Goal: Task Accomplishment & Management: Use online tool/utility

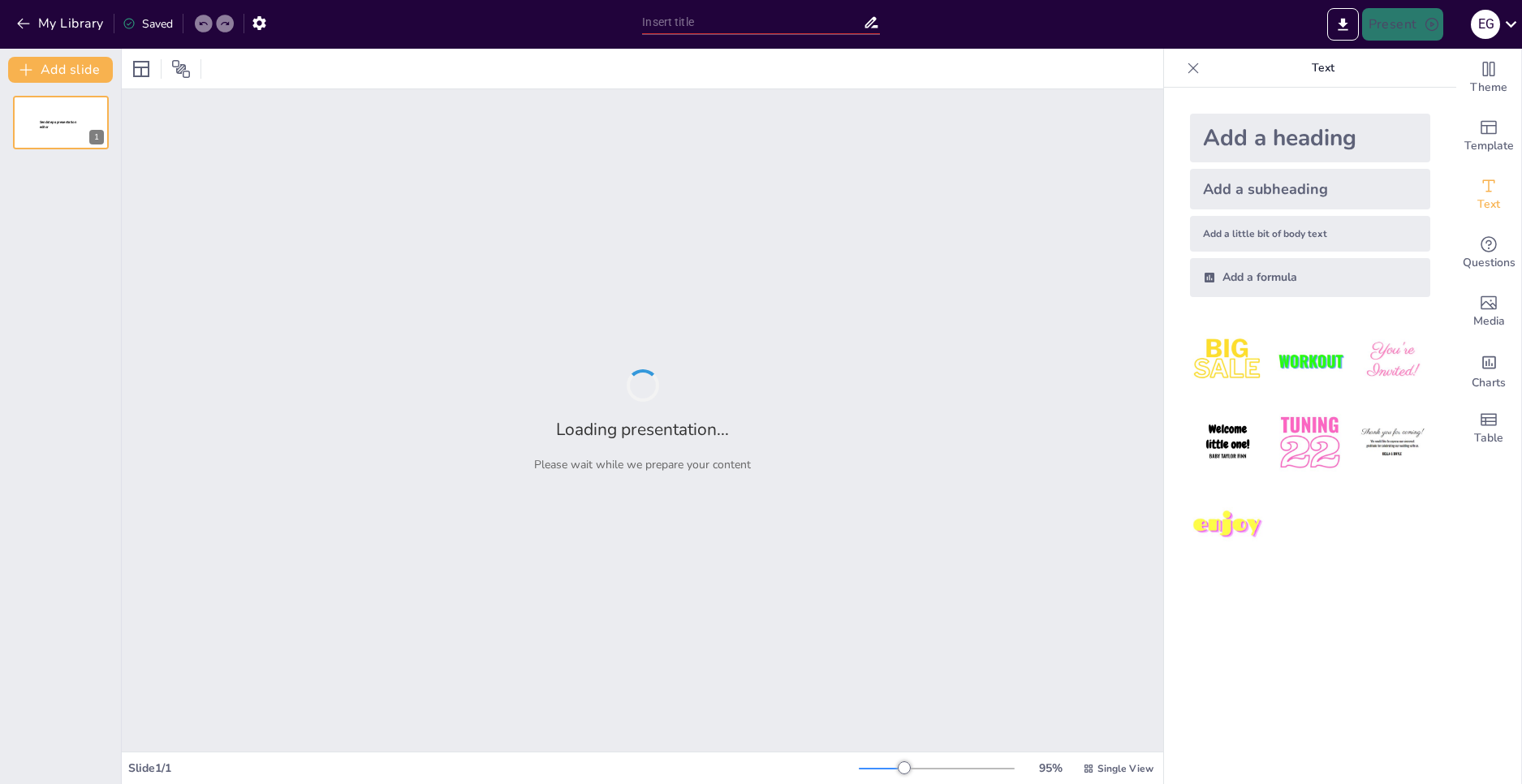
type input "The Future of Edge Computing: Trends, Threats, and Protective Measures"
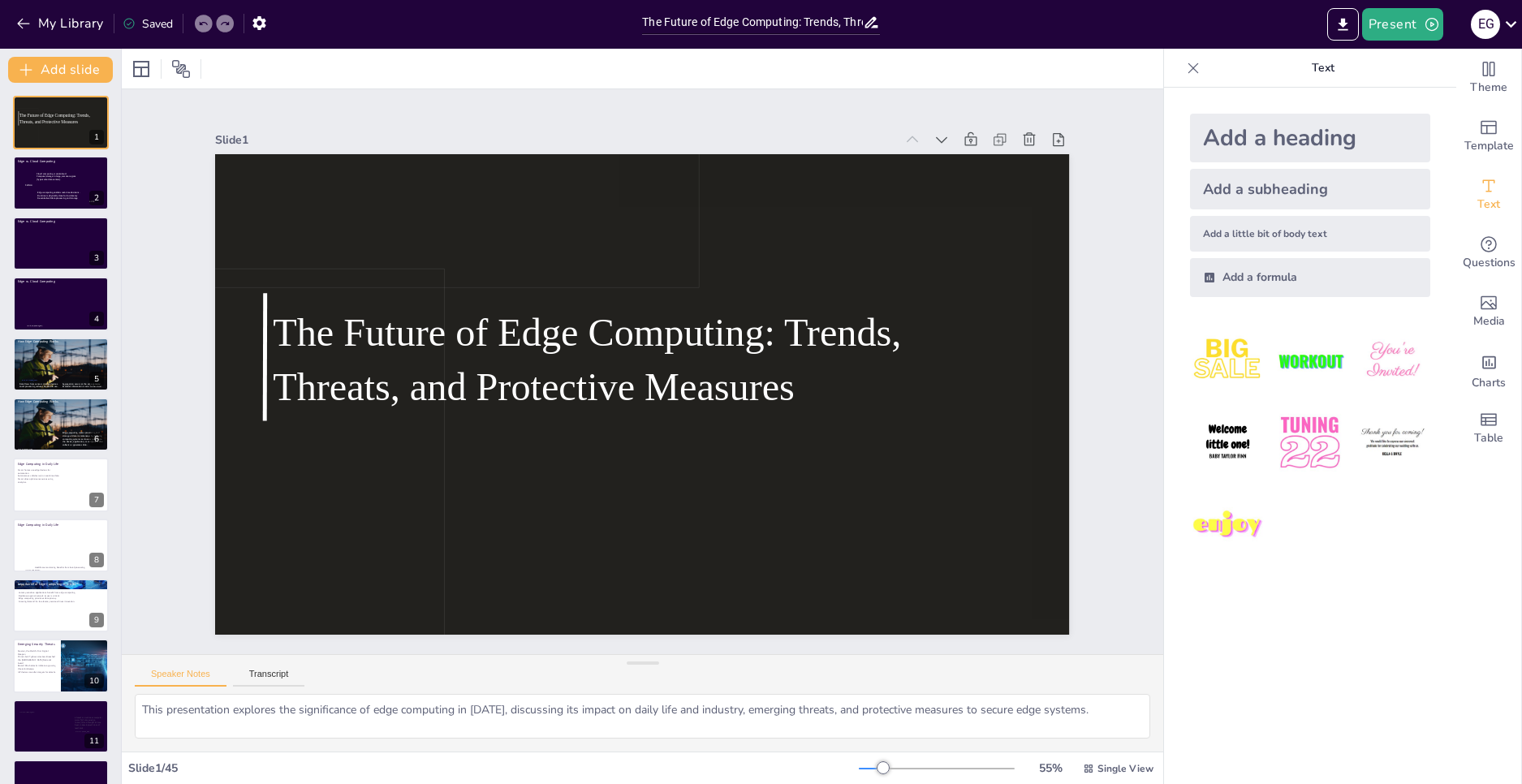
checkbox input "true"
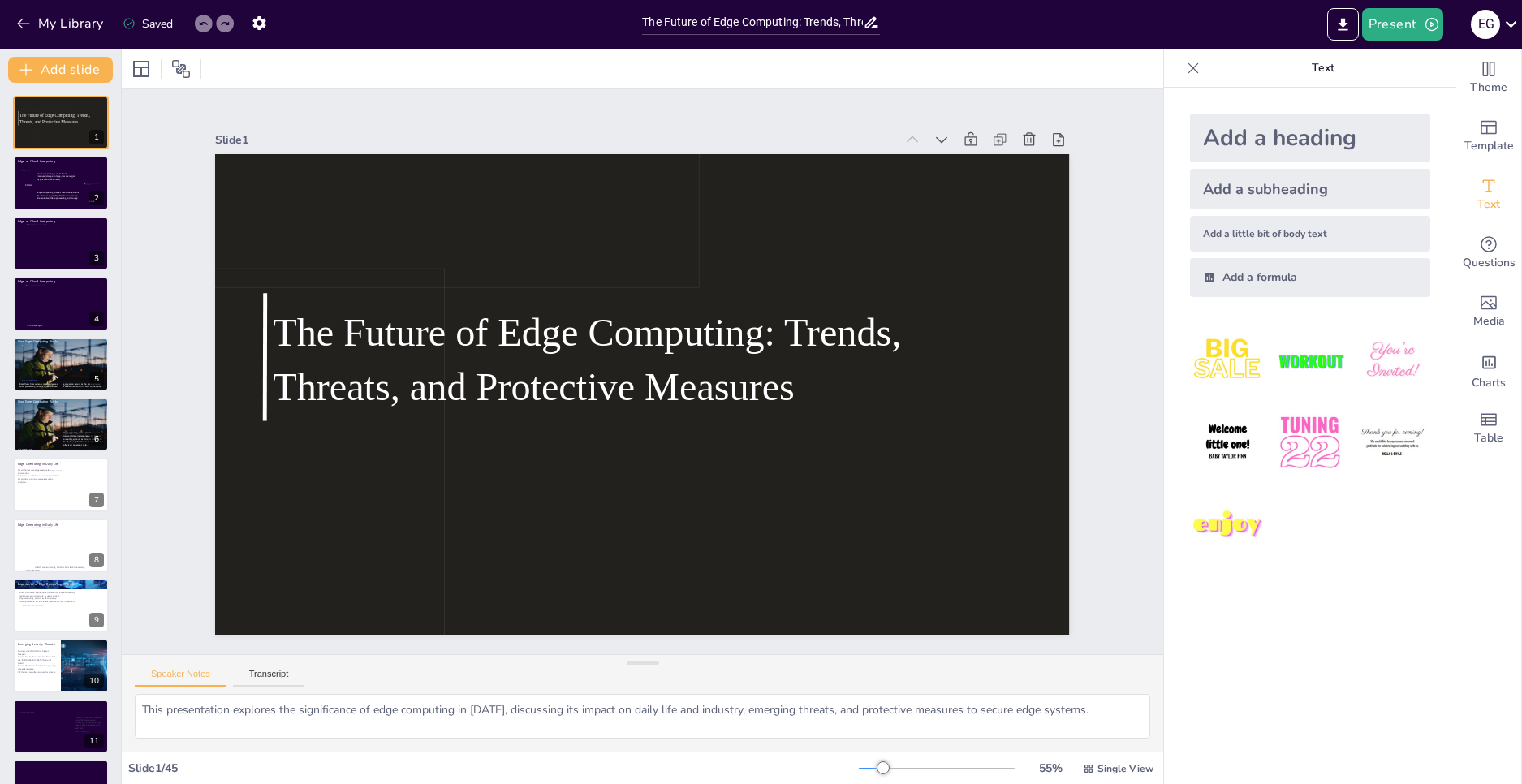
checkbox input "true"
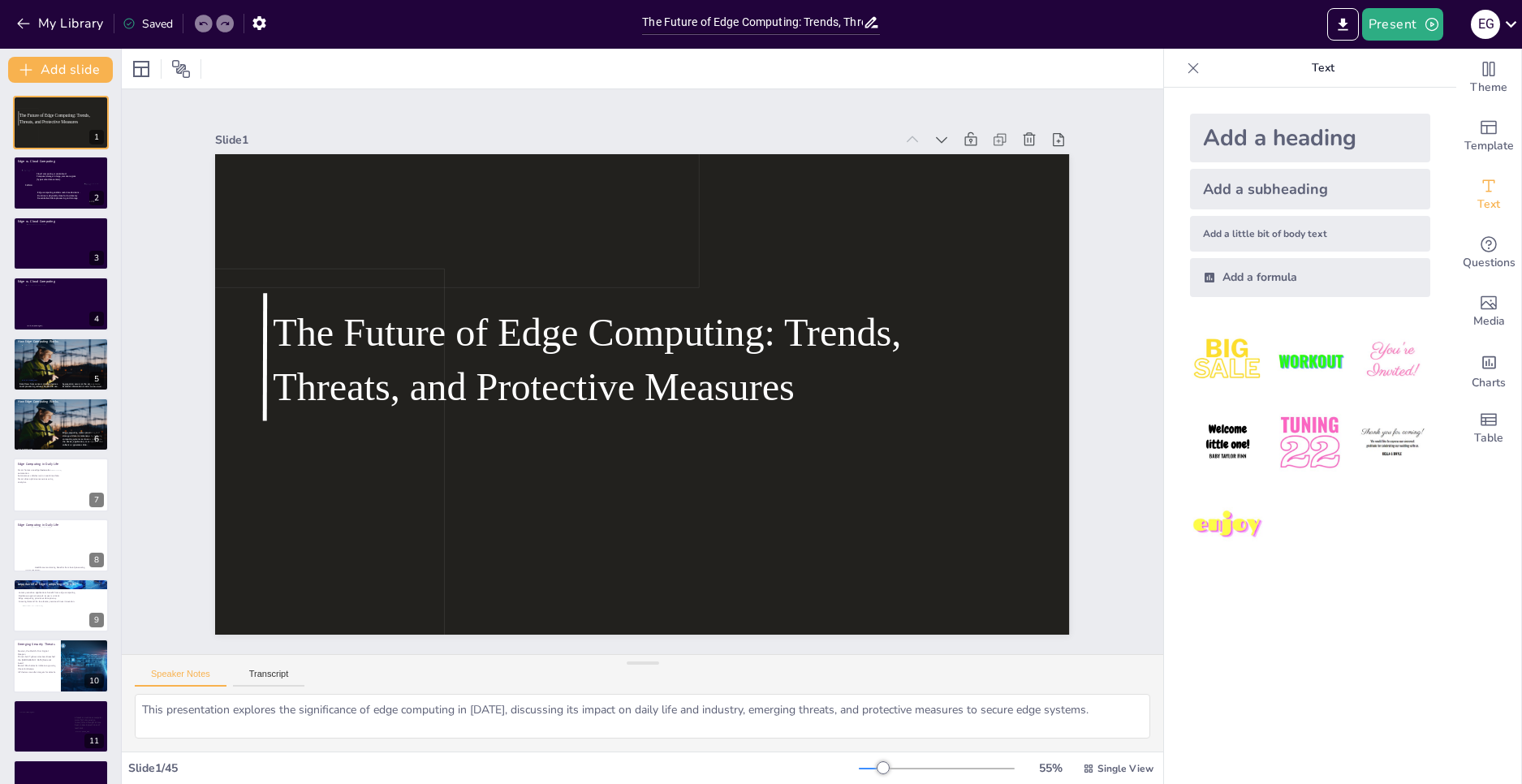
checkbox input "true"
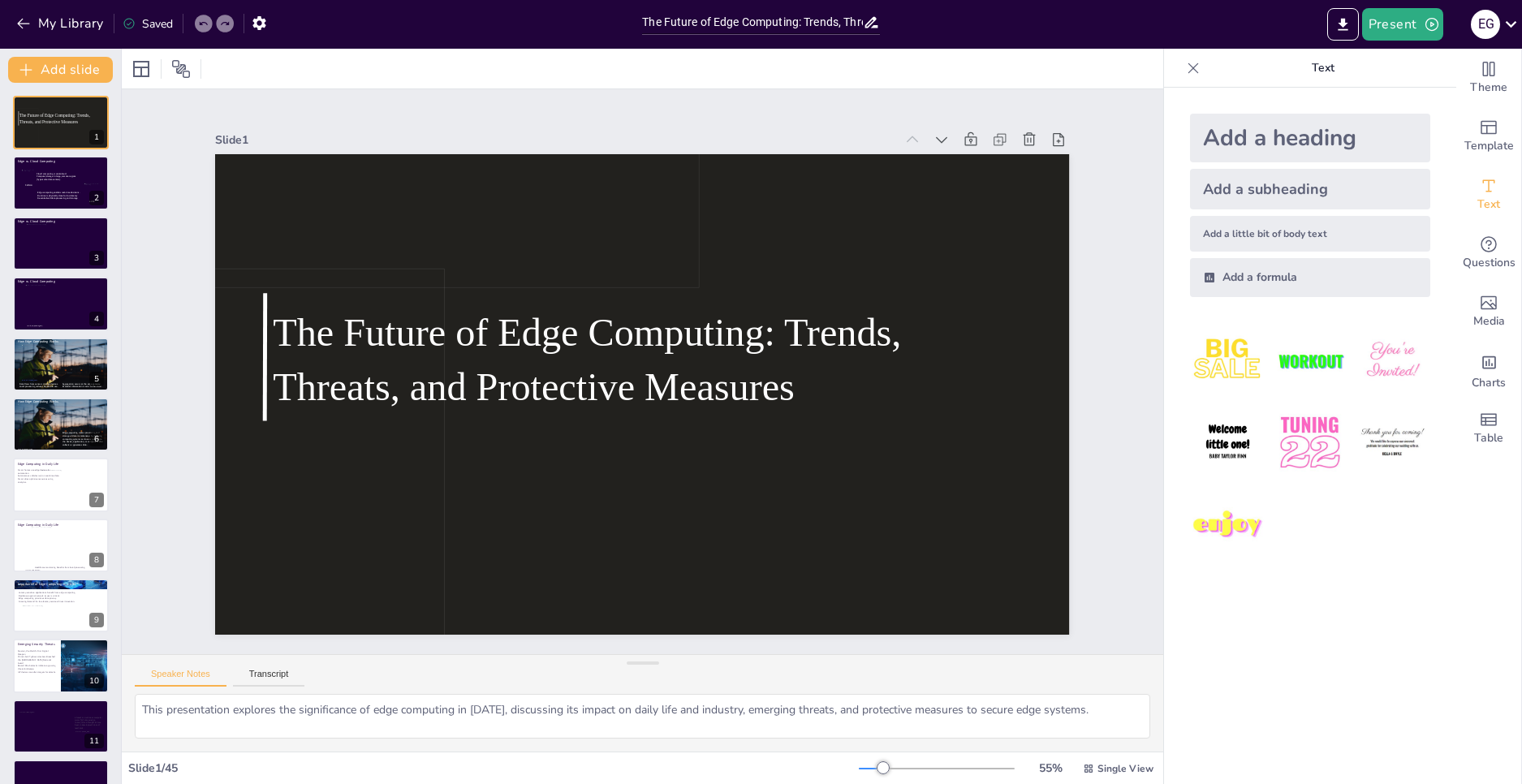
checkbox input "true"
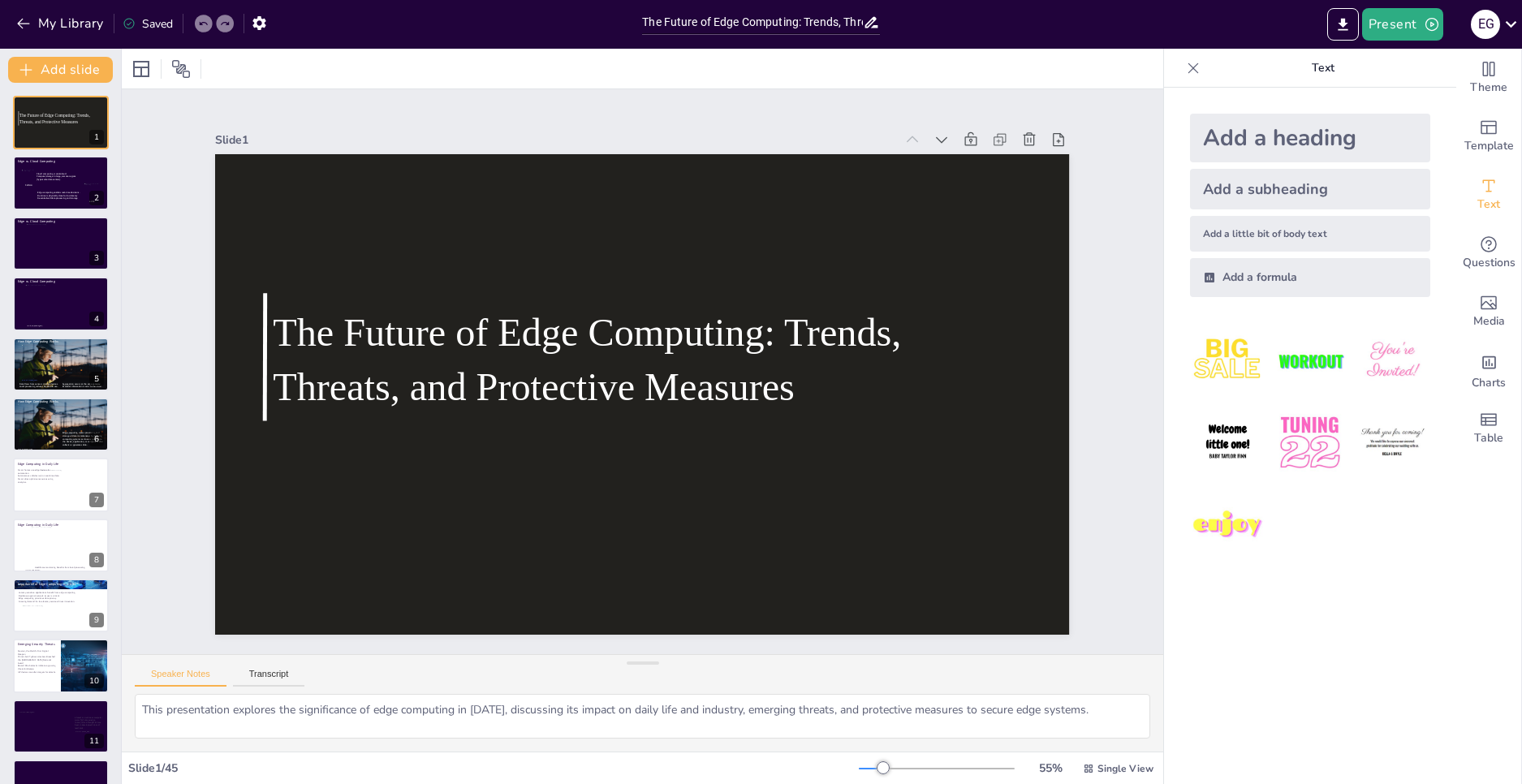
checkbox input "true"
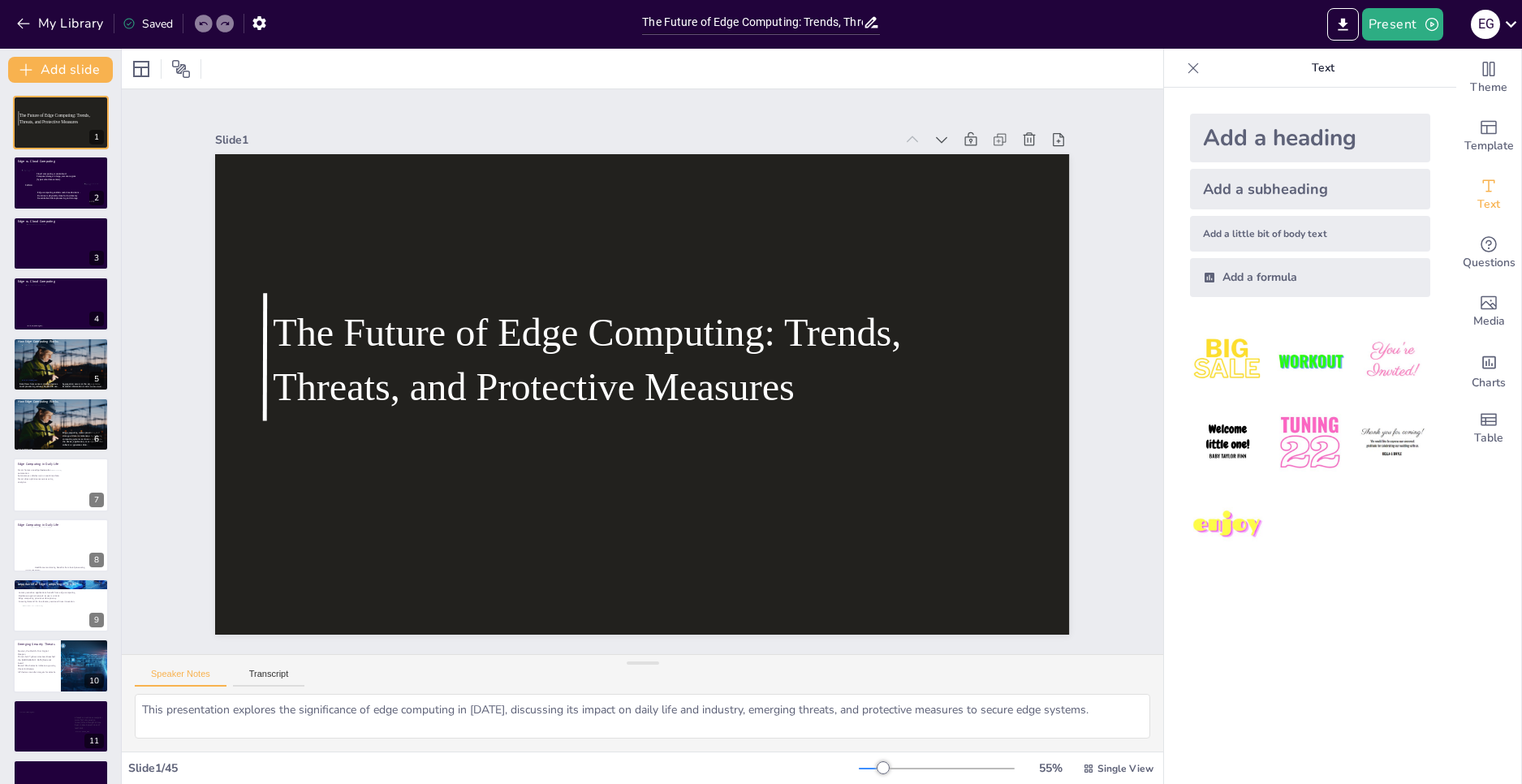
checkbox input "true"
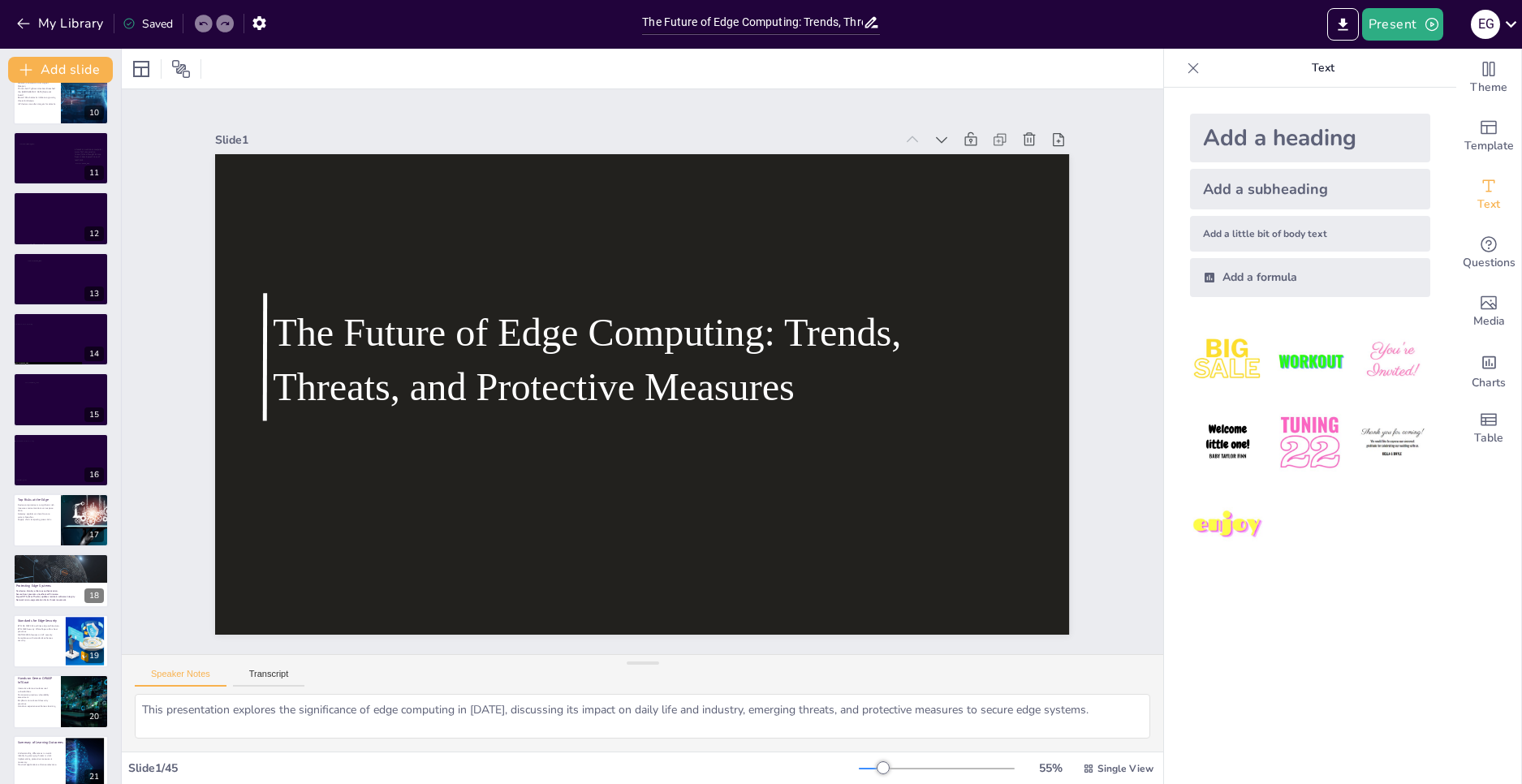
checkbox input "true"
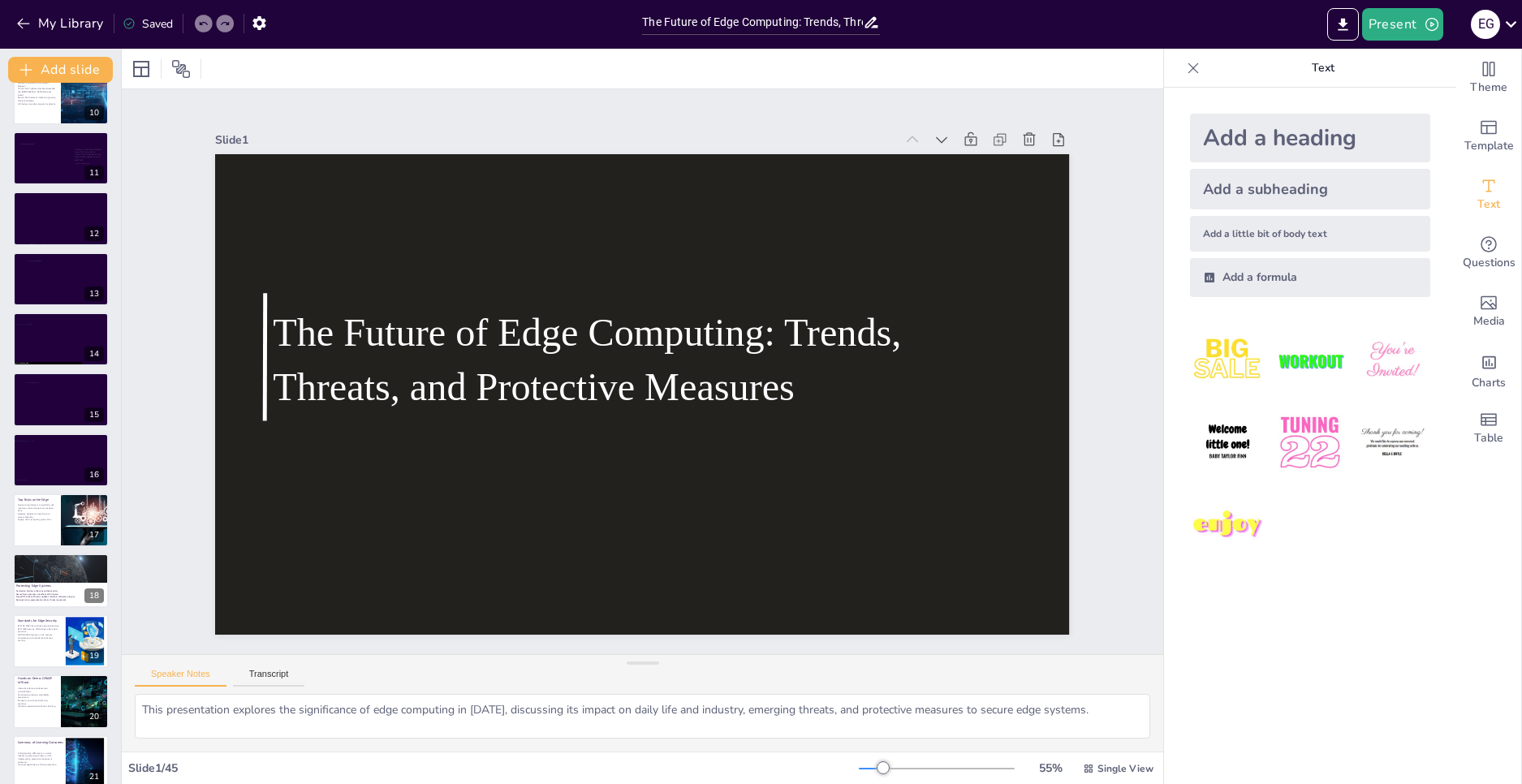
checkbox input "true"
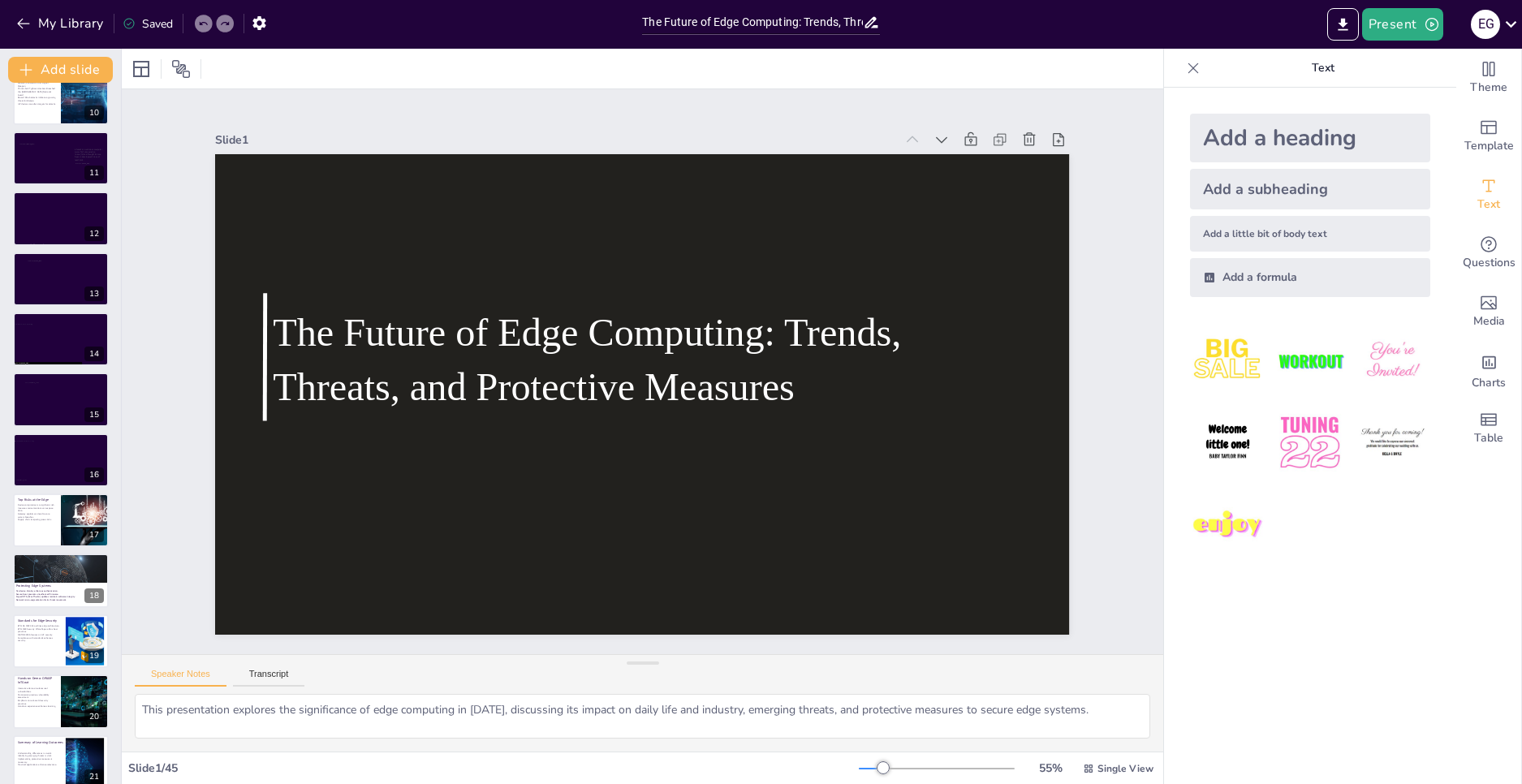
checkbox input "true"
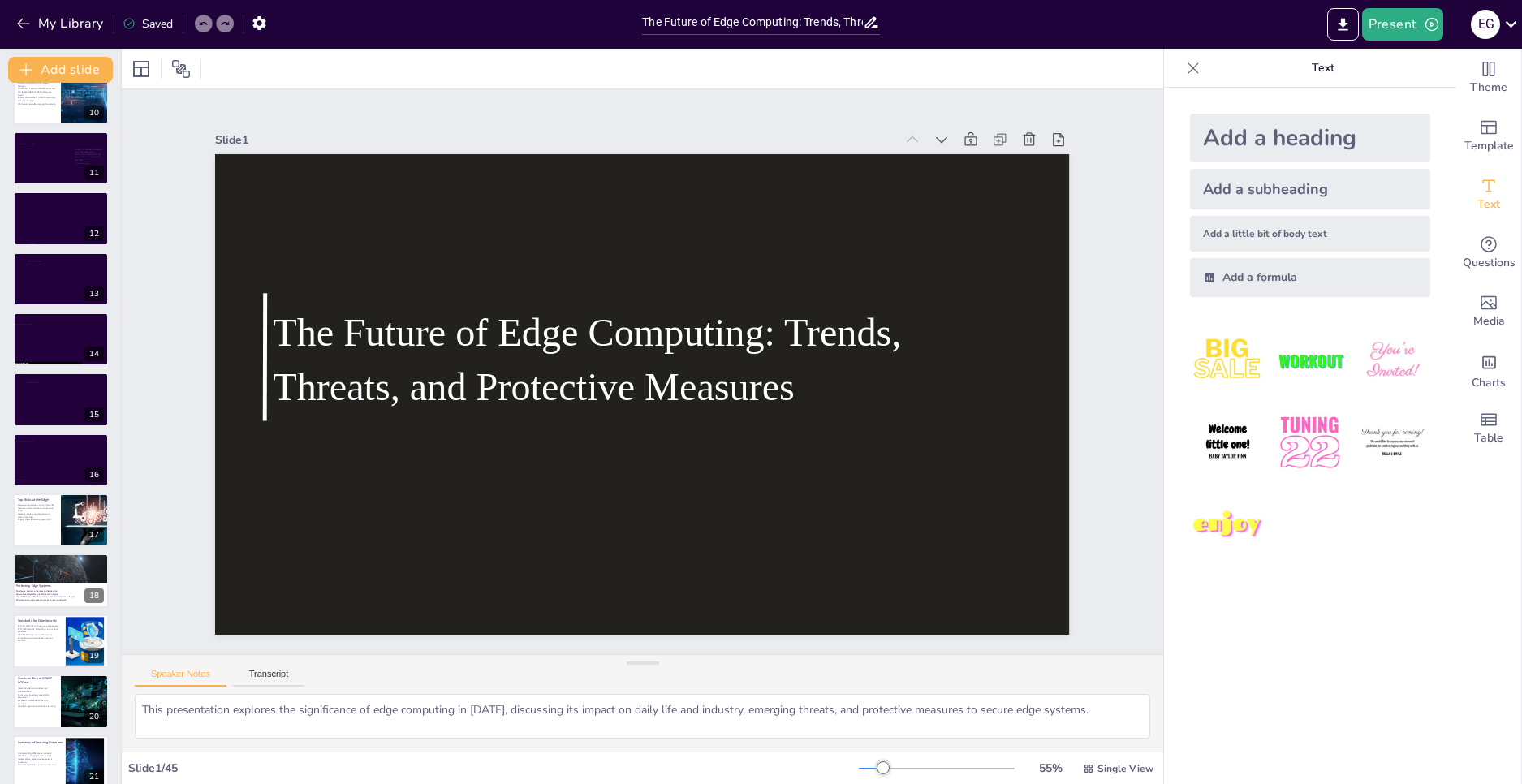
checkbox input "true"
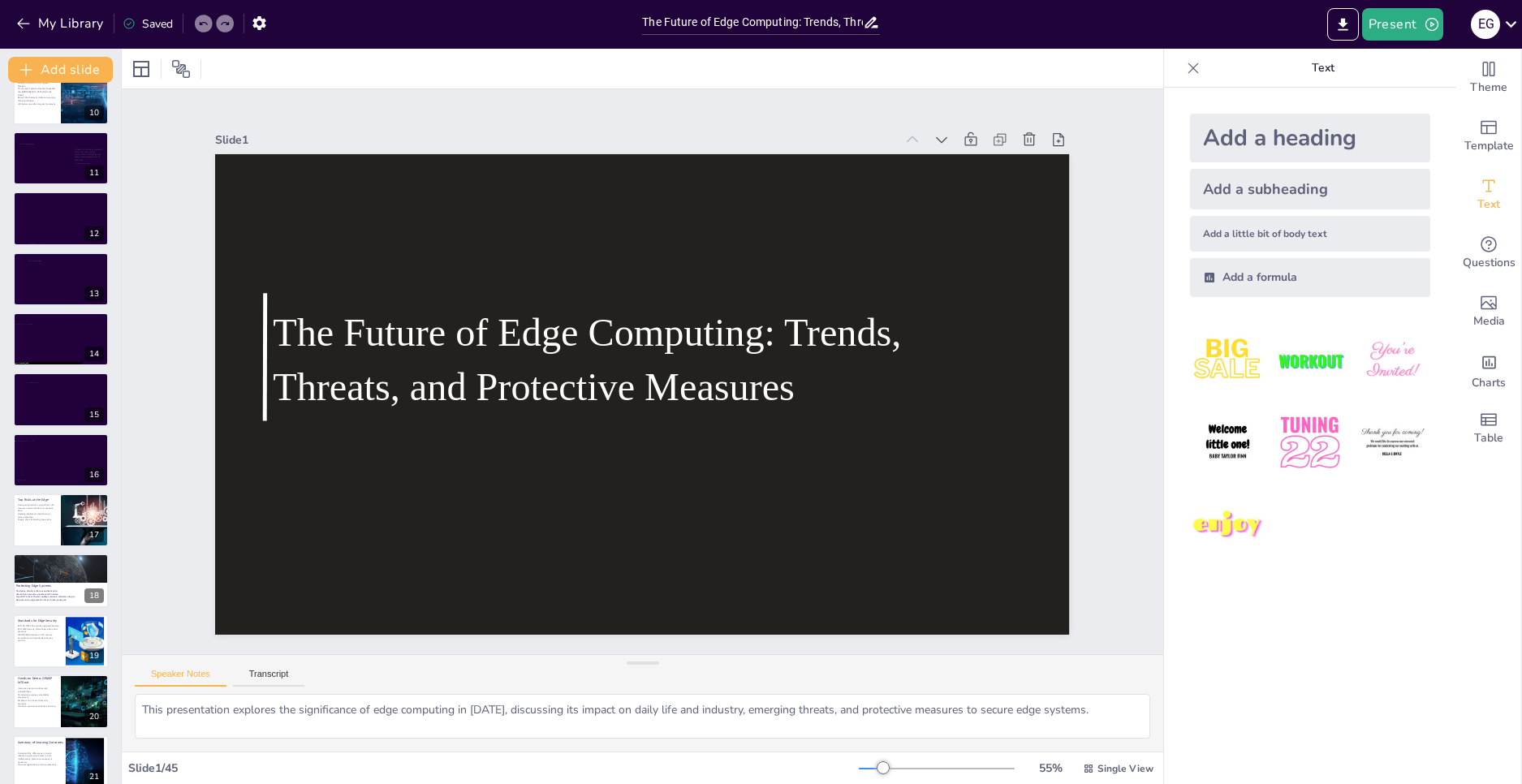
checkbox input "true"
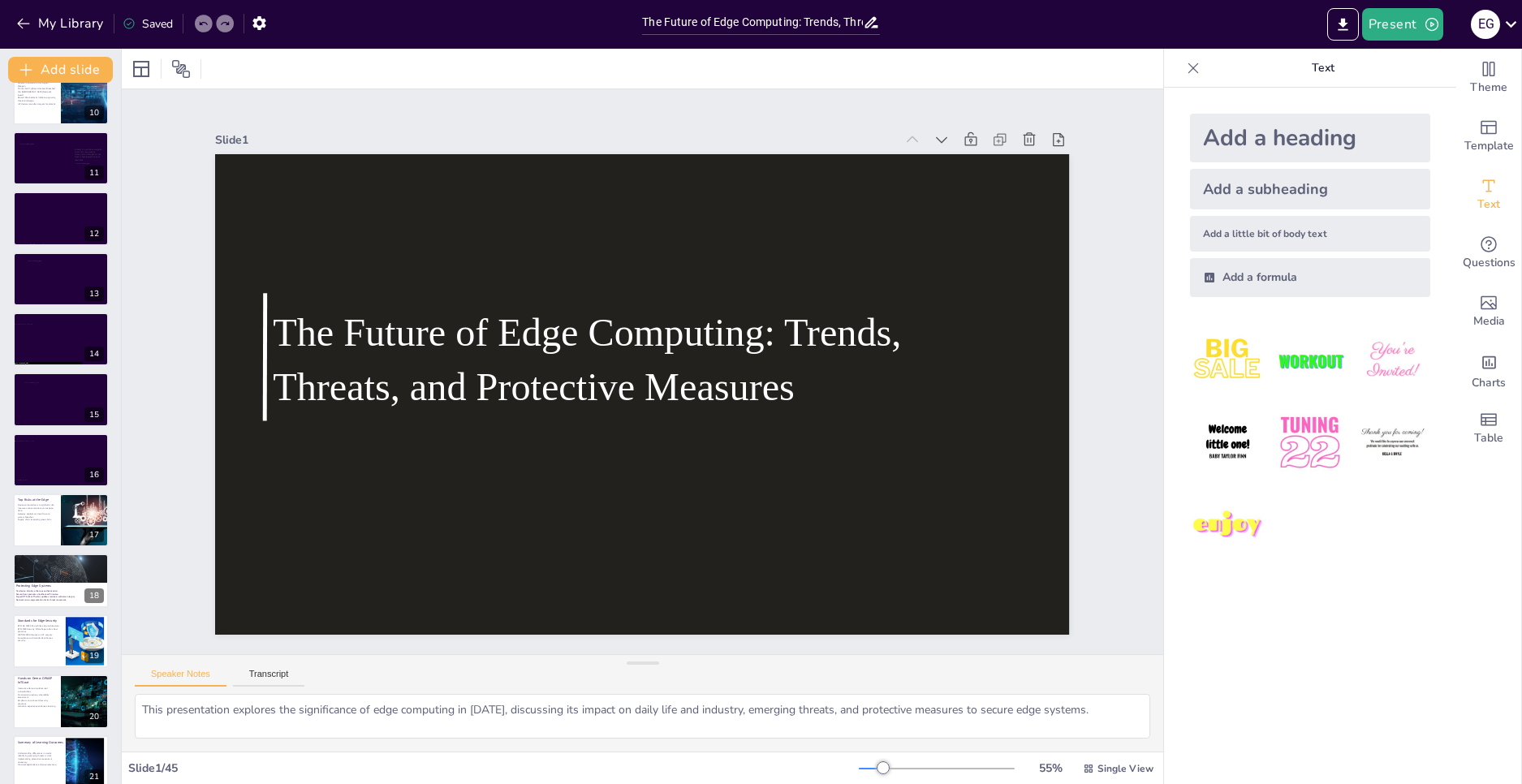
checkbox input "true"
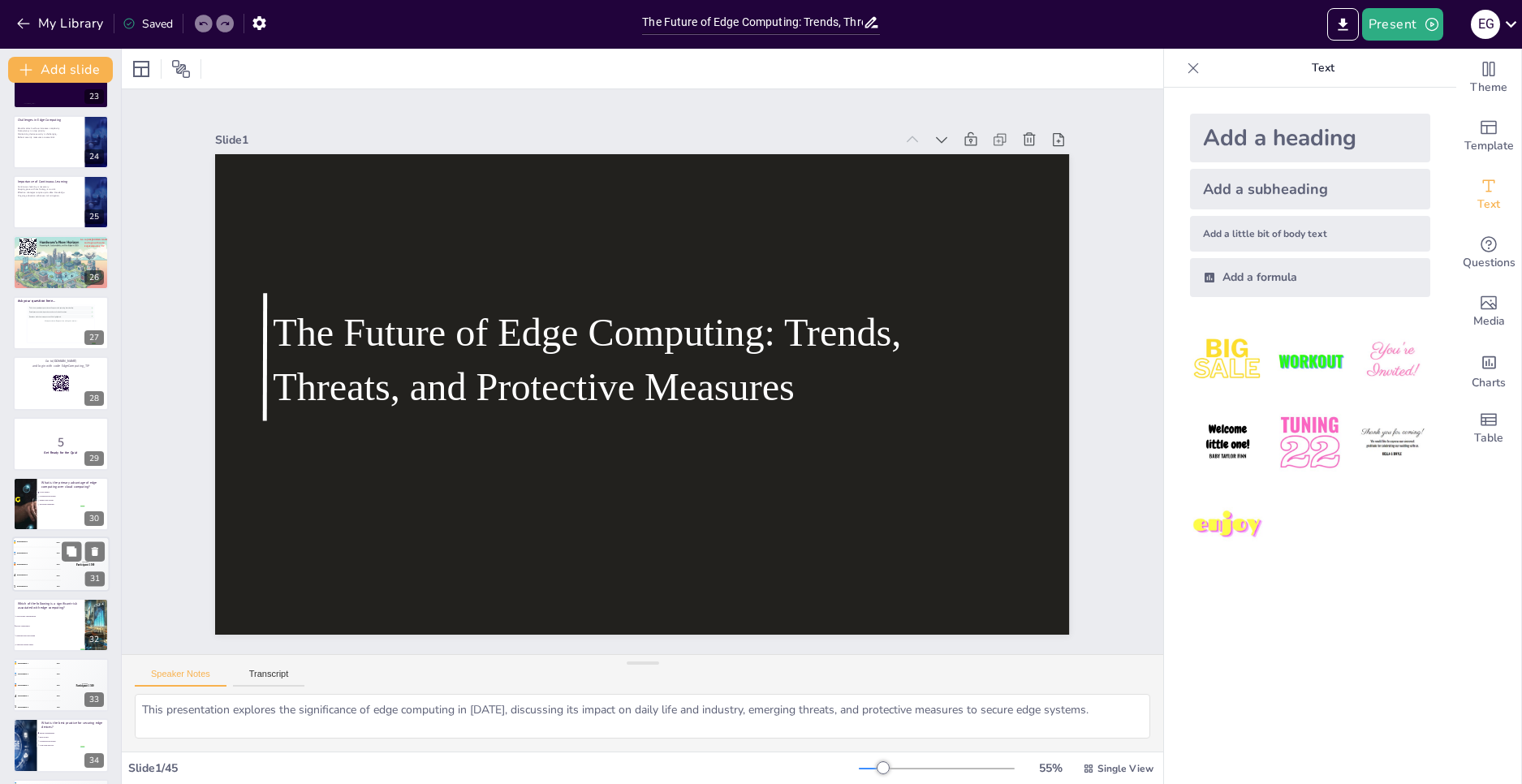
checkbox input "true"
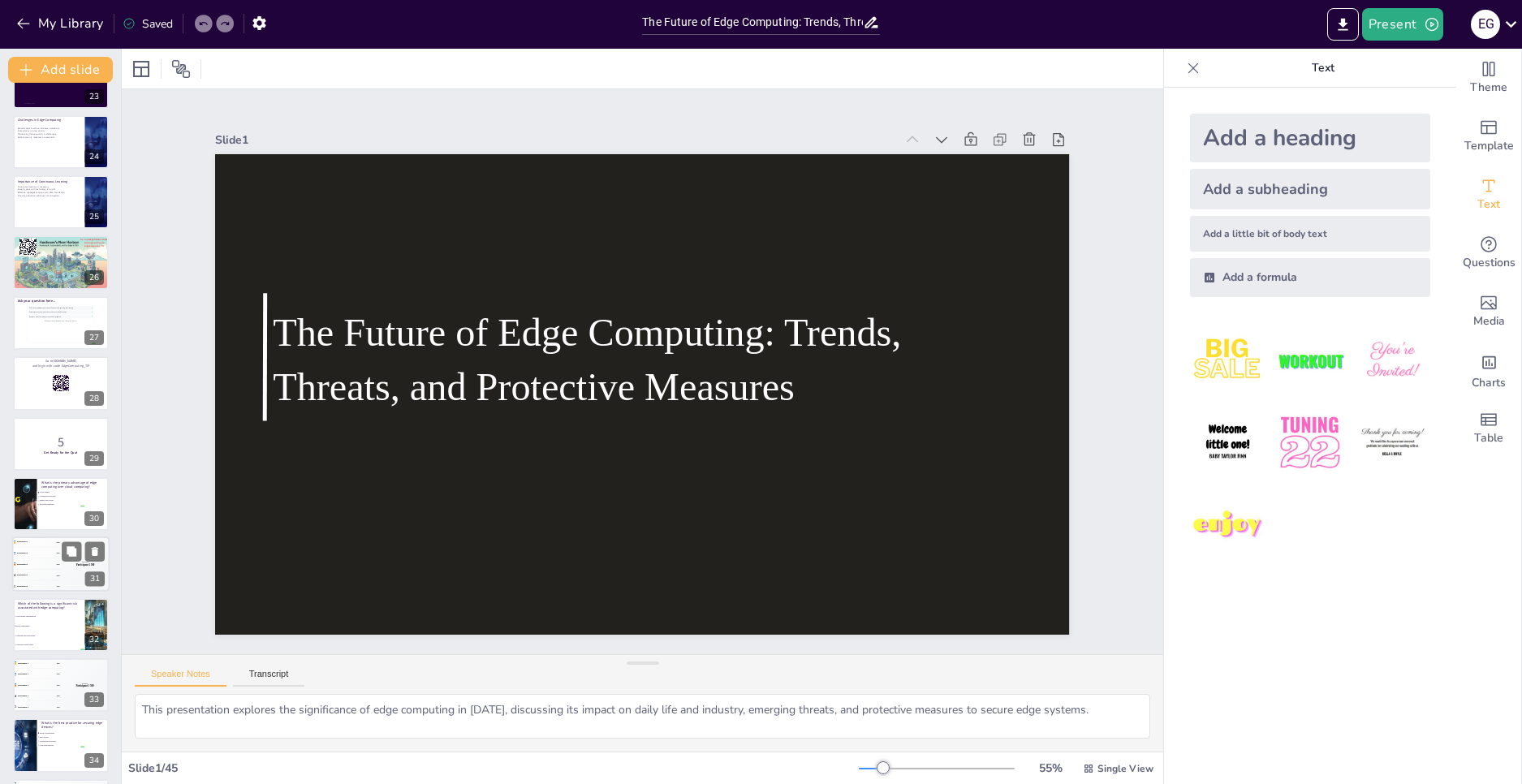
checkbox input "true"
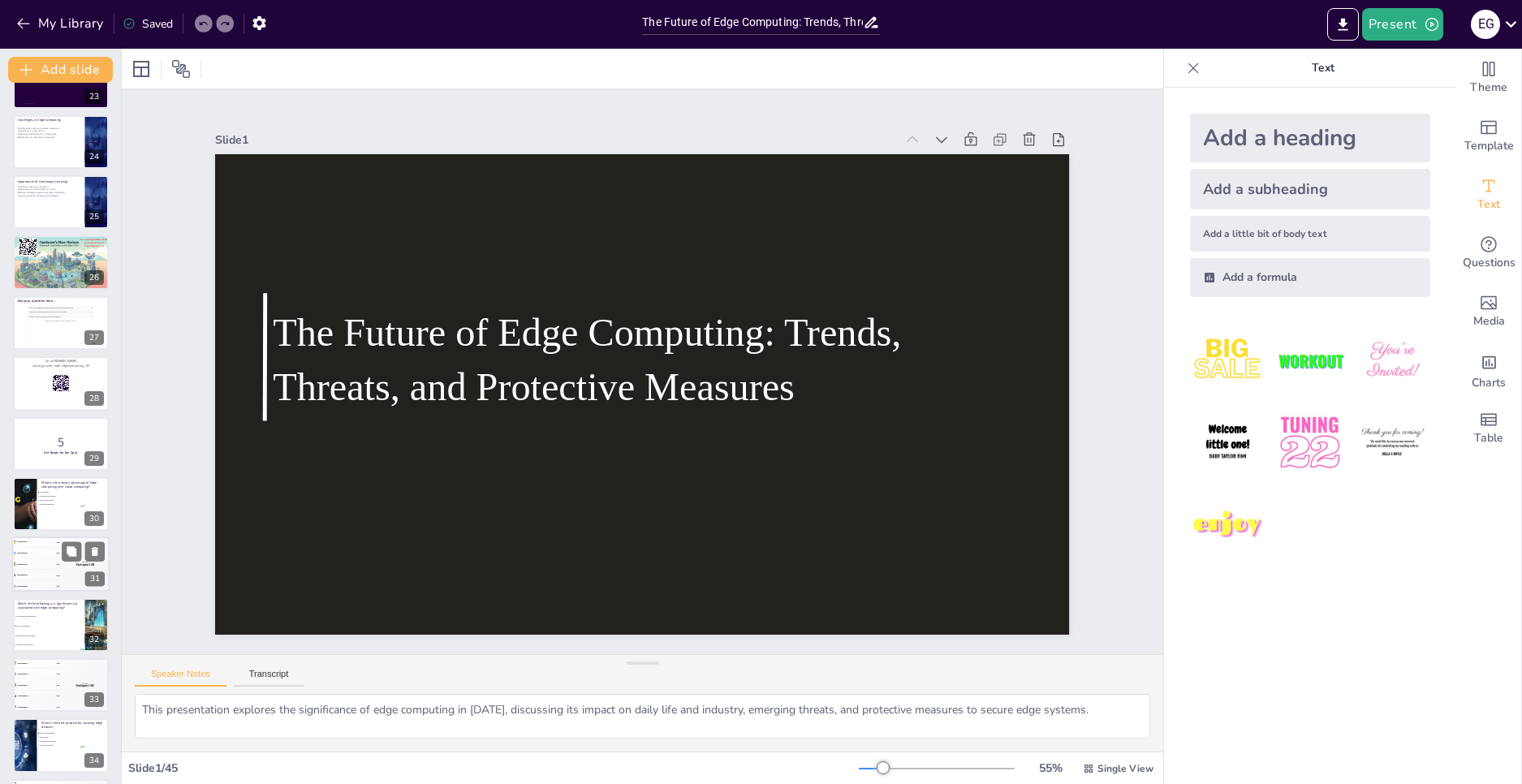
checkbox input "true"
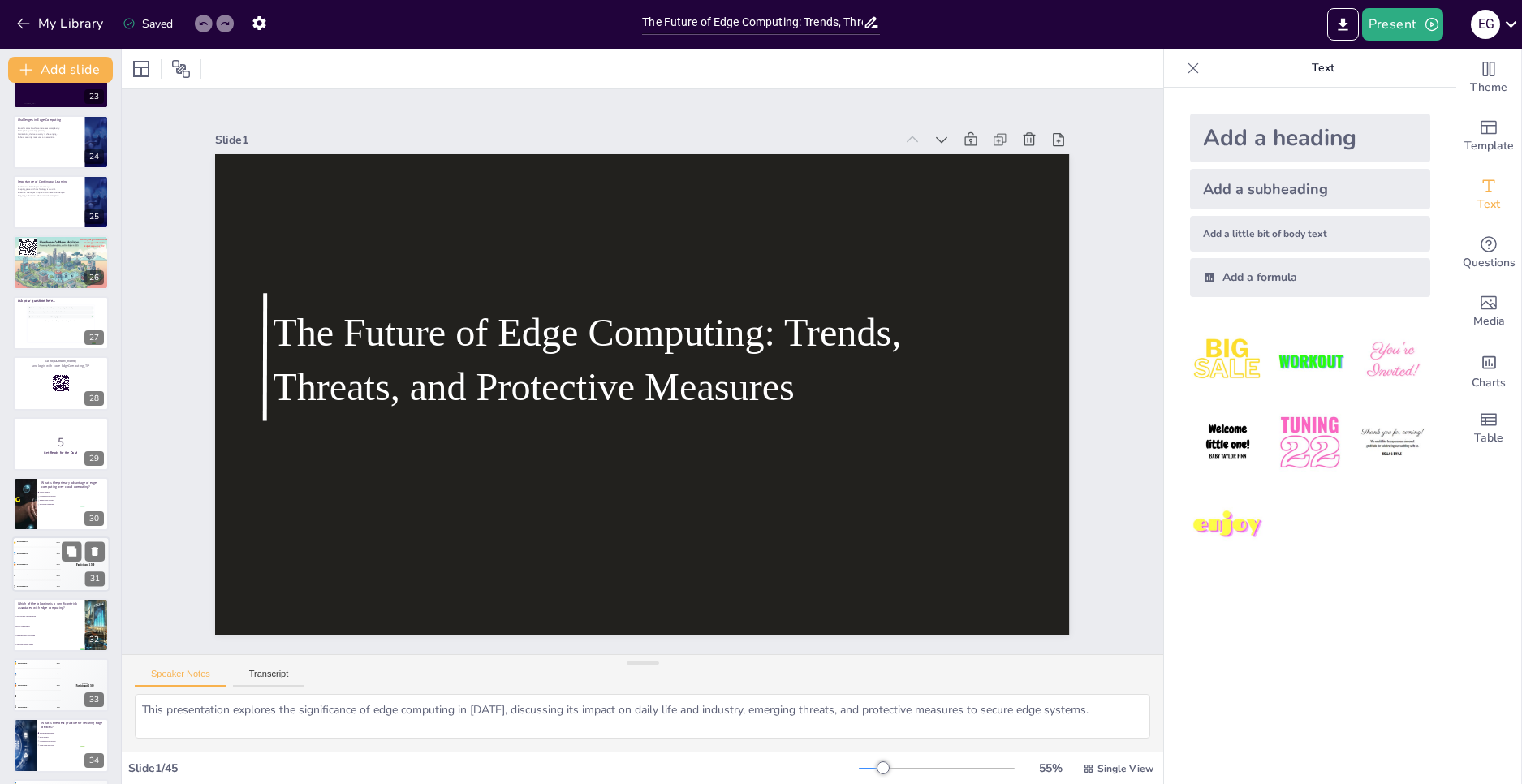
checkbox input "true"
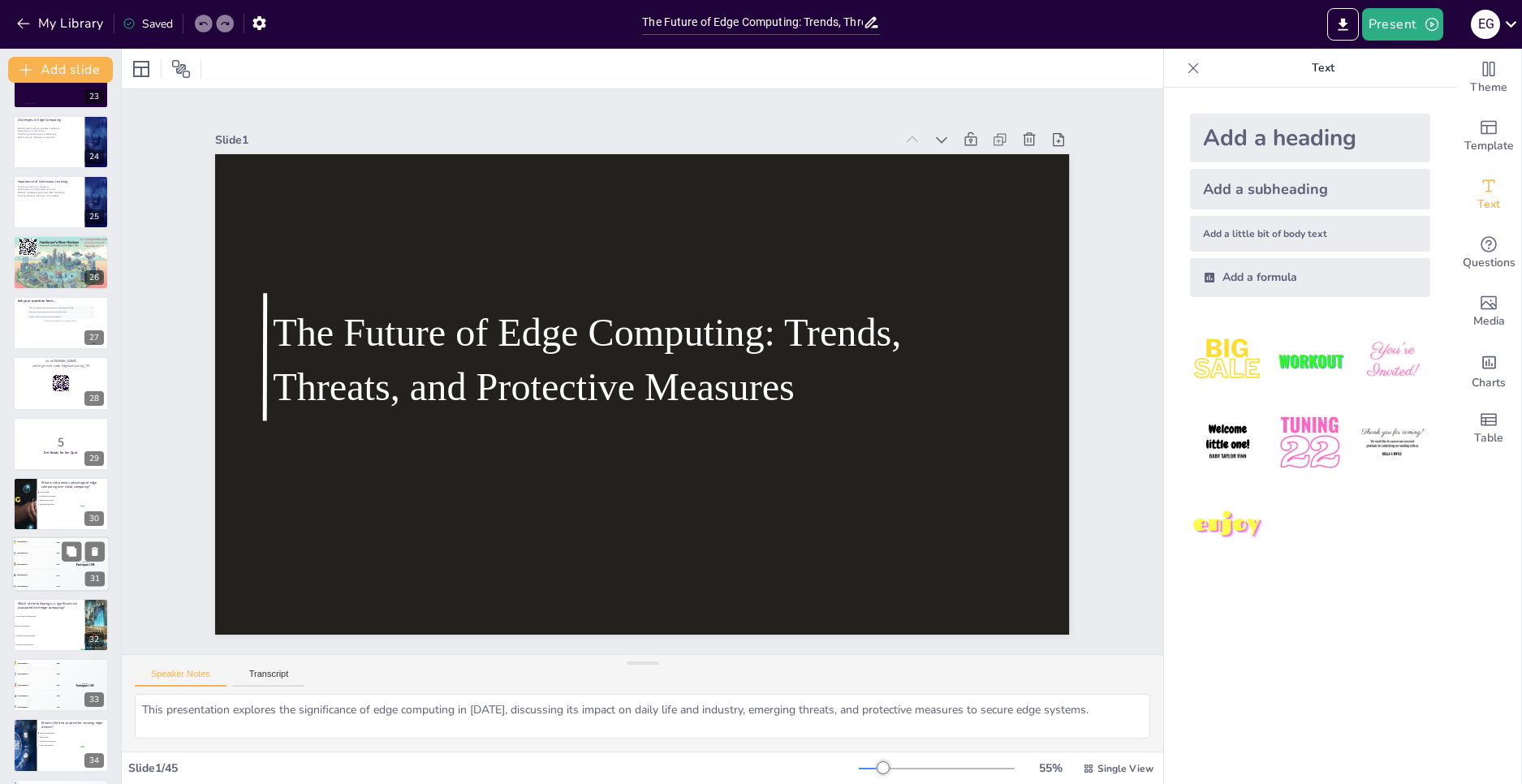
checkbox input "true"
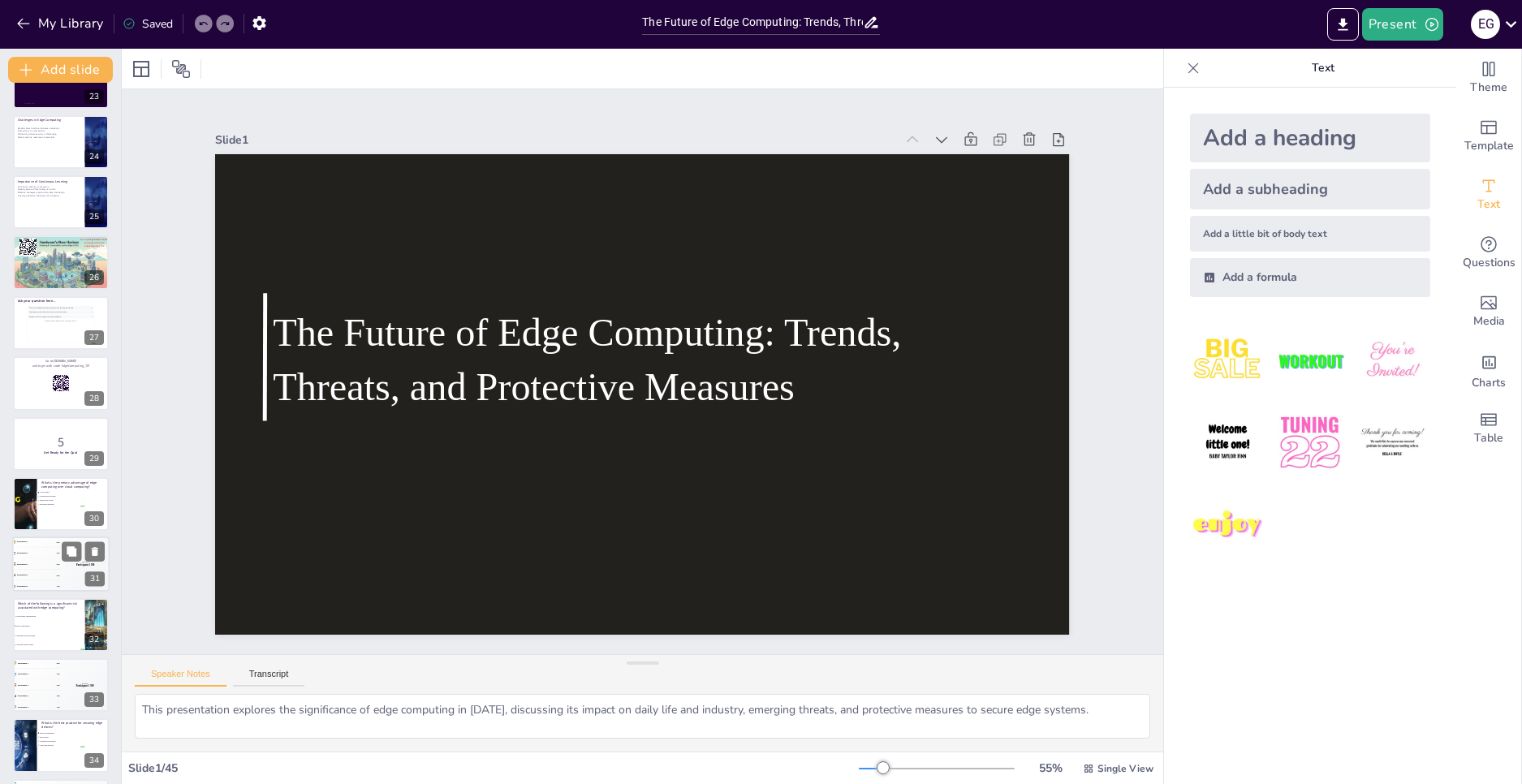
checkbox input "true"
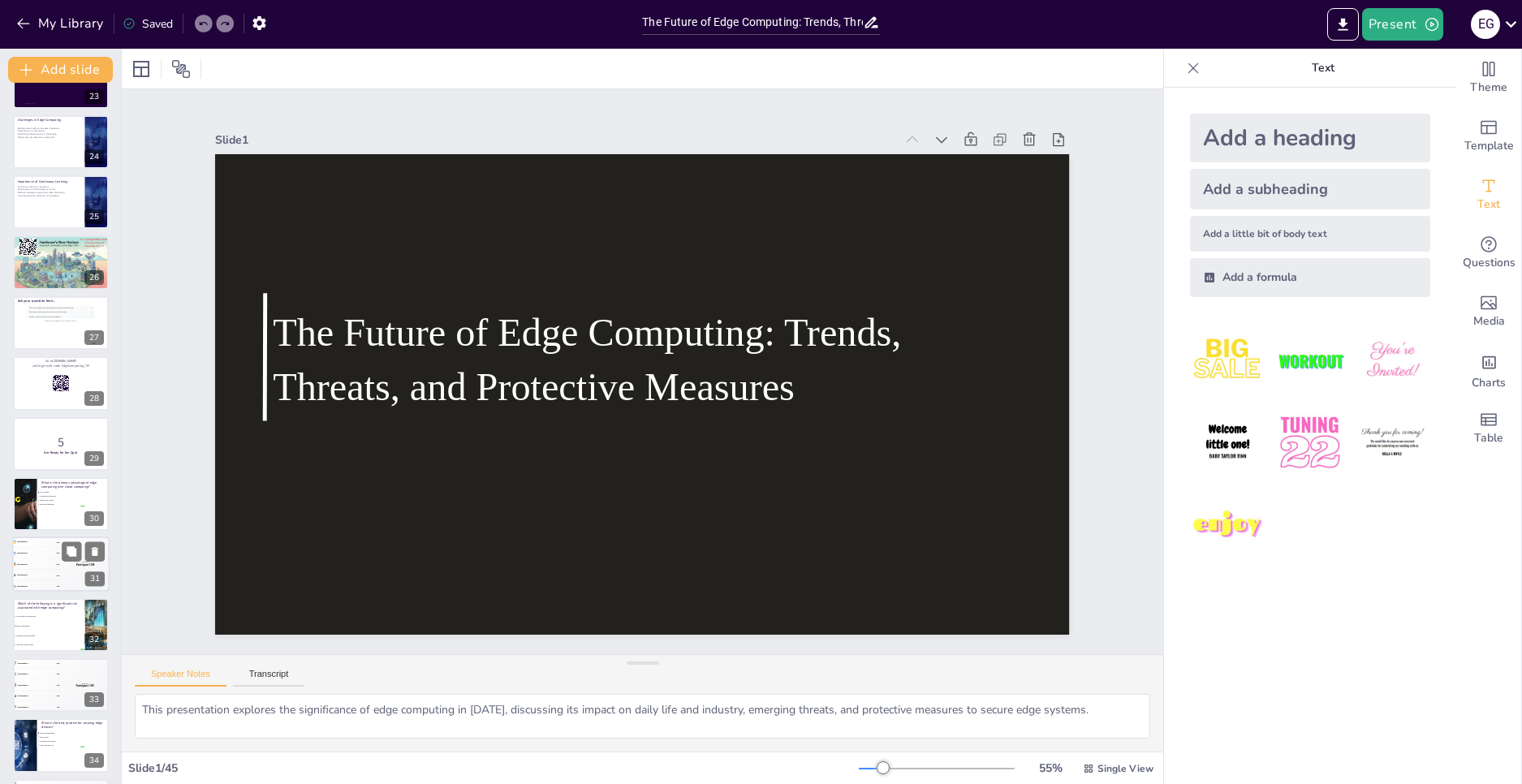
checkbox input "true"
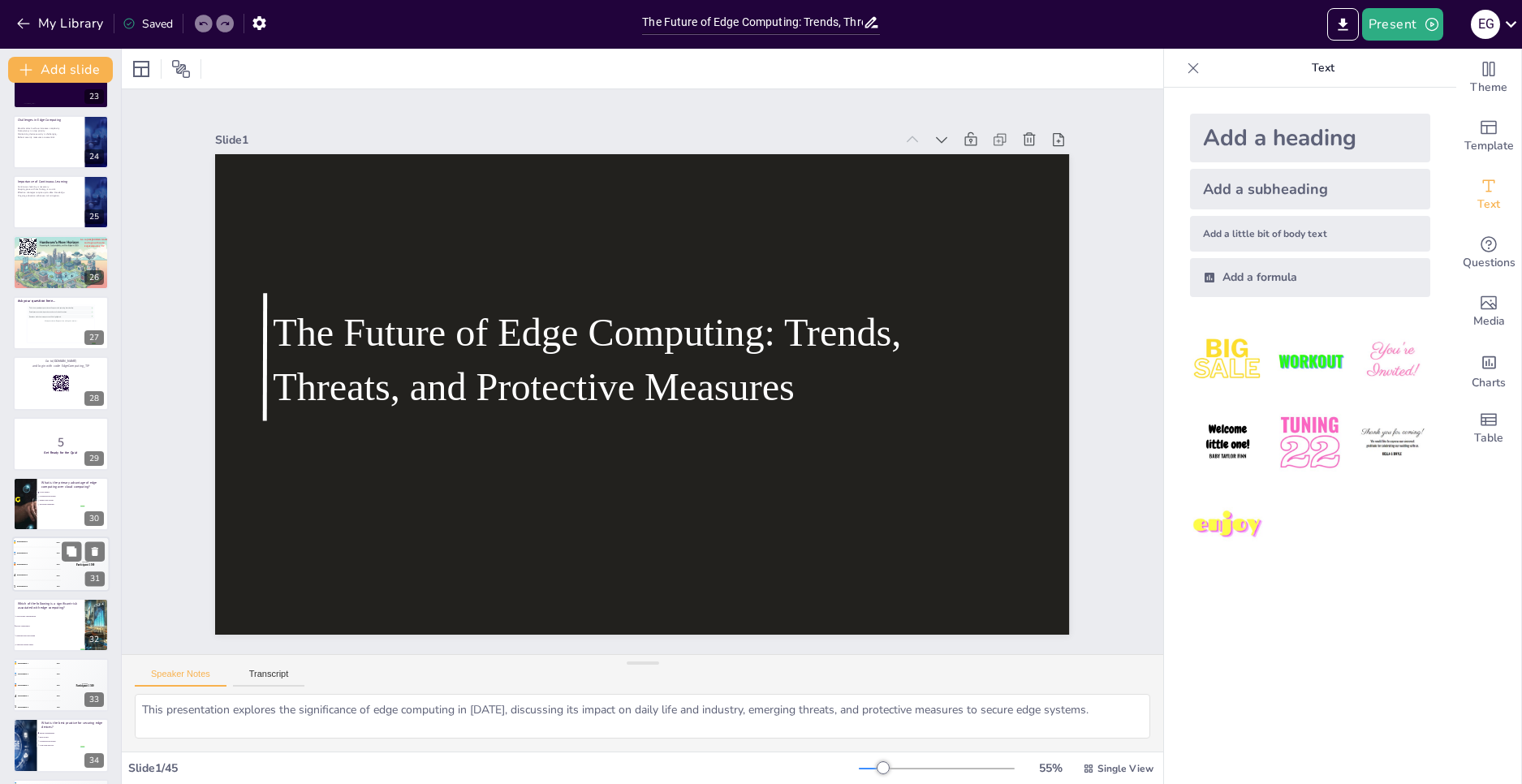
checkbox input "true"
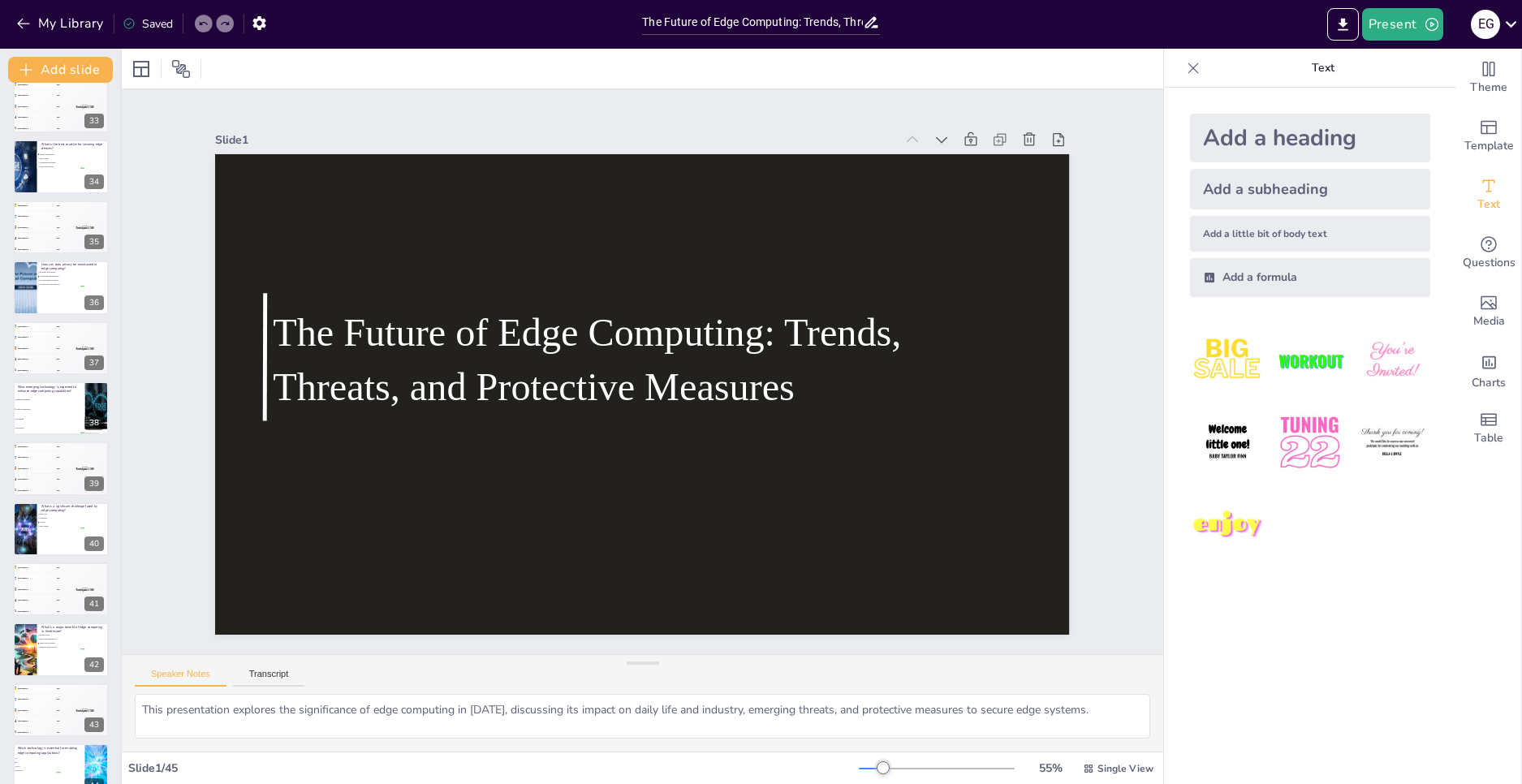
checkbox input "true"
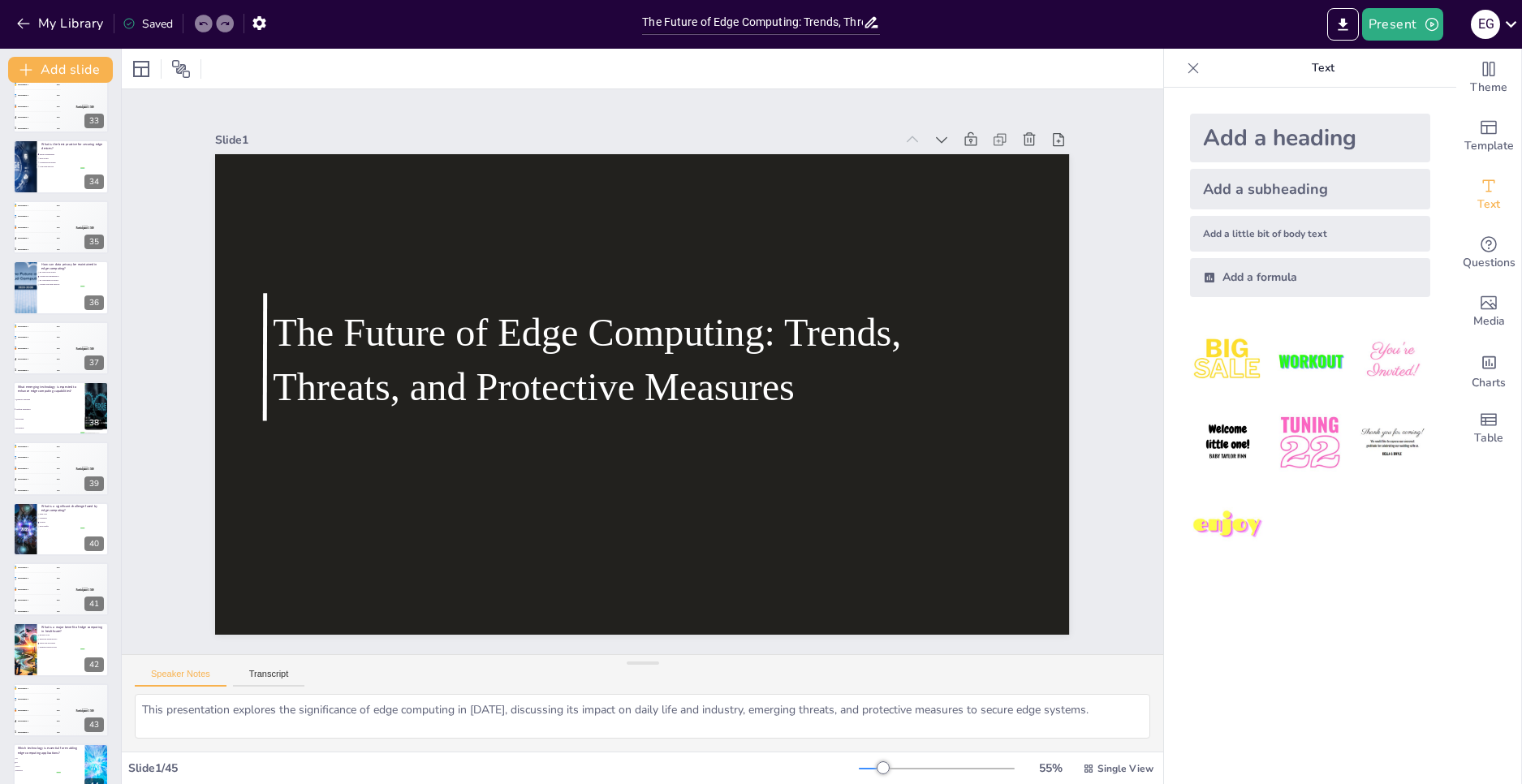
checkbox input "true"
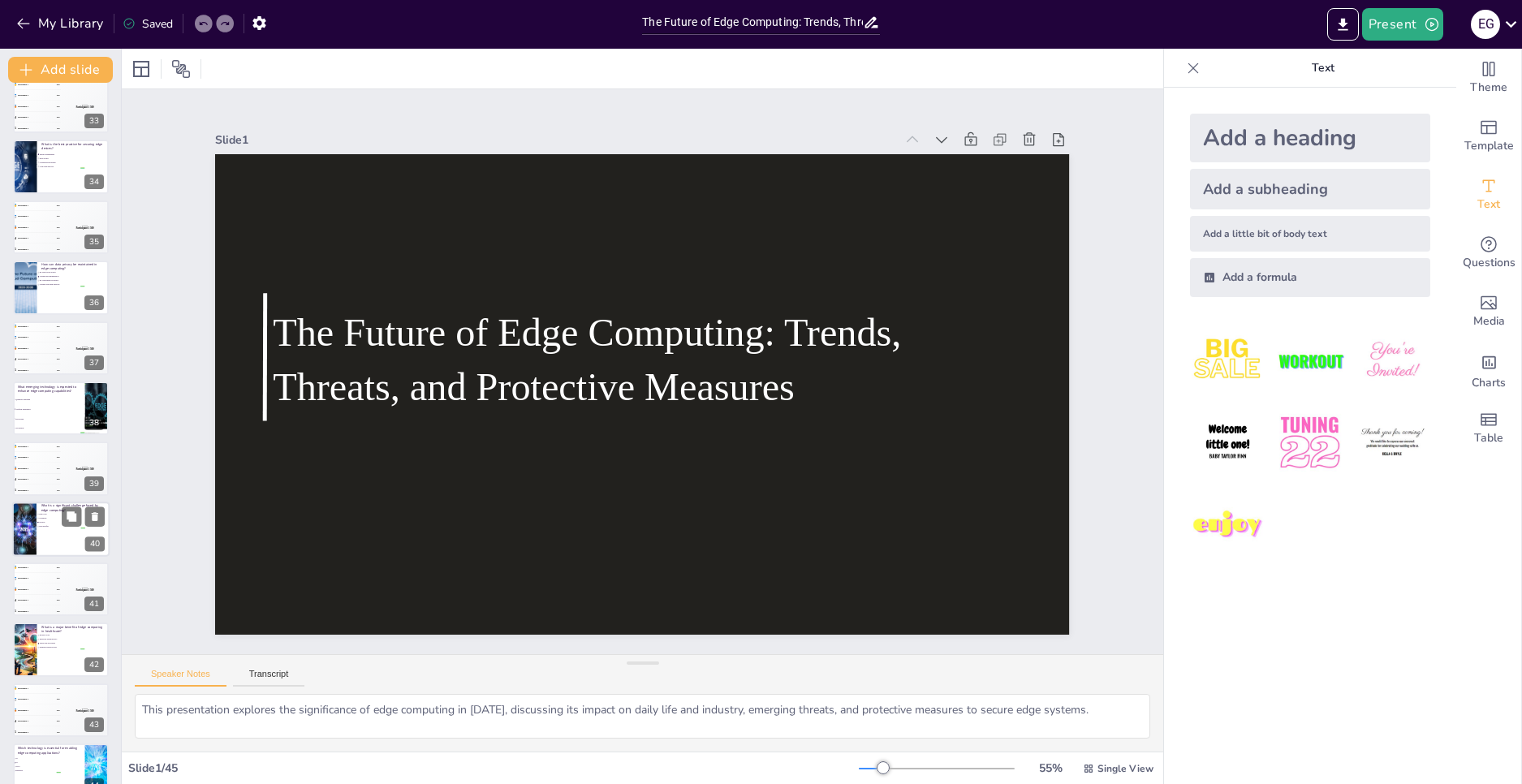
checkbox input "true"
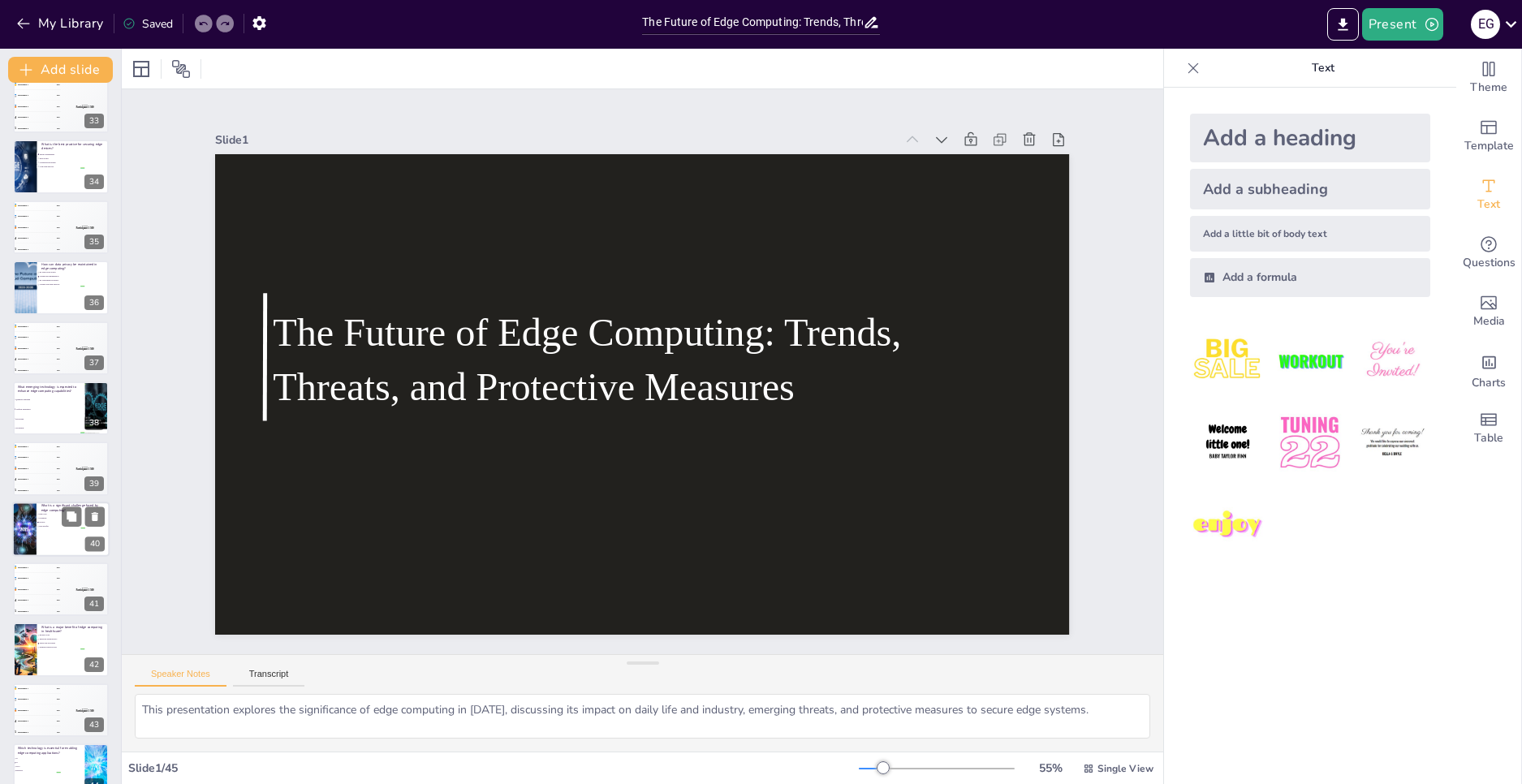
checkbox input "true"
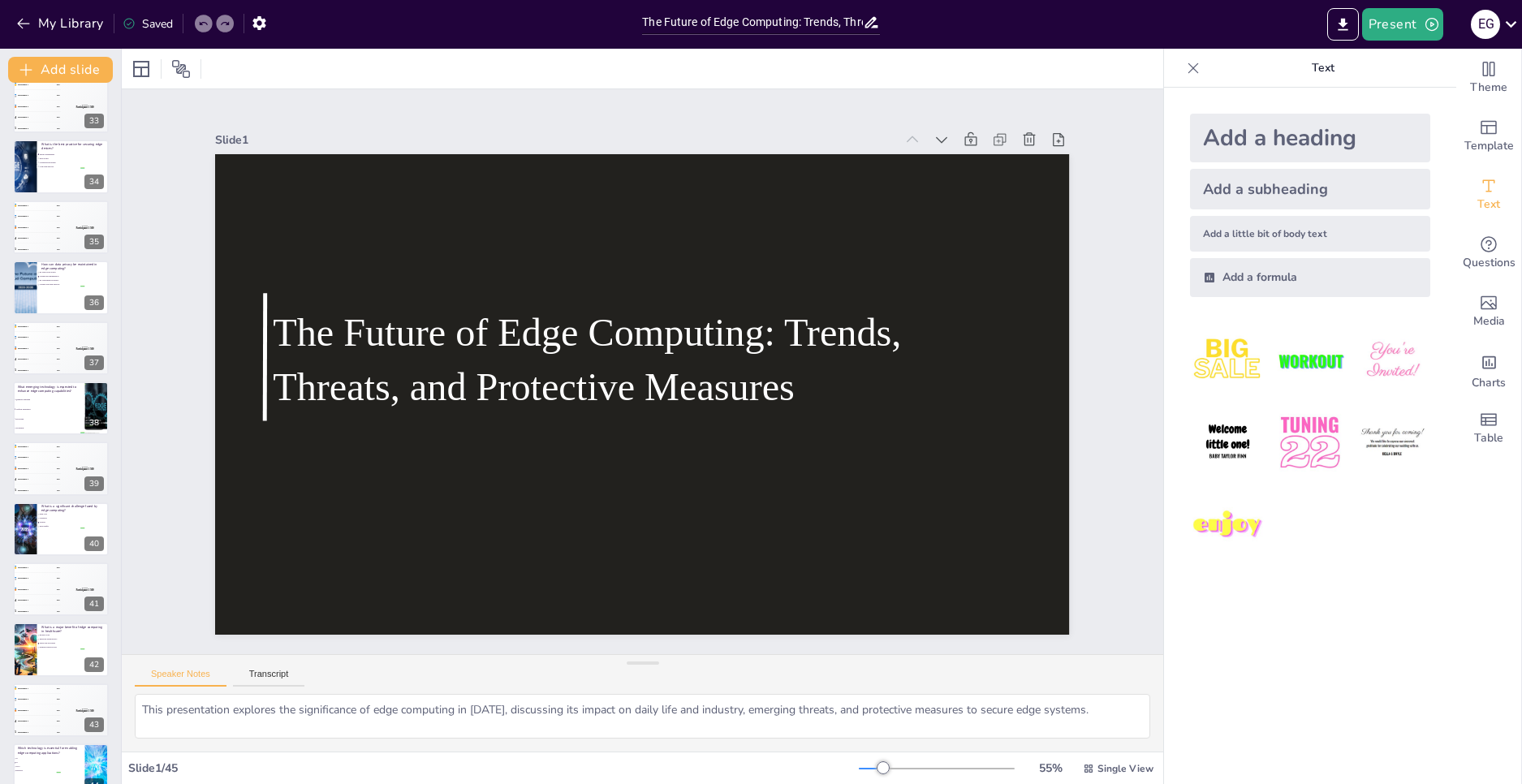
checkbox input "true"
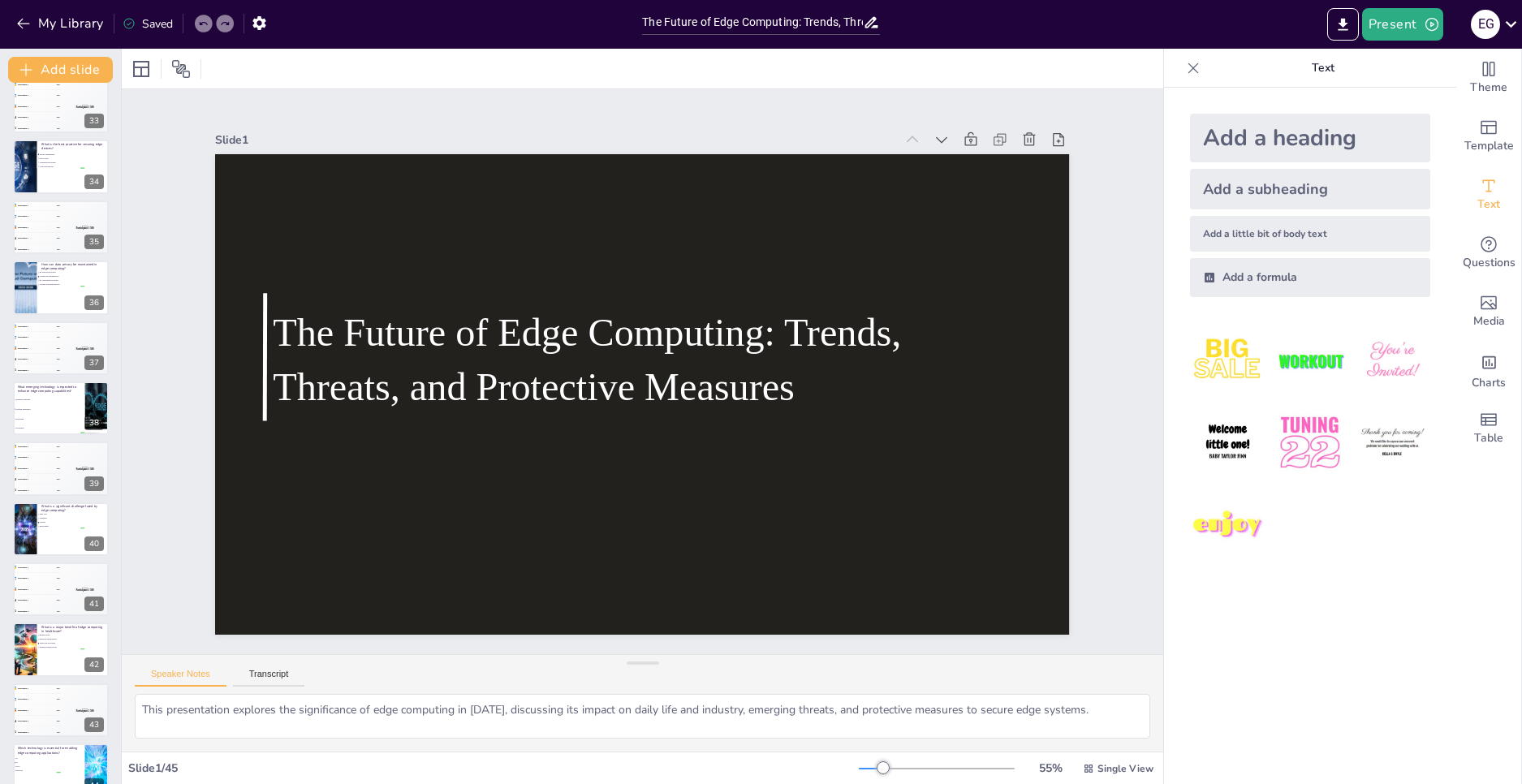
checkbox input "true"
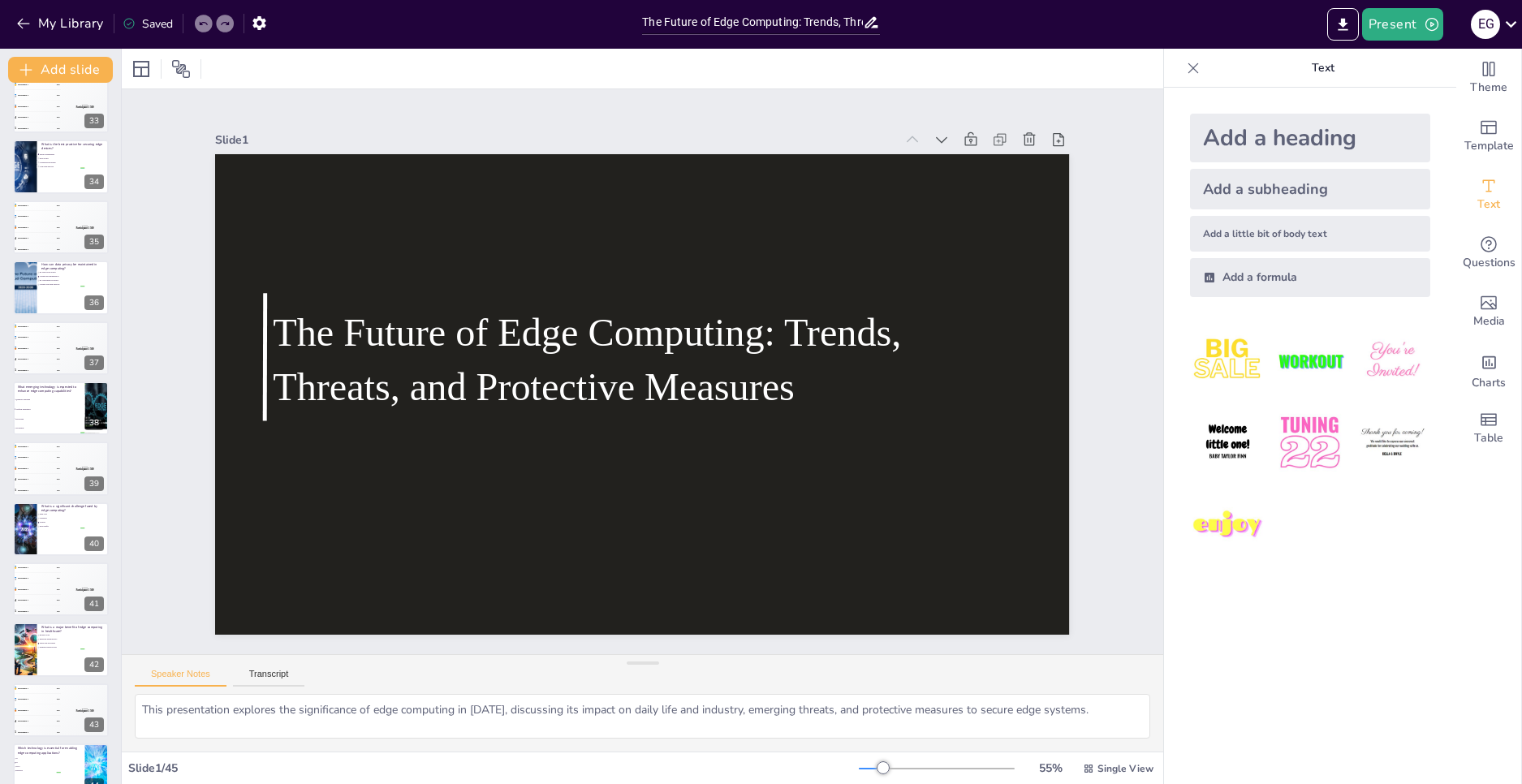
checkbox input "true"
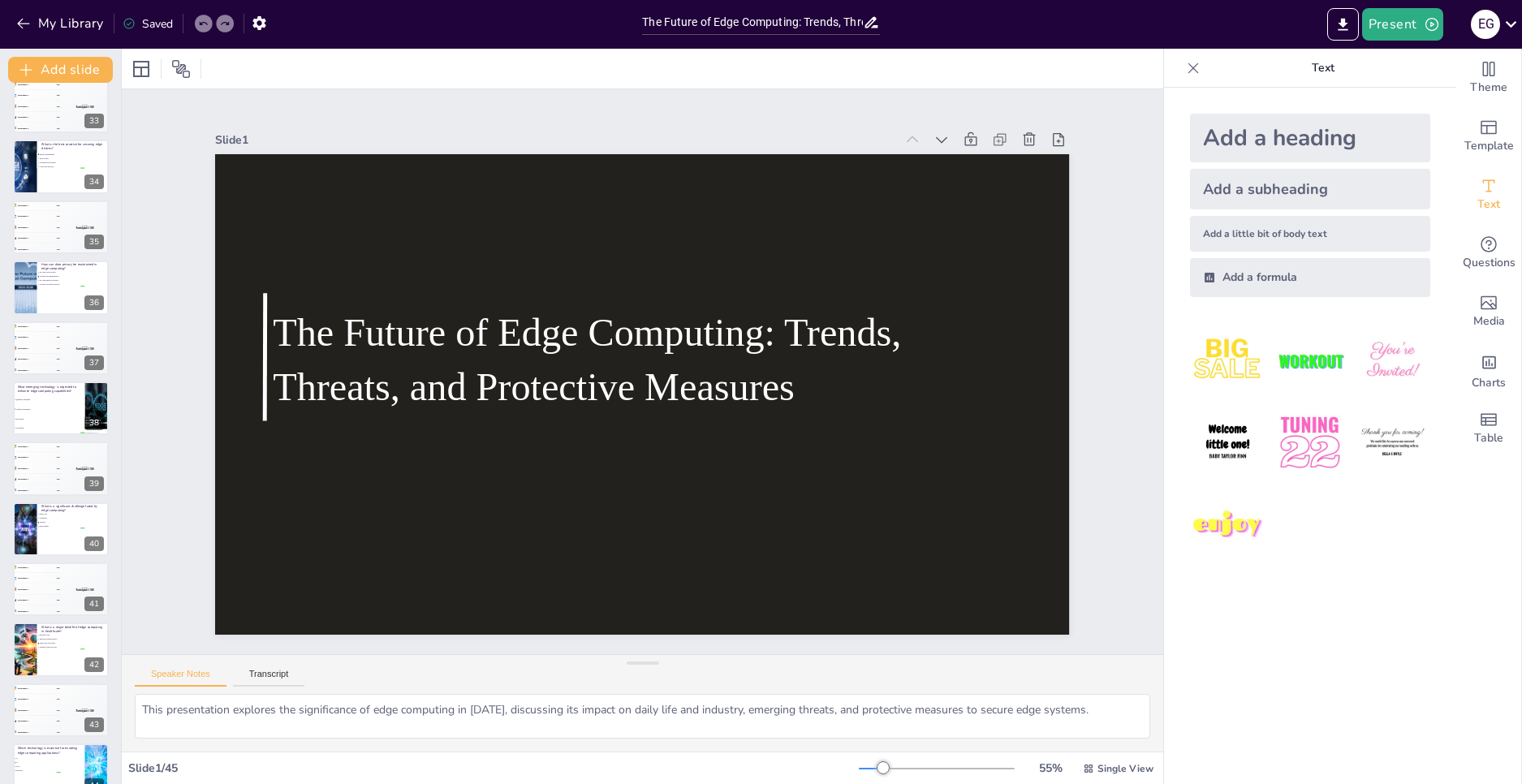
checkbox input "true"
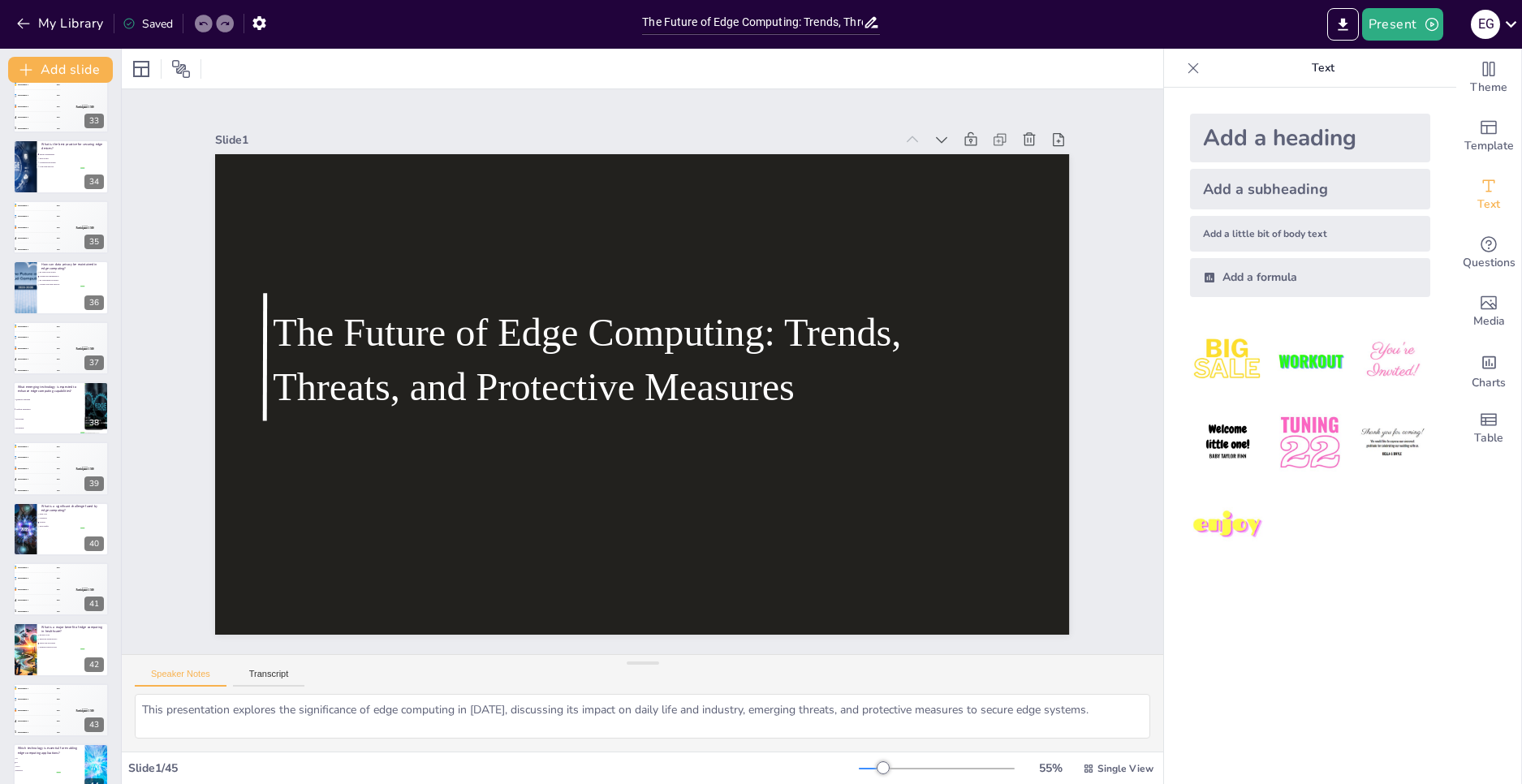
checkbox input "true"
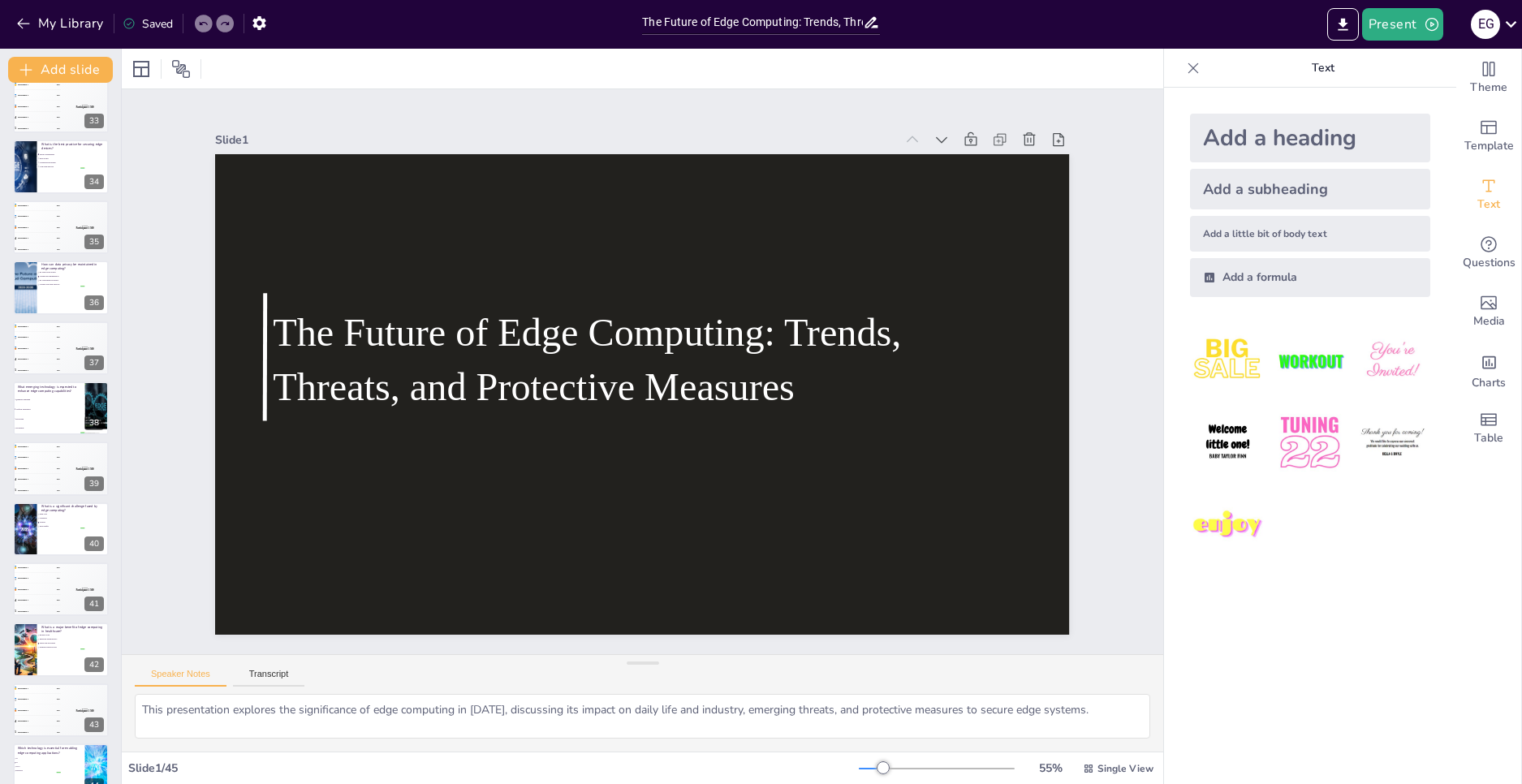
scroll to position [2035, 0]
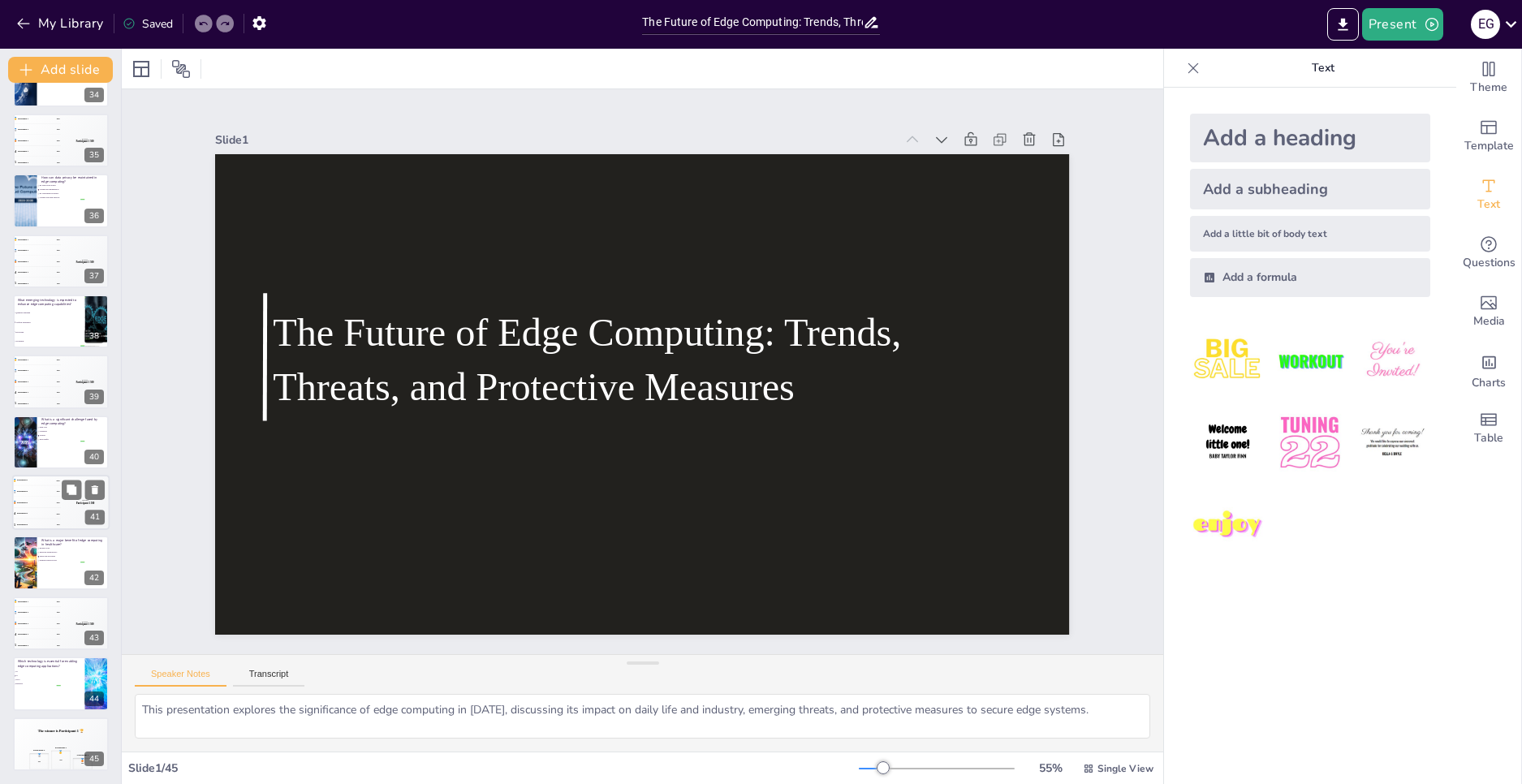
checkbox input "true"
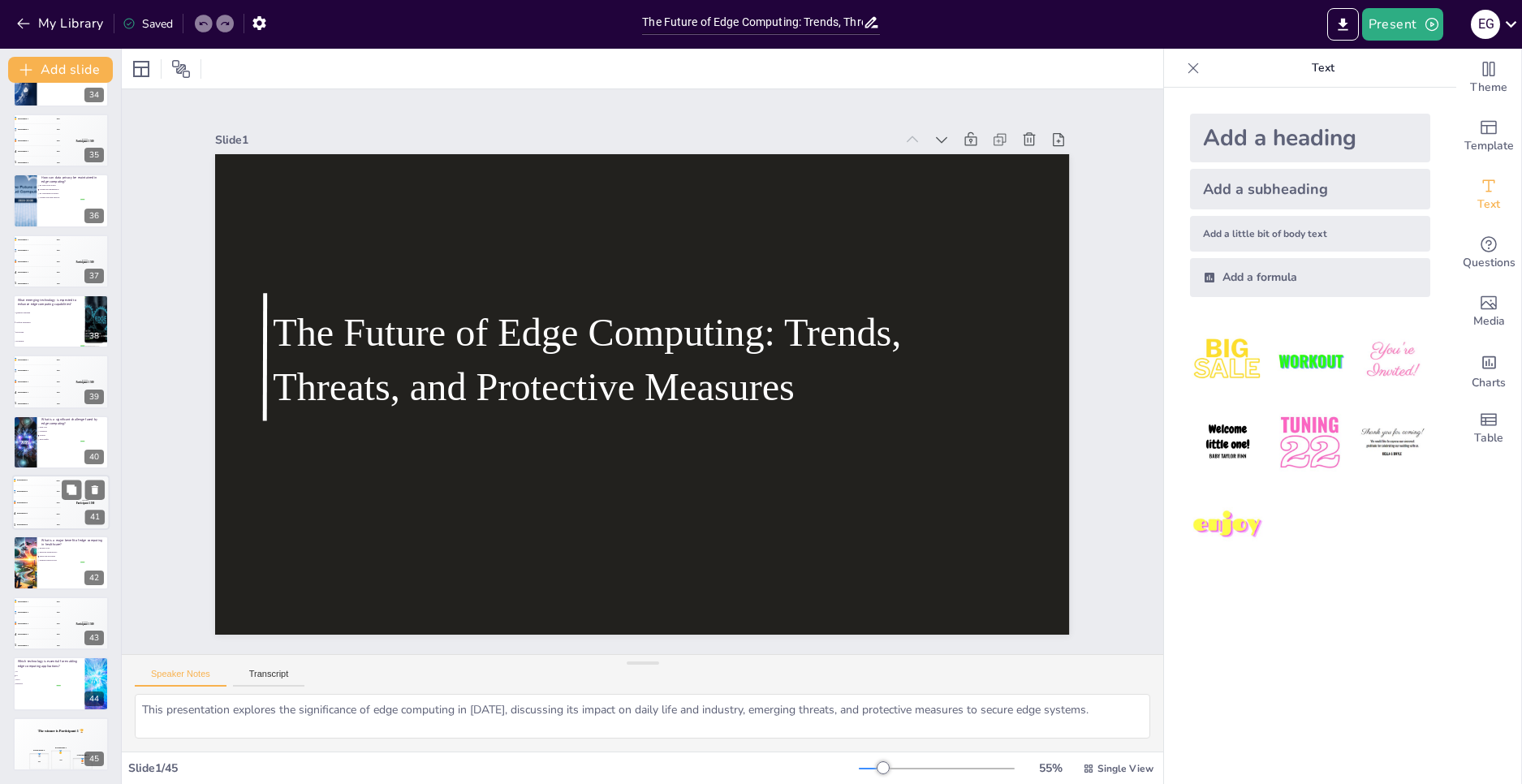
checkbox input "true"
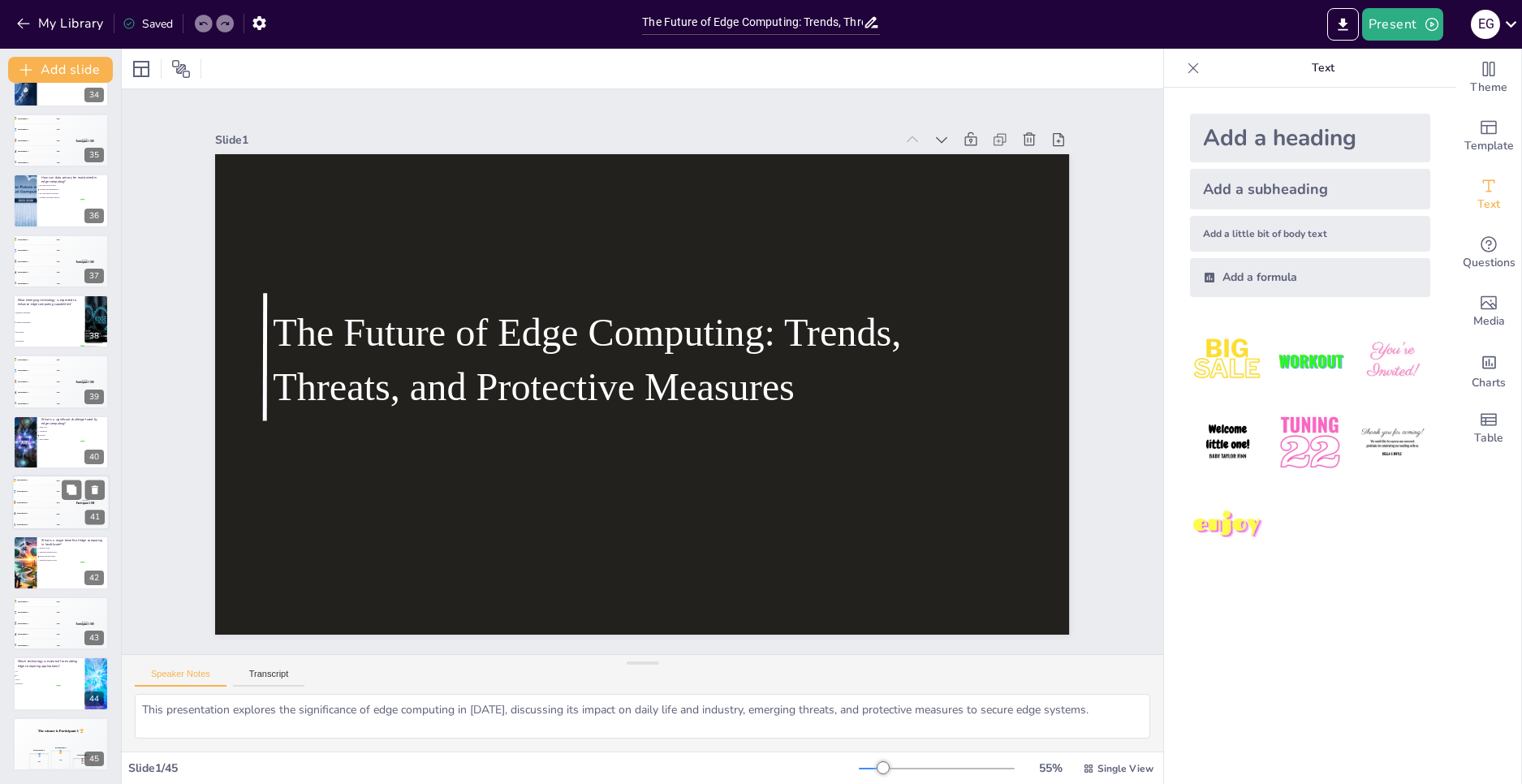
checkbox input "true"
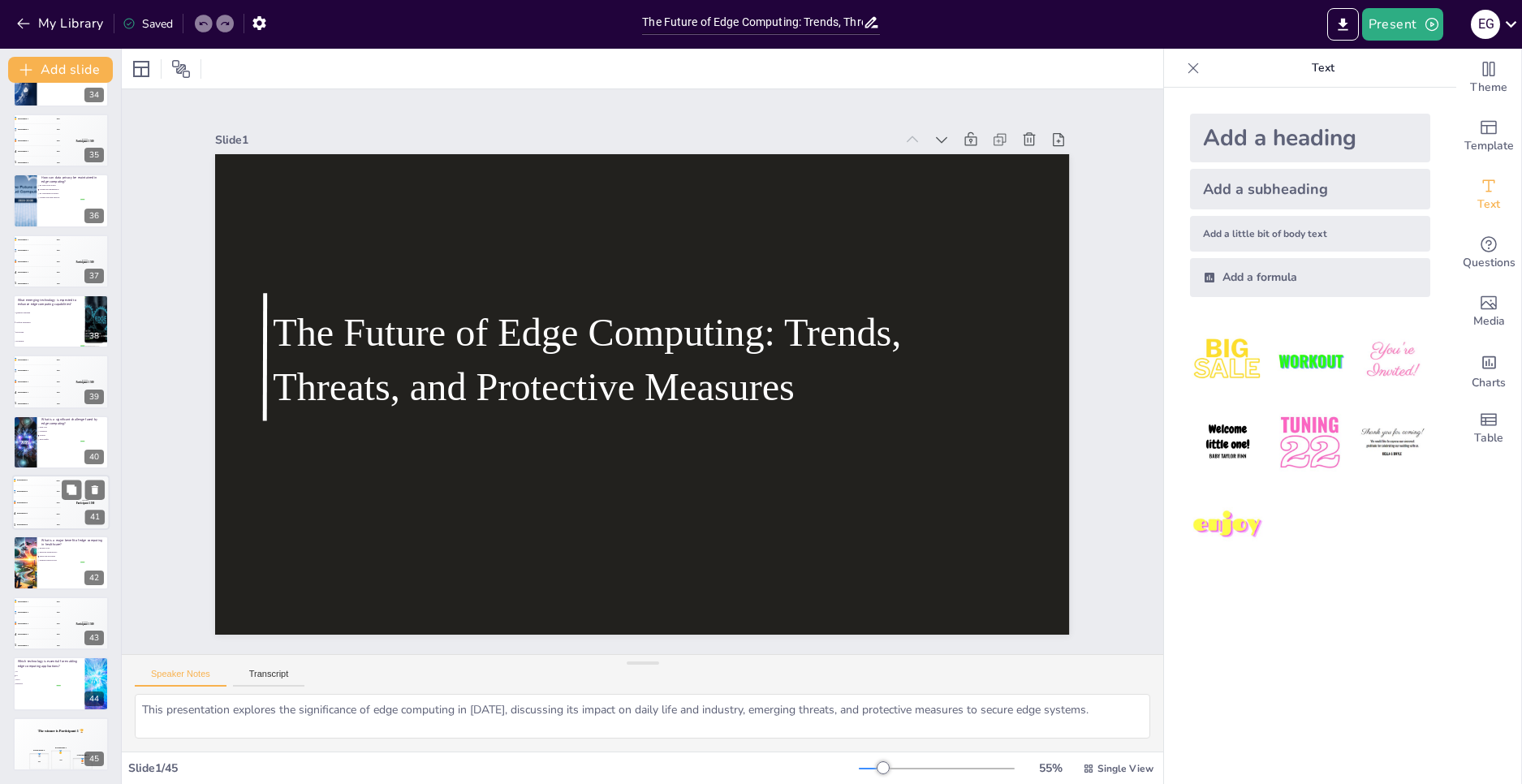
checkbox input "true"
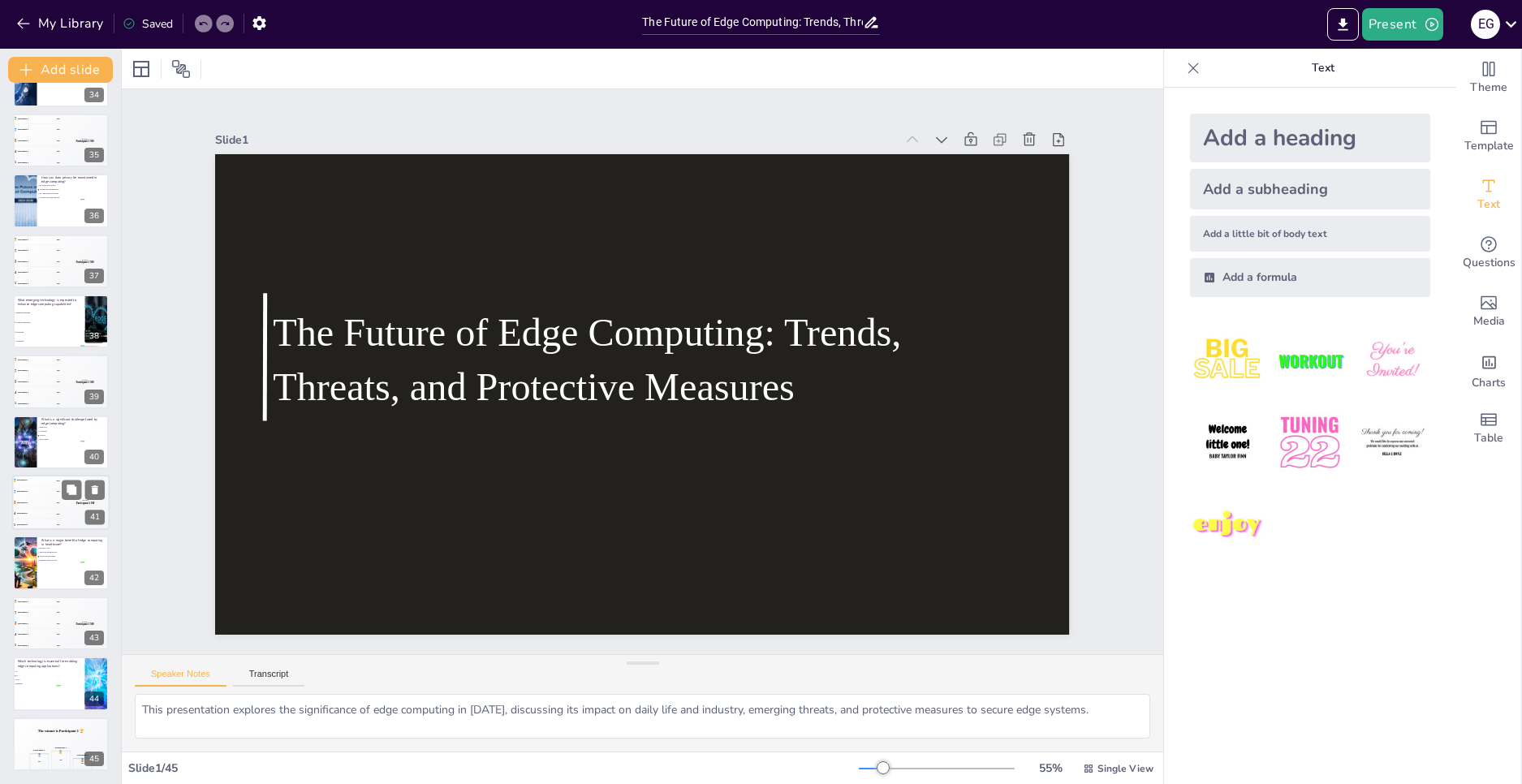
checkbox input "true"
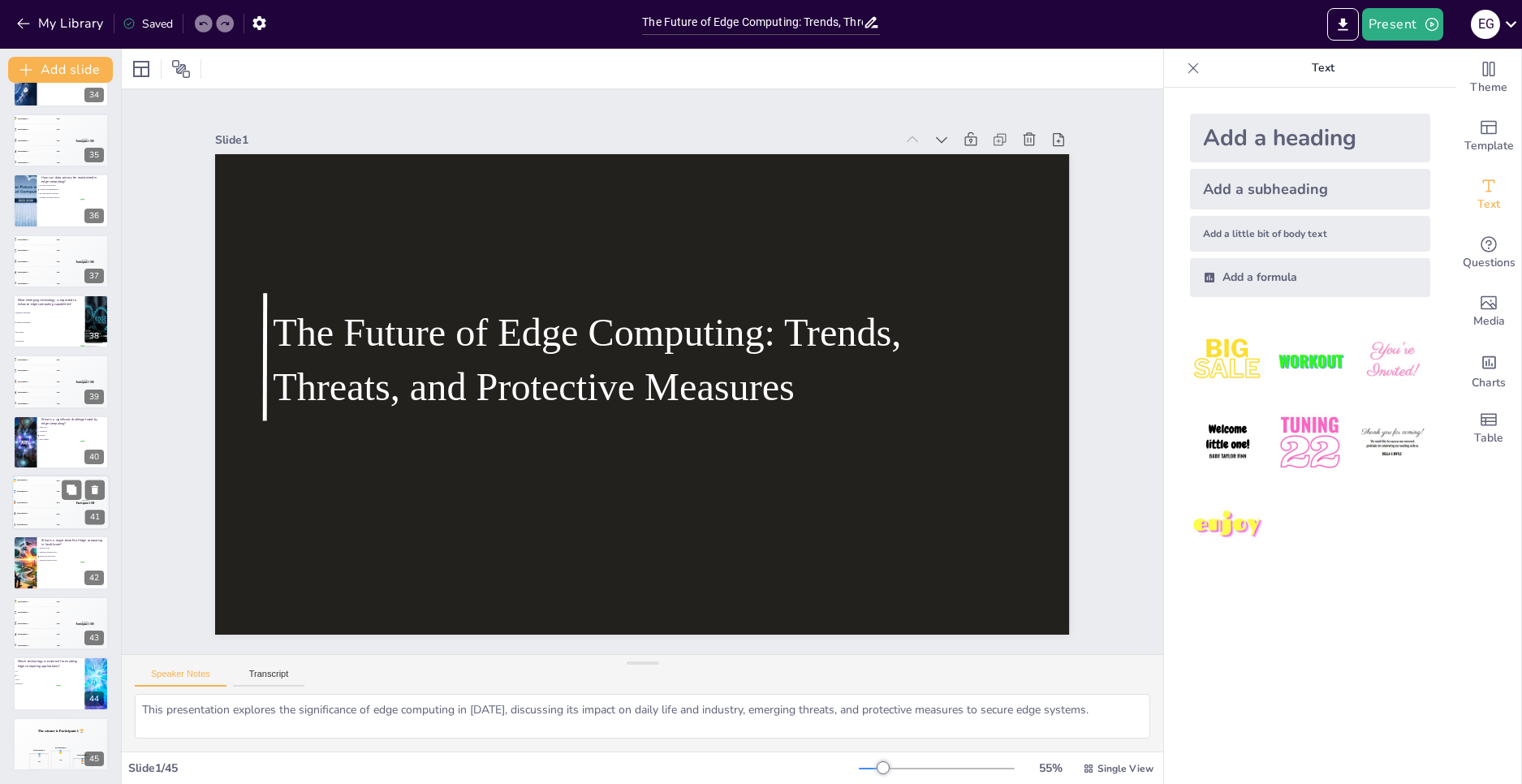
checkbox input "true"
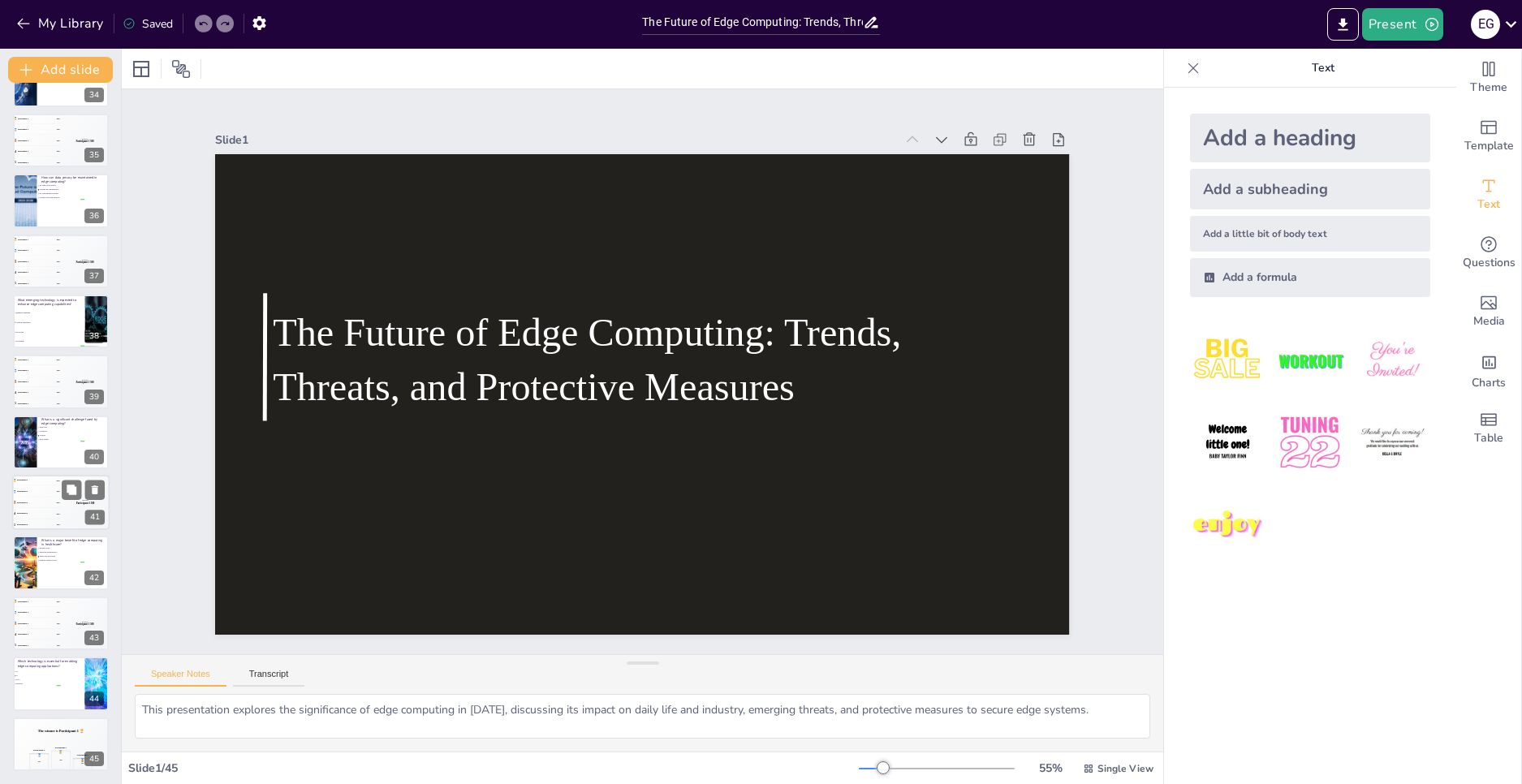
checkbox input "true"
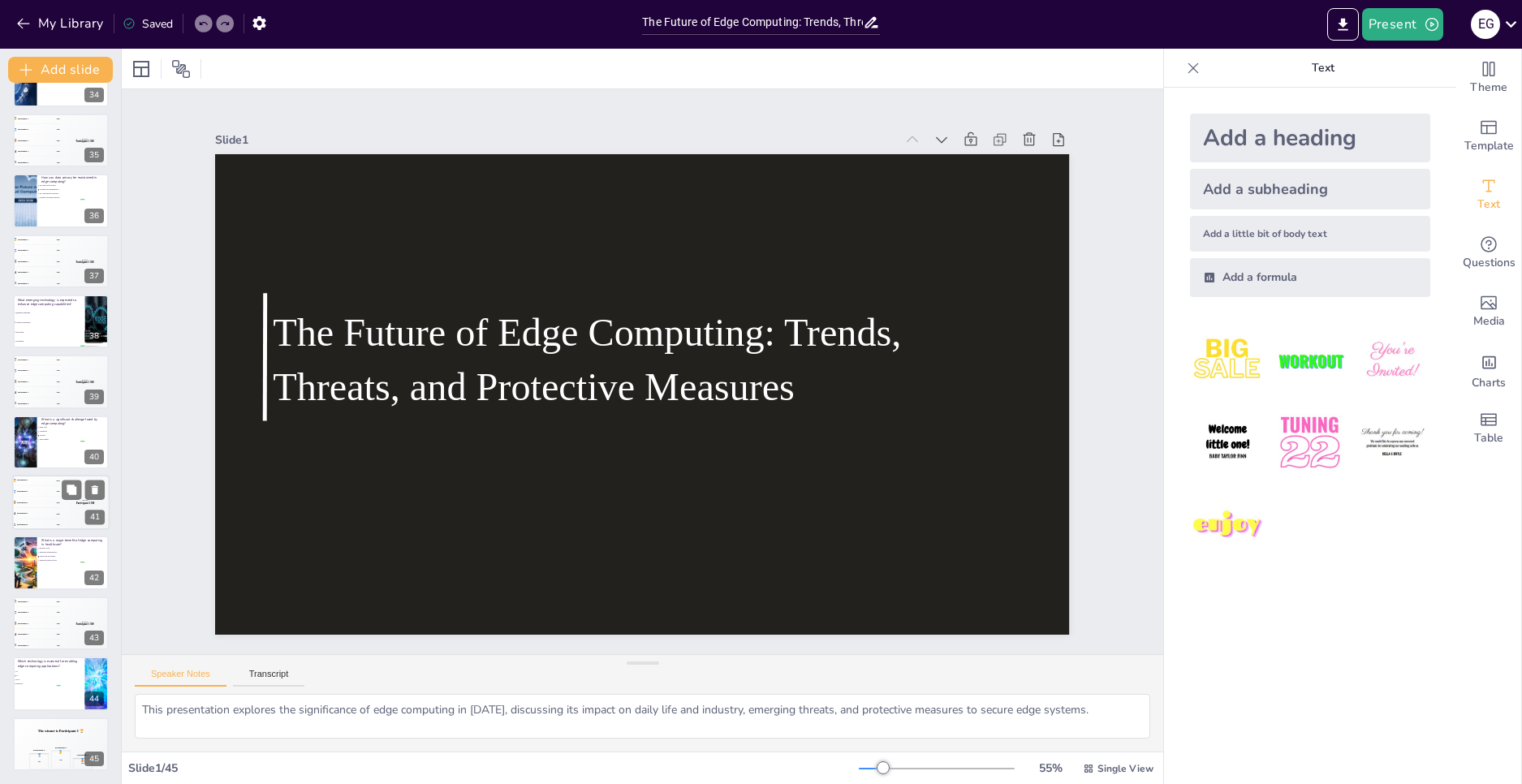
checkbox input "true"
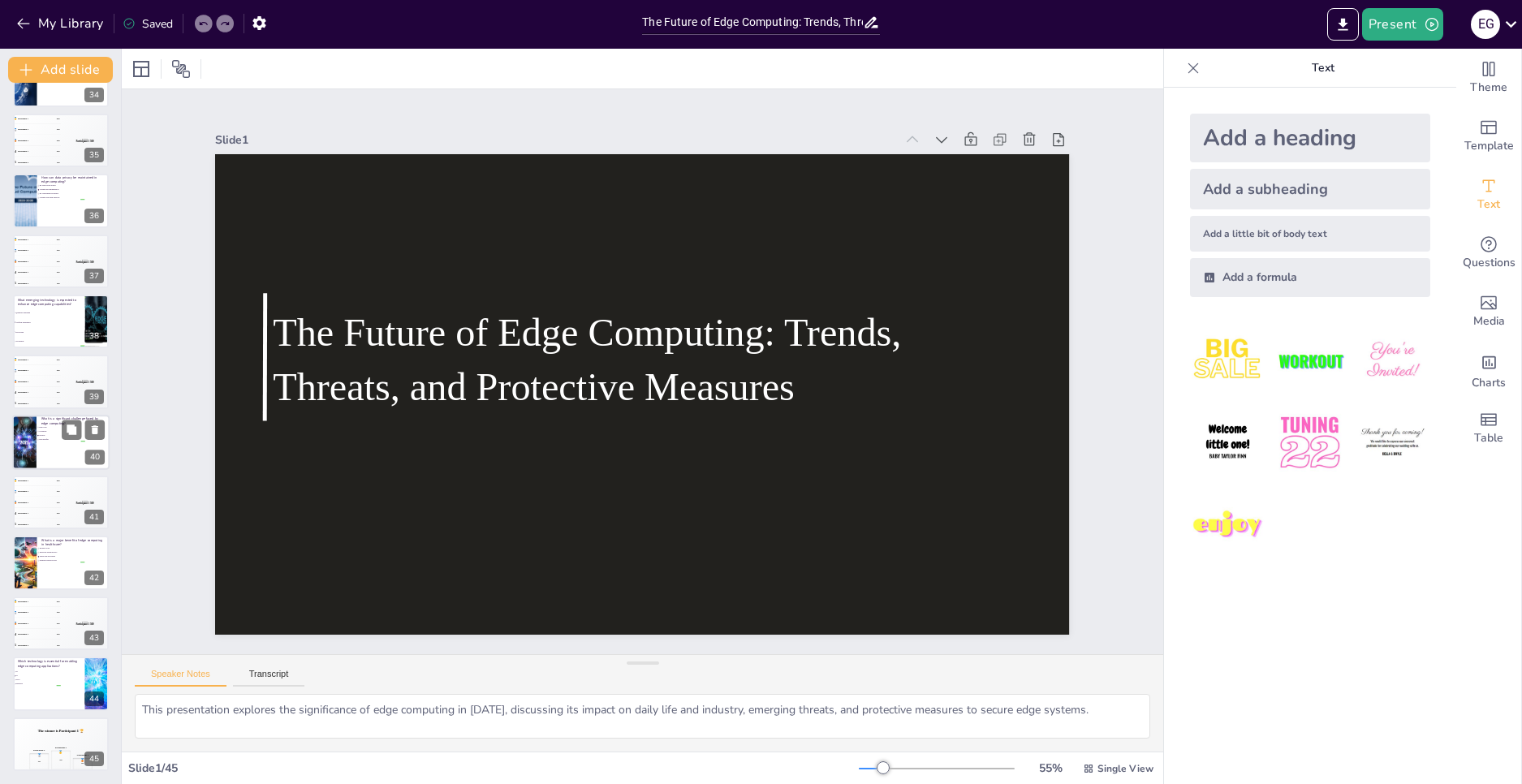
checkbox input "true"
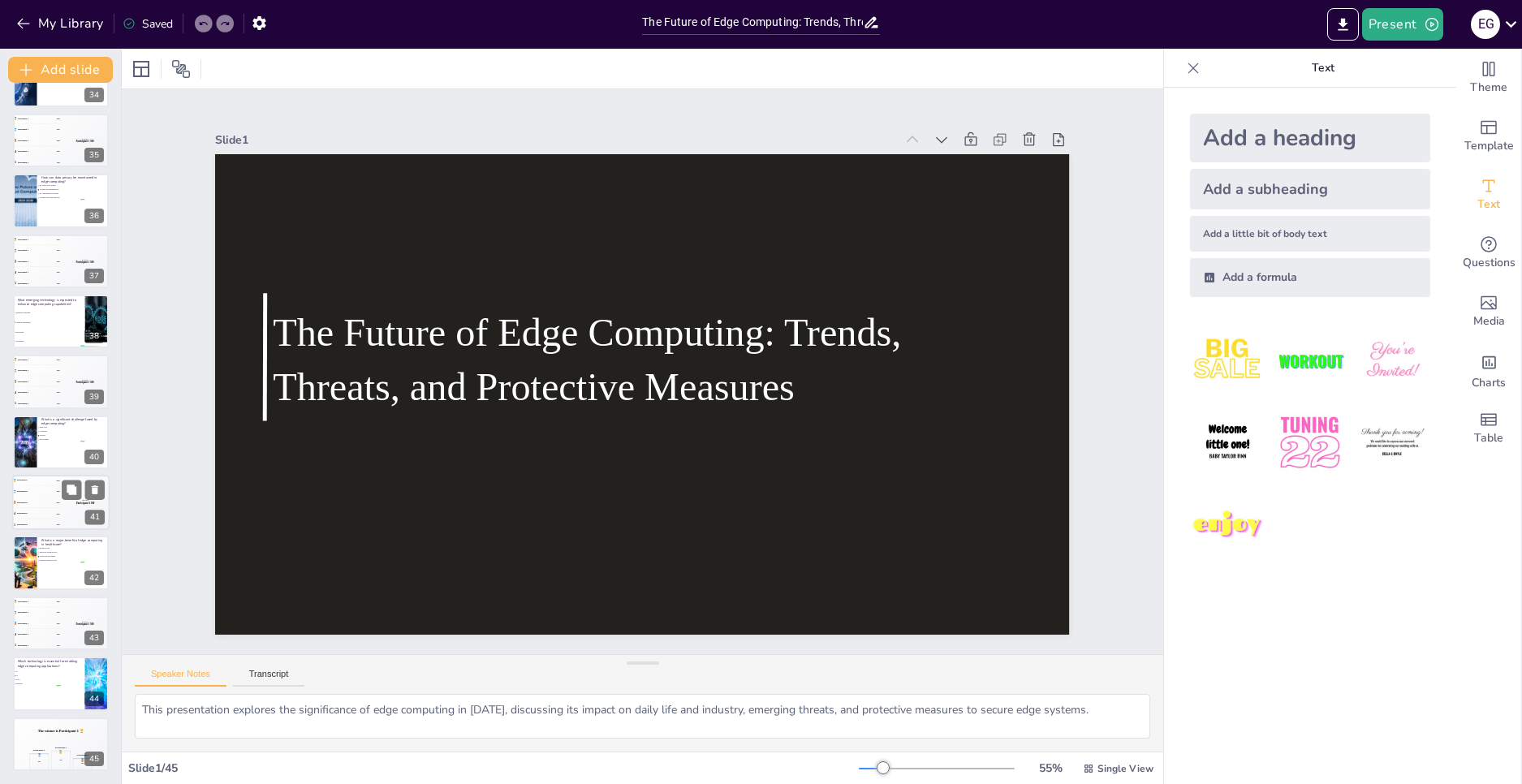
checkbox input "true"
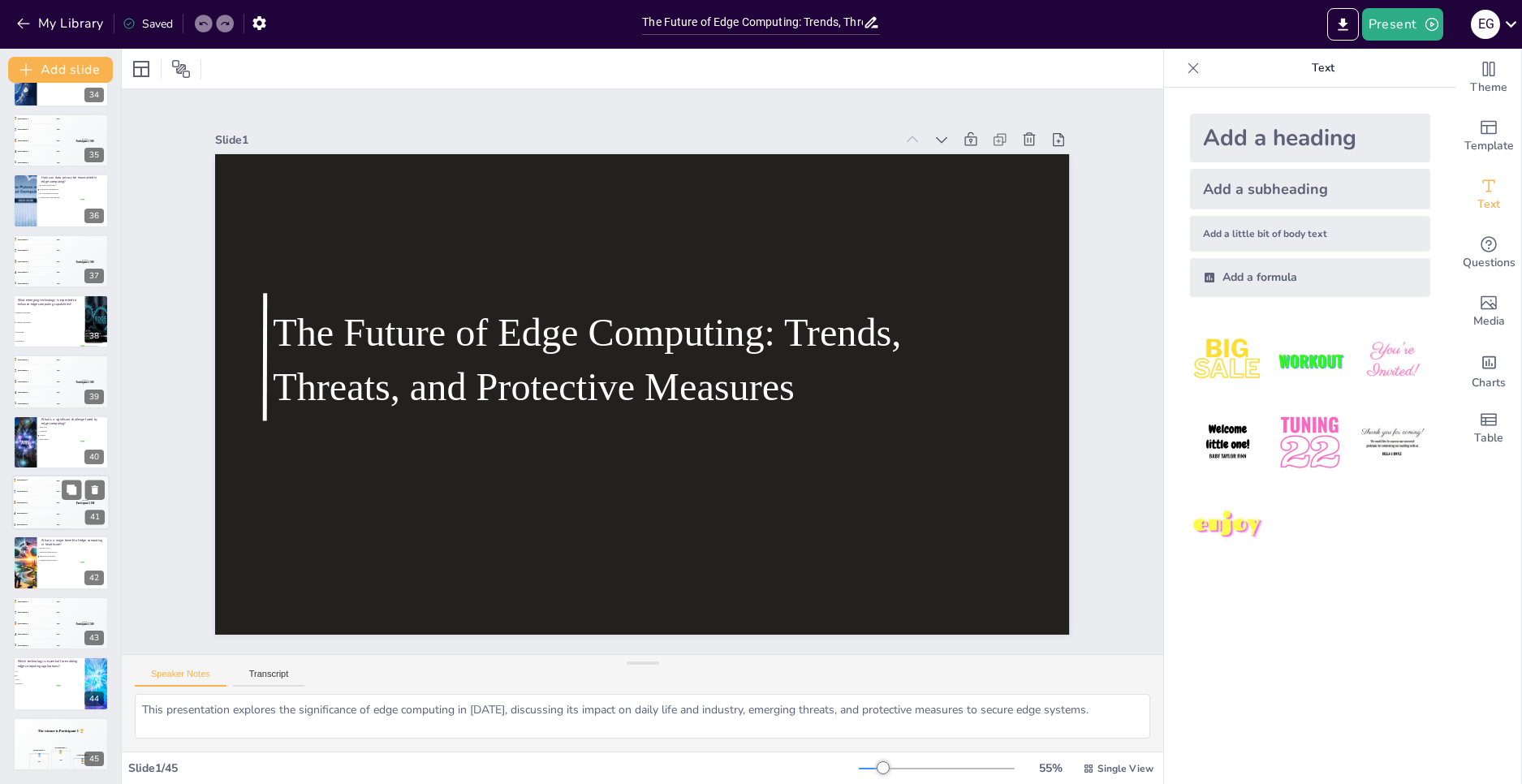
checkbox input "true"
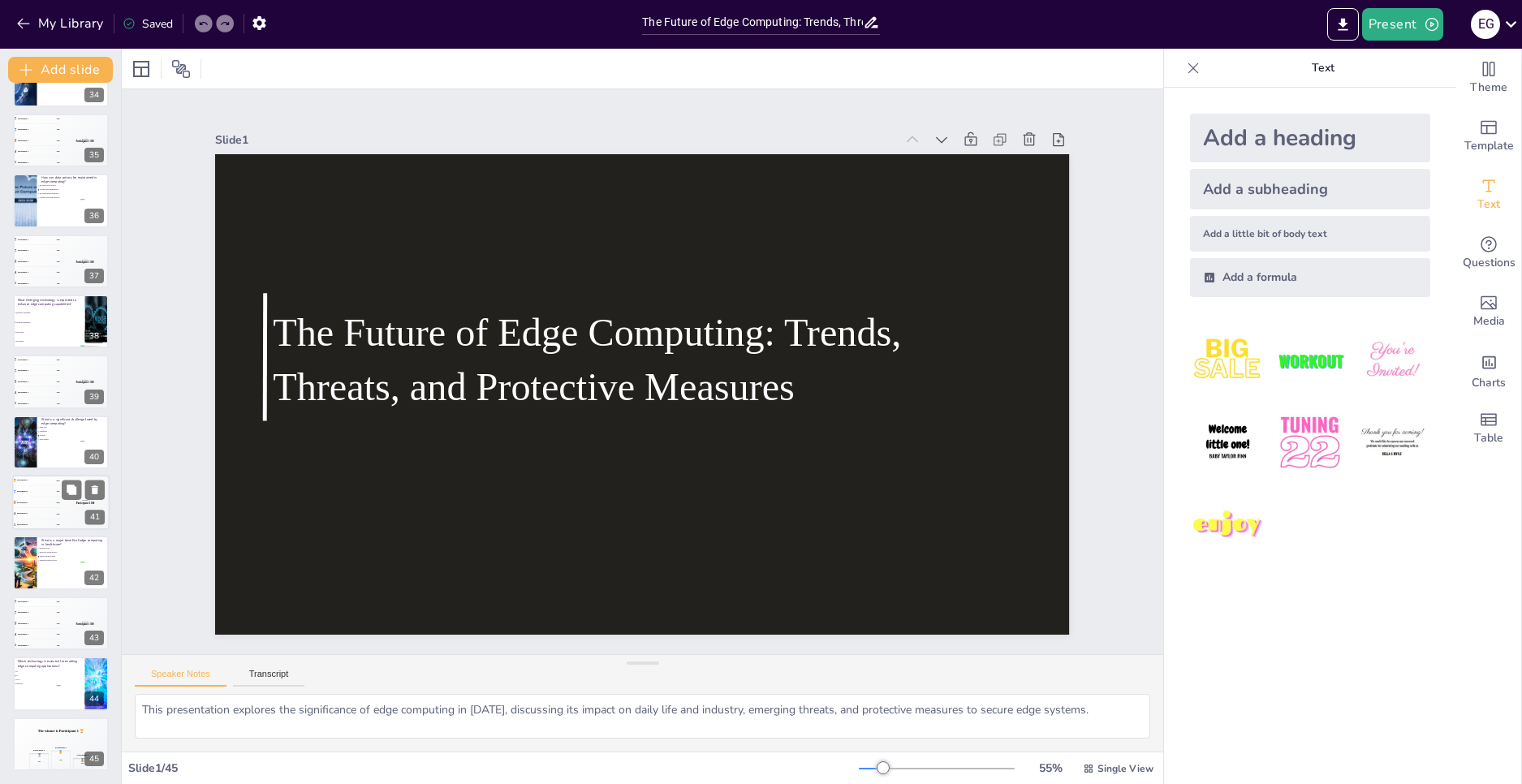
checkbox input "true"
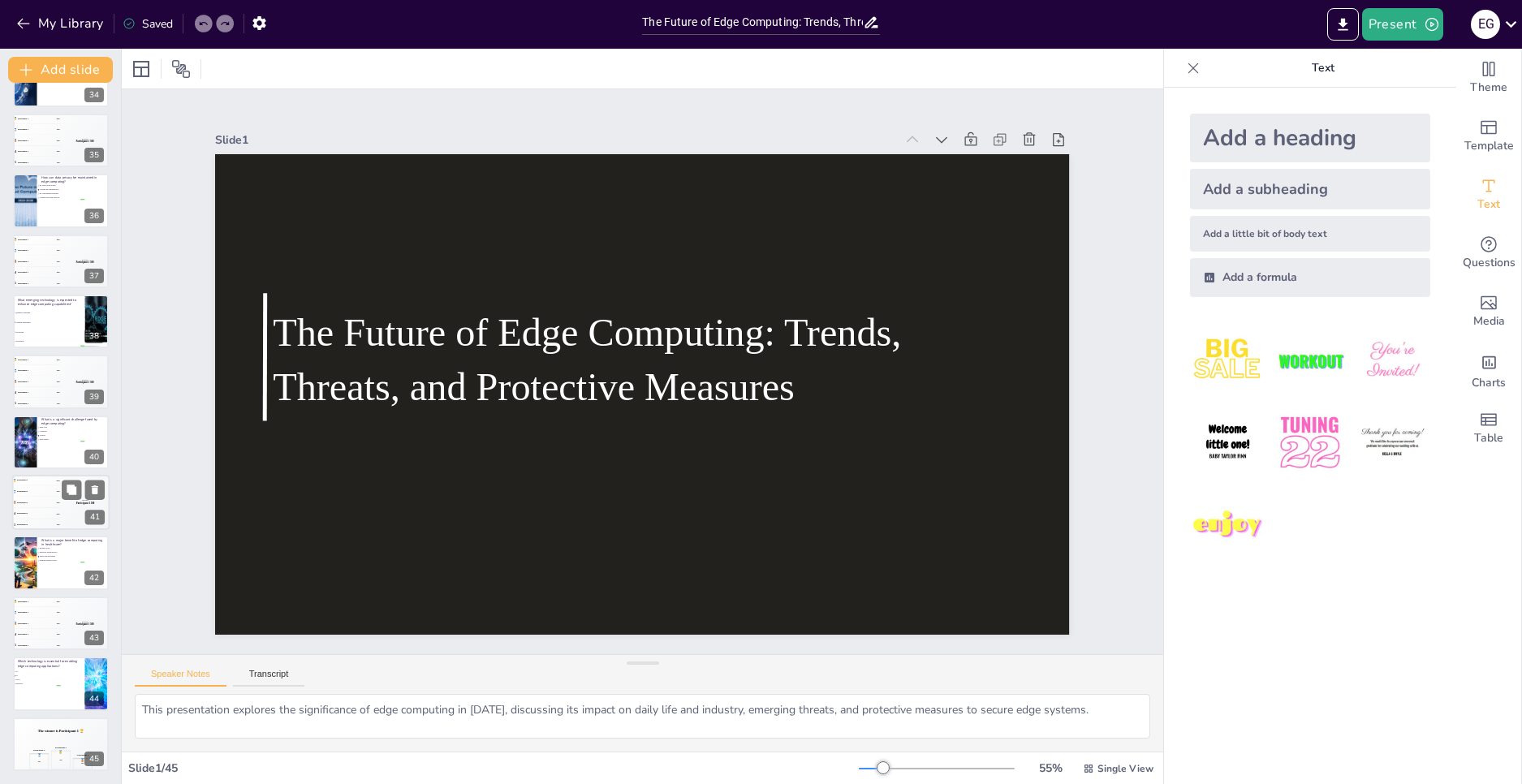
checkbox input "true"
click at [51, 751] on div "🥇 500" at bounding box center [61, 760] width 20 height 19
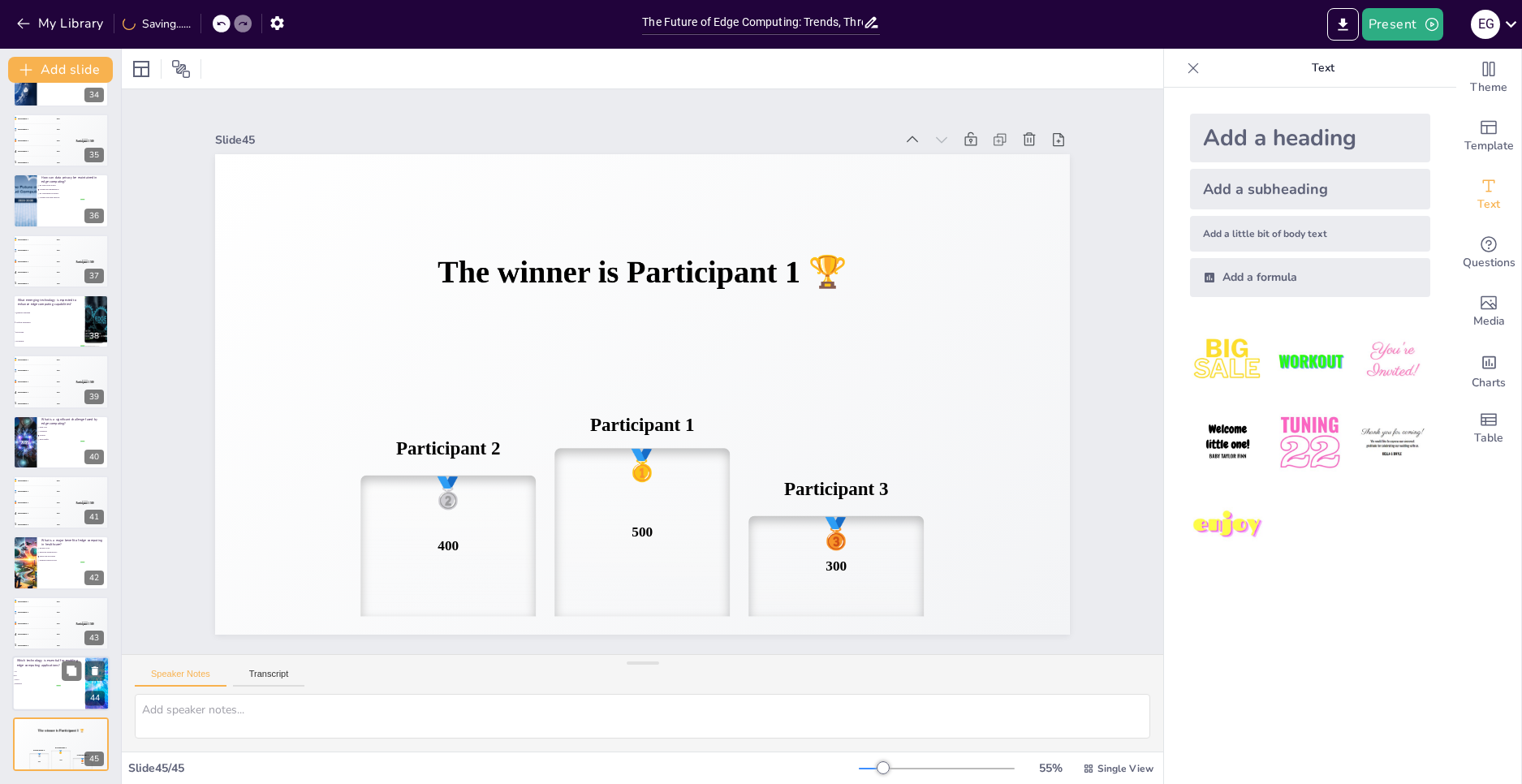
click at [42, 694] on div at bounding box center [61, 683] width 97 height 55
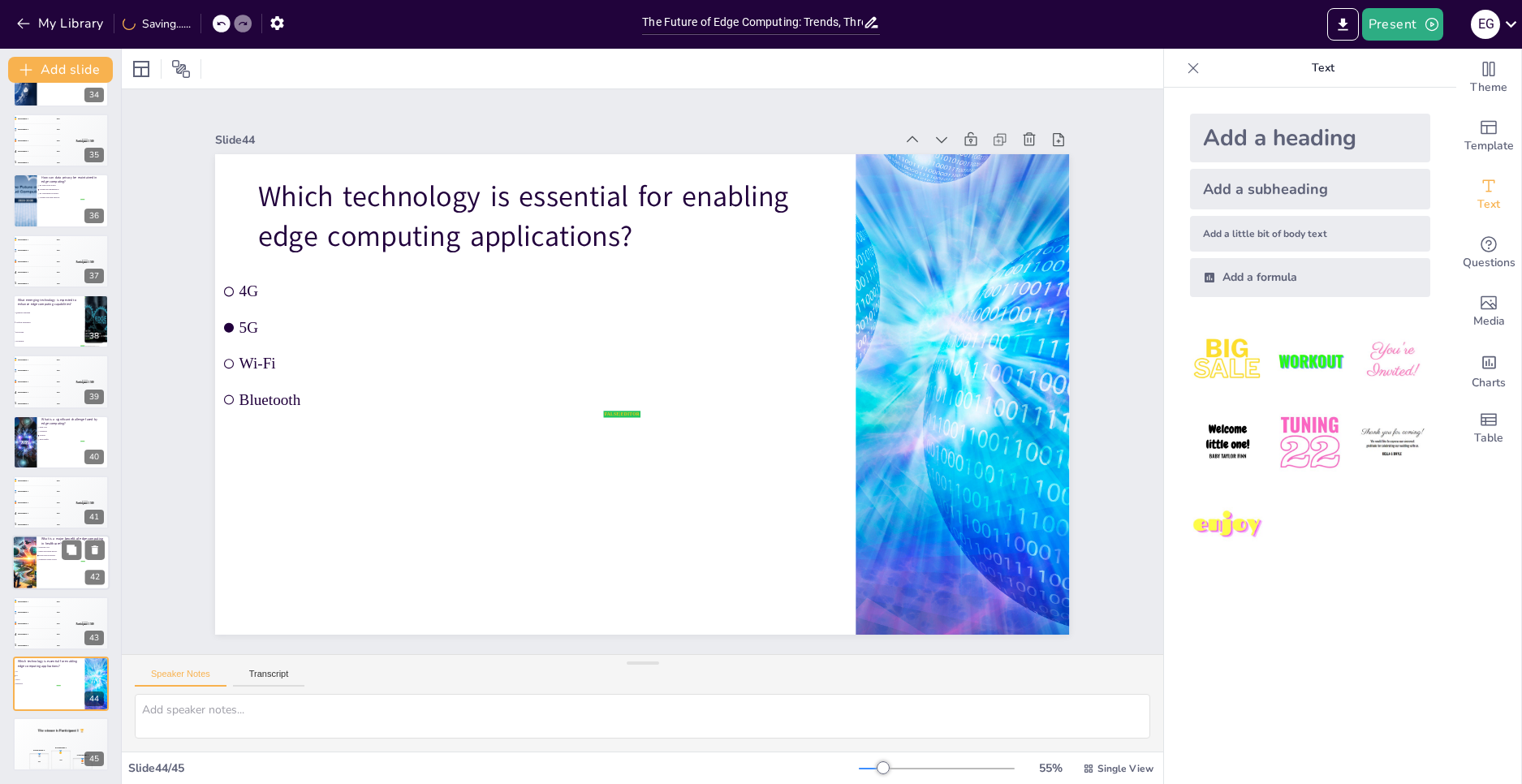
click at [47, 559] on li "Enhanced remote access" at bounding box center [61, 560] width 49 height 4
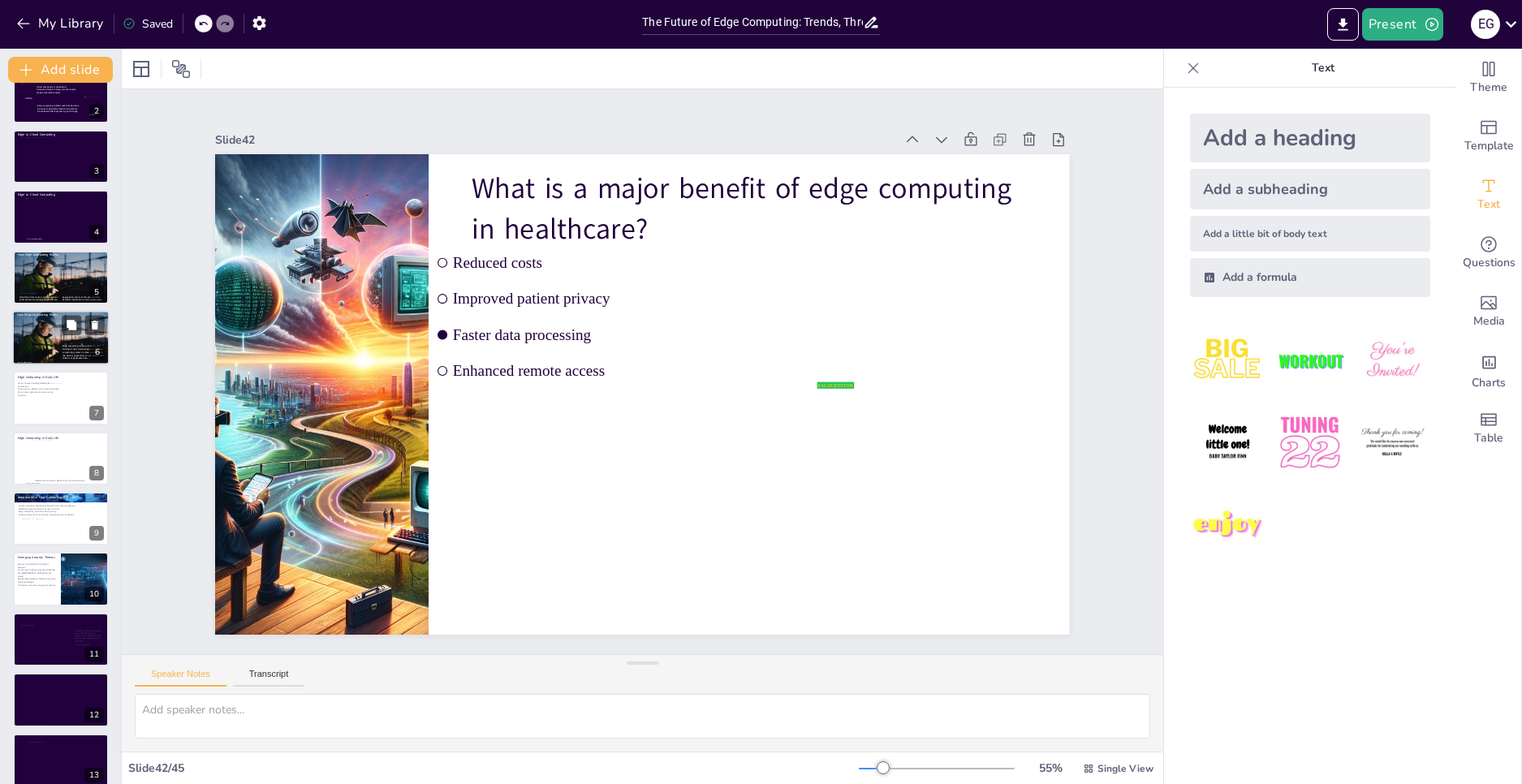
scroll to position [0, 0]
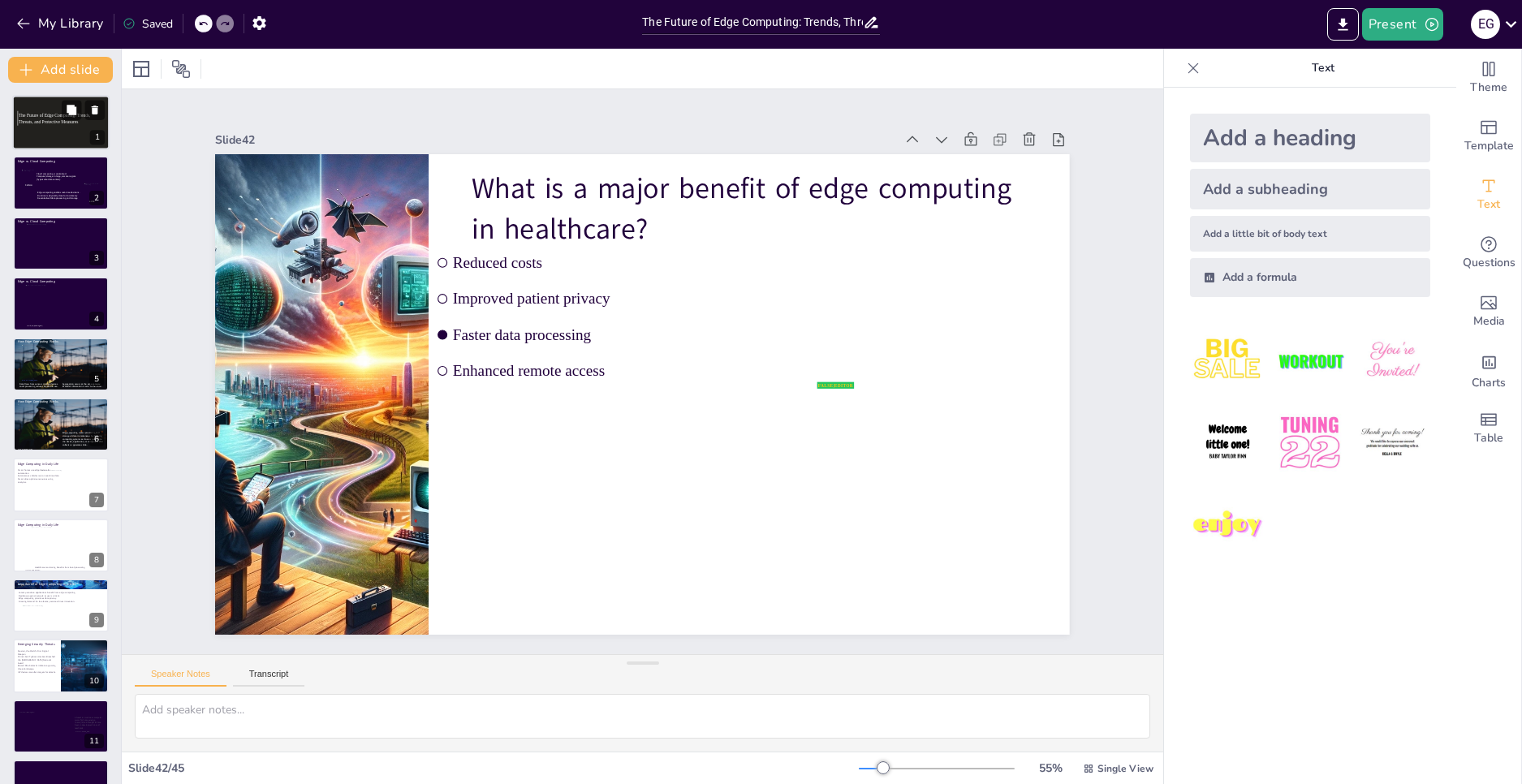
click at [72, 120] on p "The Future of Edge Computing: Trends, Threats, and Protective Measures" at bounding box center [60, 119] width 85 height 13
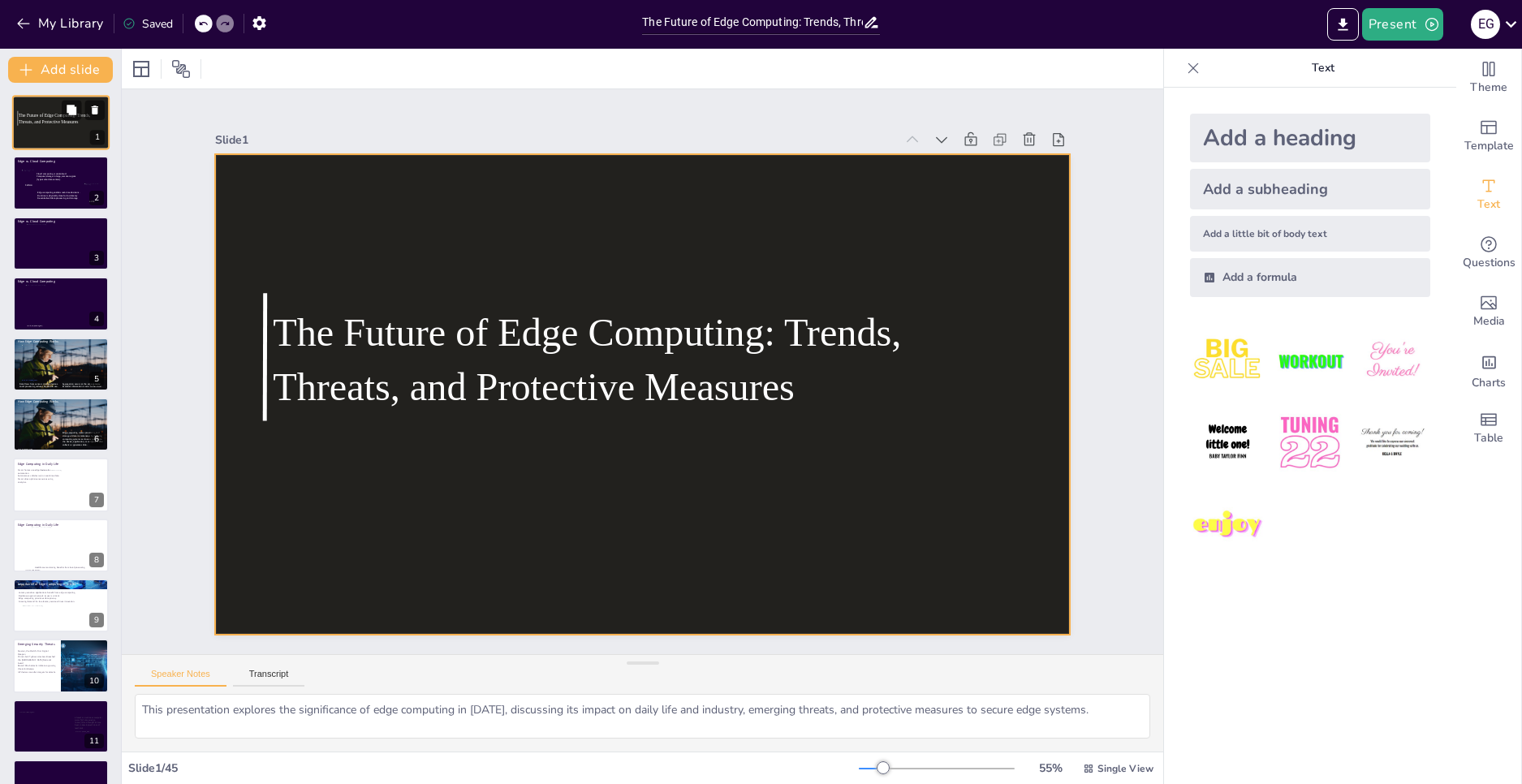
click at [48, 132] on div at bounding box center [61, 122] width 97 height 55
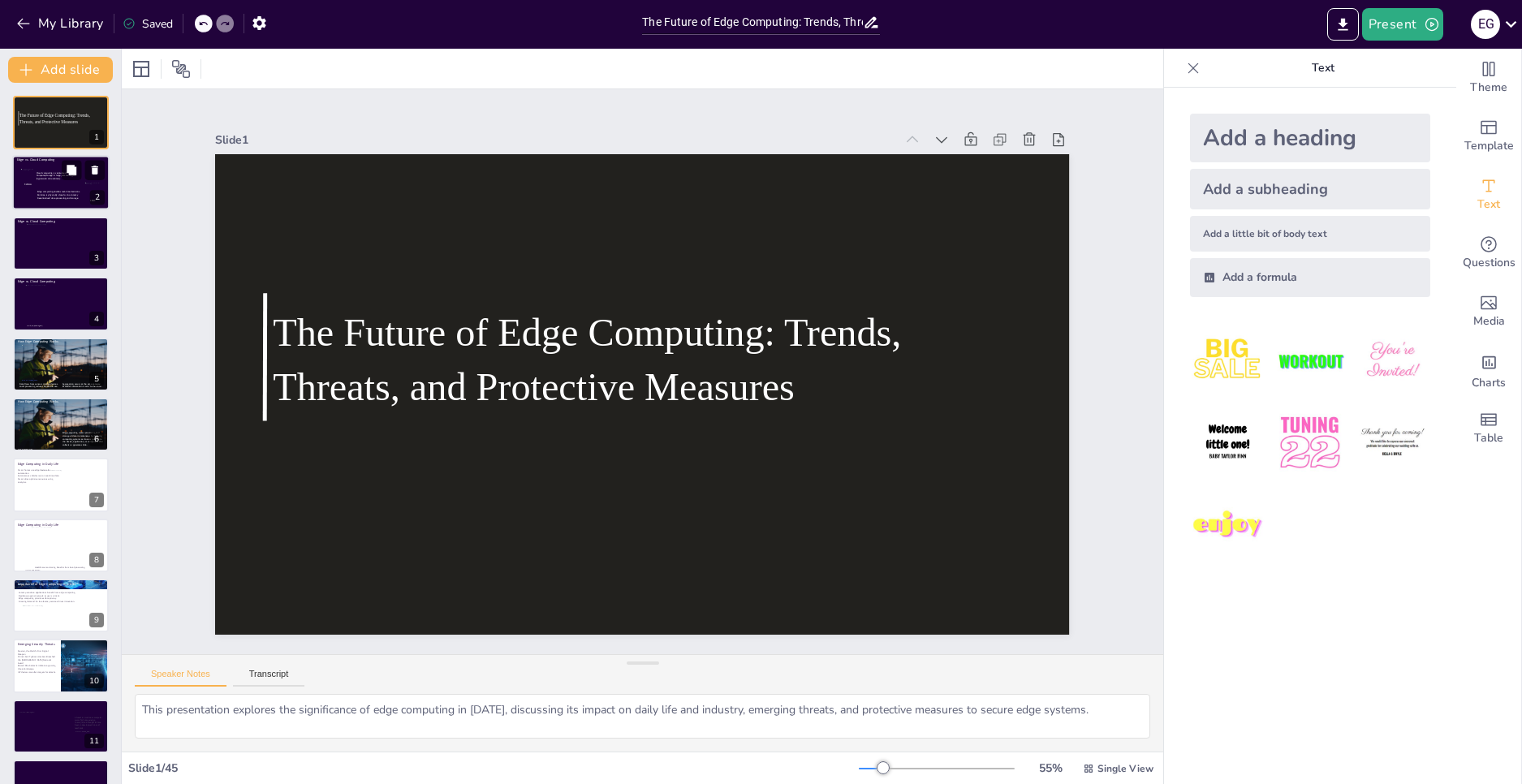
click at [64, 194] on p "Runtime is physically close for low latency" at bounding box center [62, 196] width 49 height 3
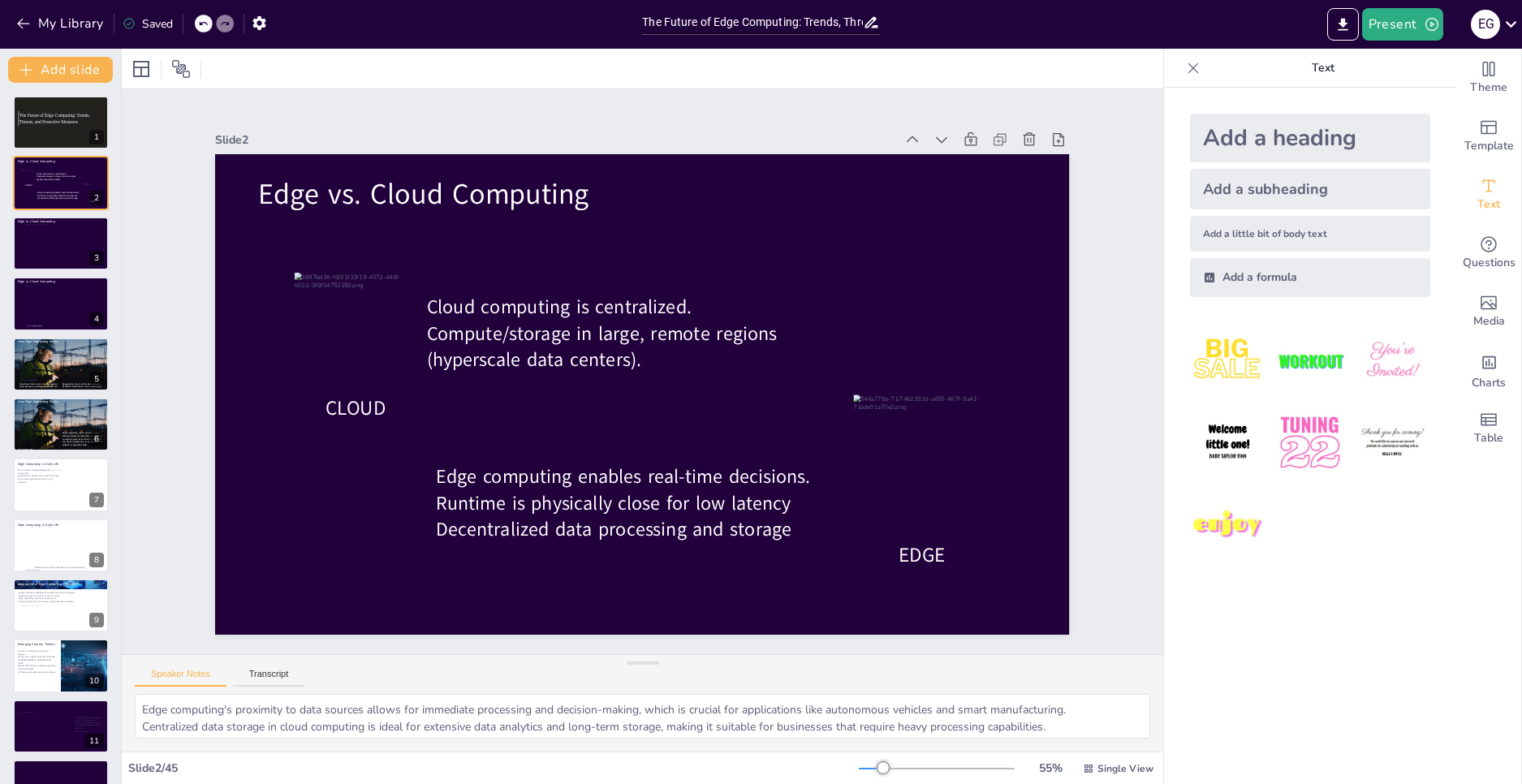
click at [1212, 673] on div "Add a heading Add a subheading Add a little bit of body text Add a formula" at bounding box center [1310, 436] width 292 height 697
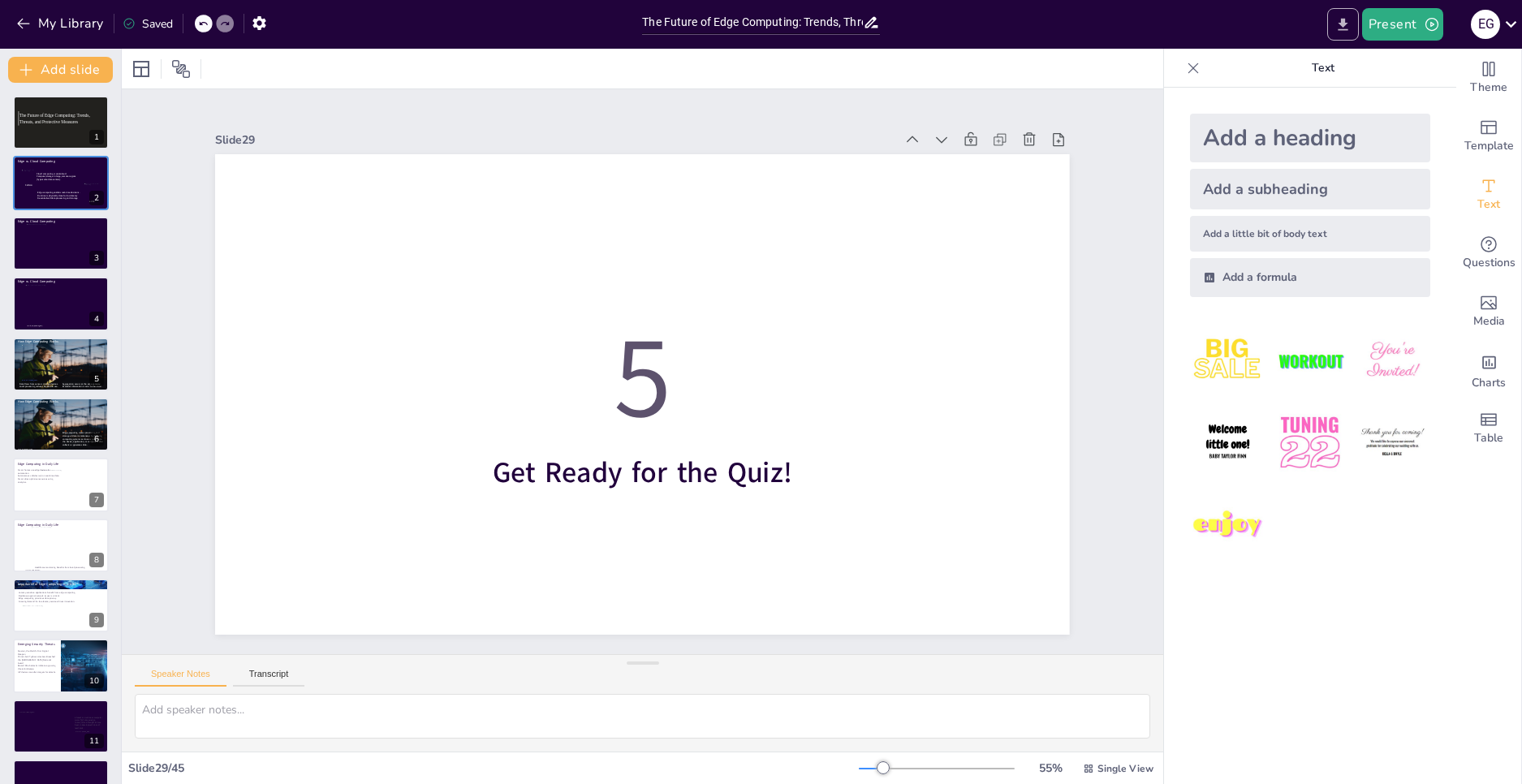
click at [1348, 28] on icon "Export to PowerPoint" at bounding box center [1343, 24] width 17 height 17
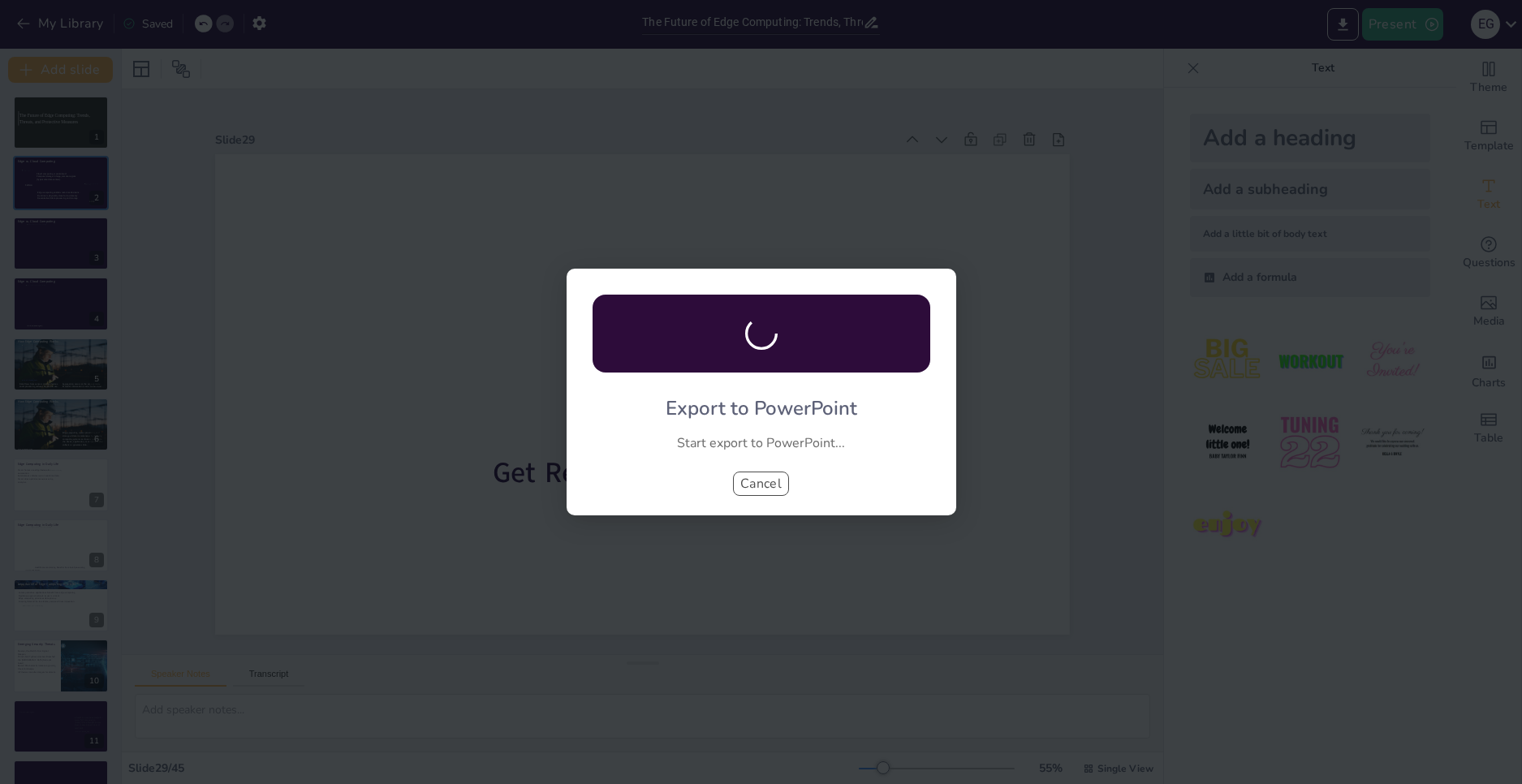
click at [758, 479] on button "Cancel" at bounding box center [761, 483] width 57 height 24
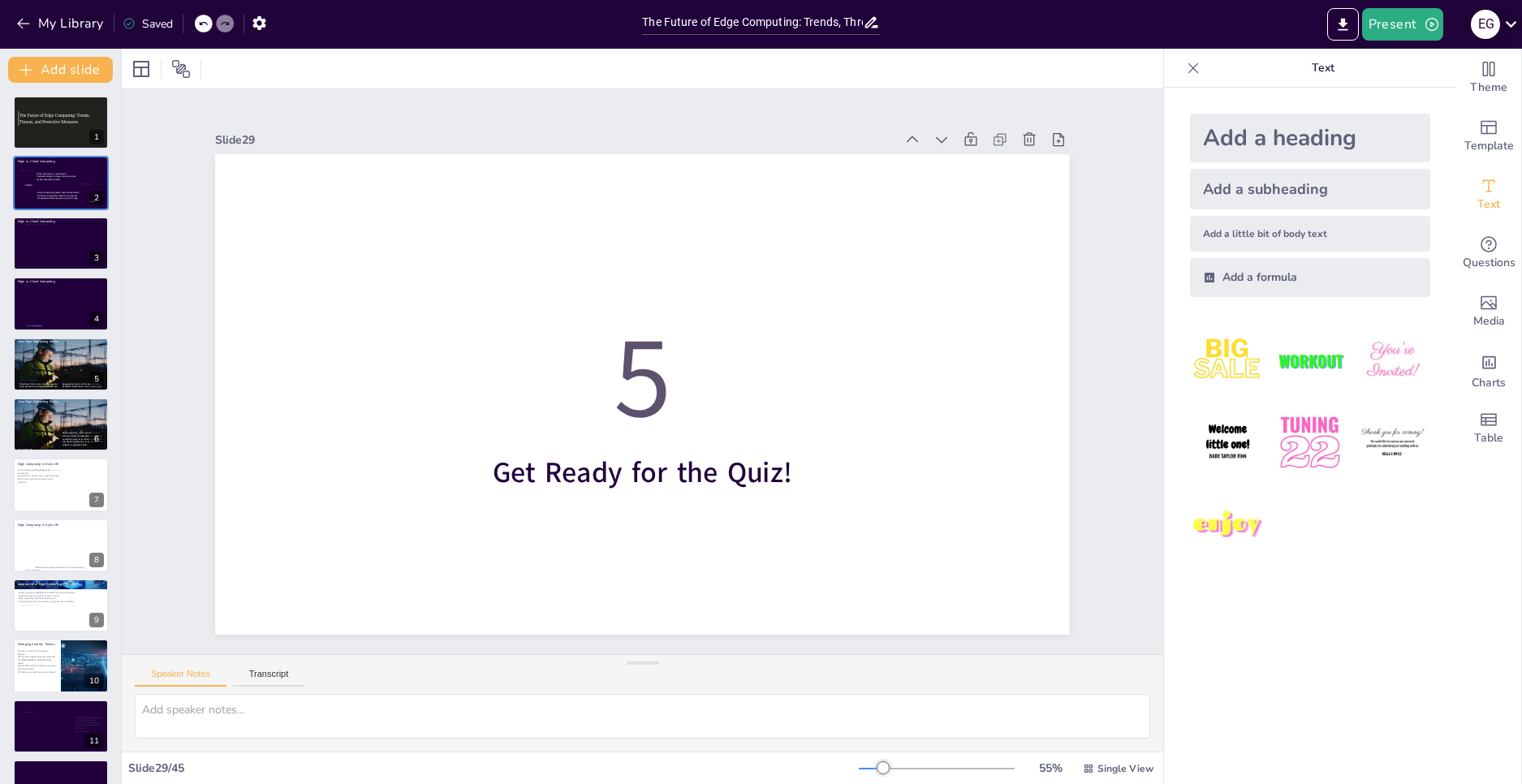
click at [1511, 21] on icon at bounding box center [1511, 24] width 22 height 22
click at [357, 20] on div at bounding box center [761, 392] width 1522 height 784
click at [264, 22] on icon "button" at bounding box center [259, 23] width 13 height 13
click at [256, 22] on icon "button" at bounding box center [259, 23] width 13 height 13
click at [263, 12] on button "button" at bounding box center [260, 23] width 30 height 29
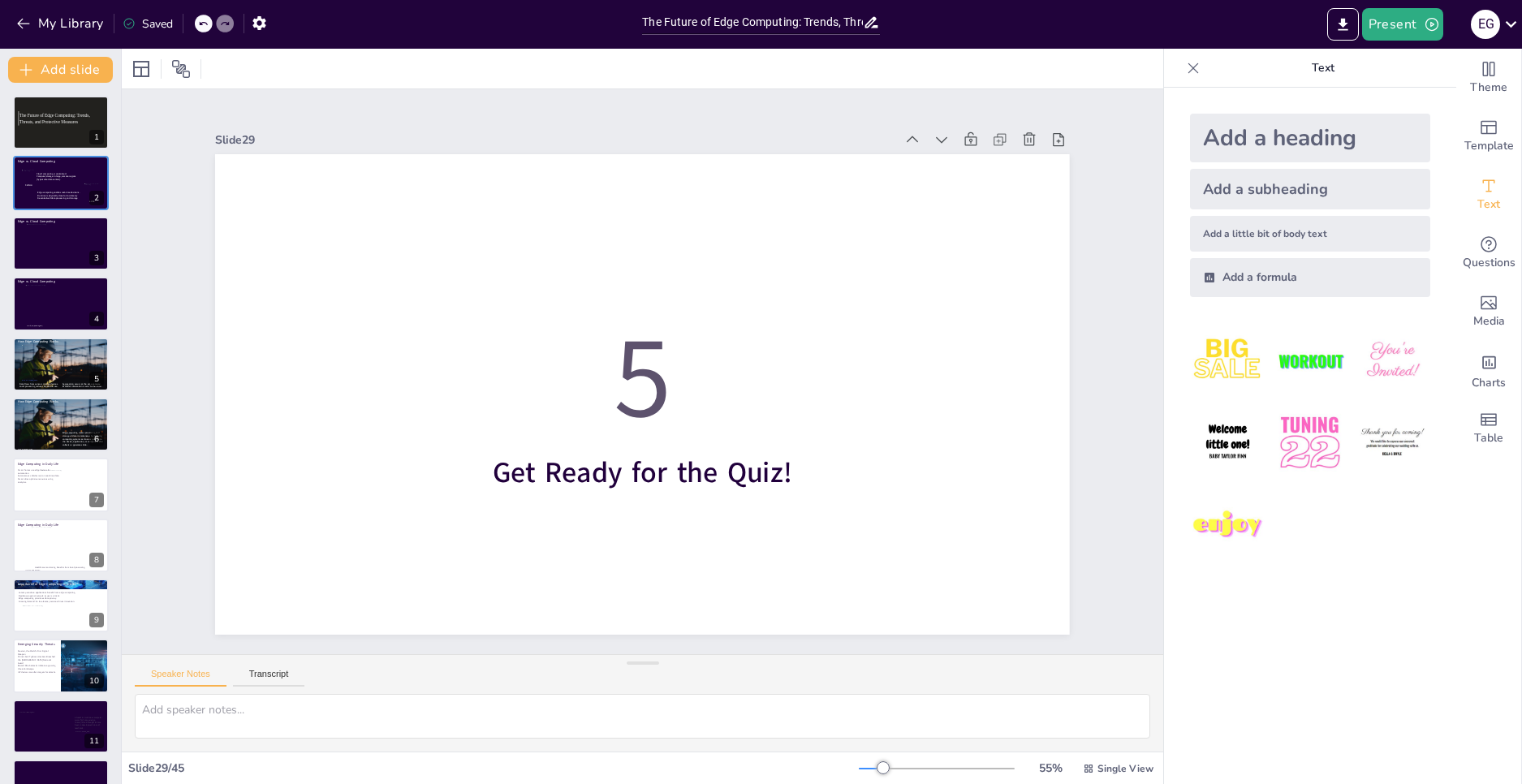
click at [364, 41] on div "My Library Saved" at bounding box center [317, 23] width 634 height 45
click at [1394, 32] on button "Present" at bounding box center [1402, 24] width 81 height 33
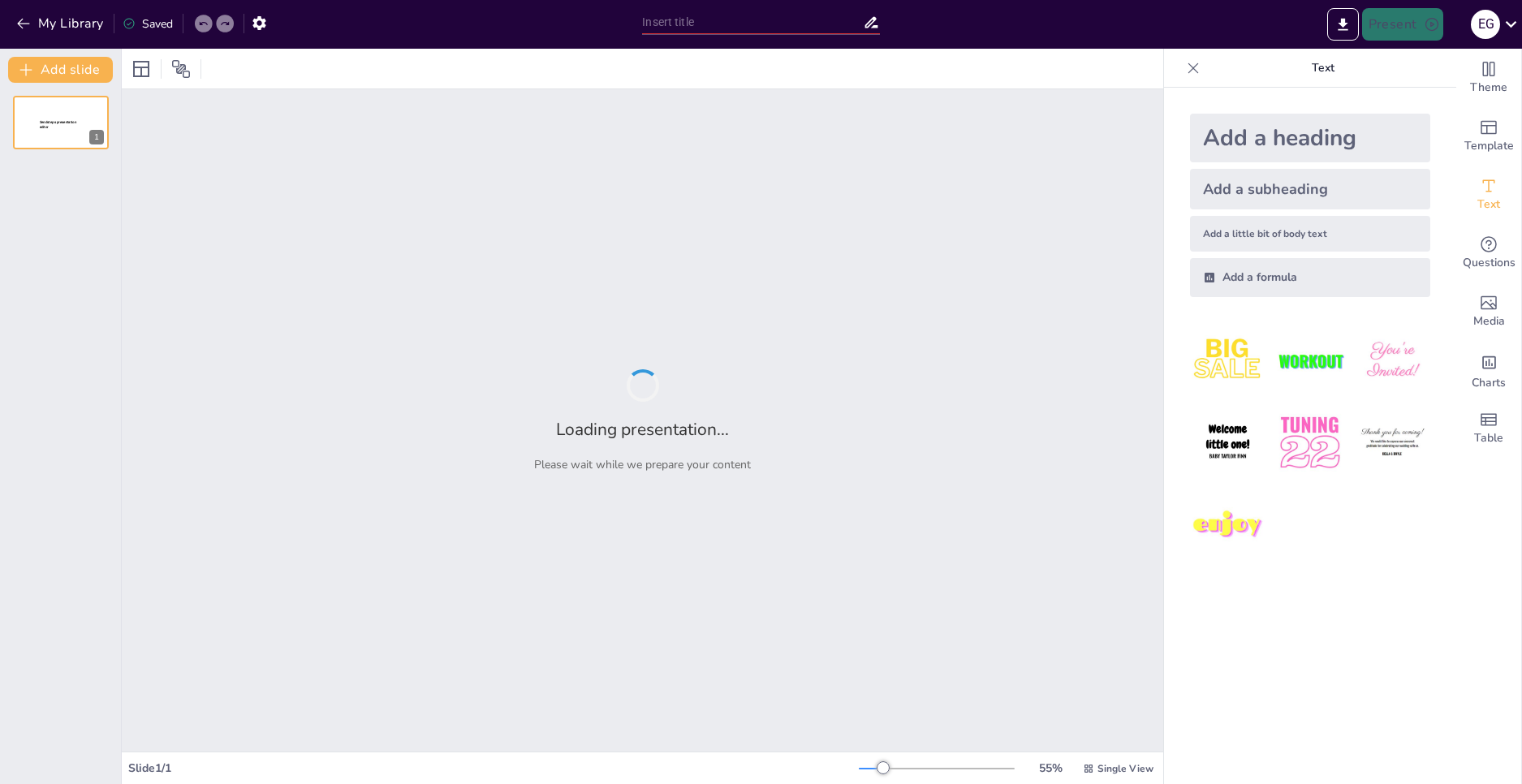
type input "The Future of Edge Computing: Trends, Threats, and Protective Measures"
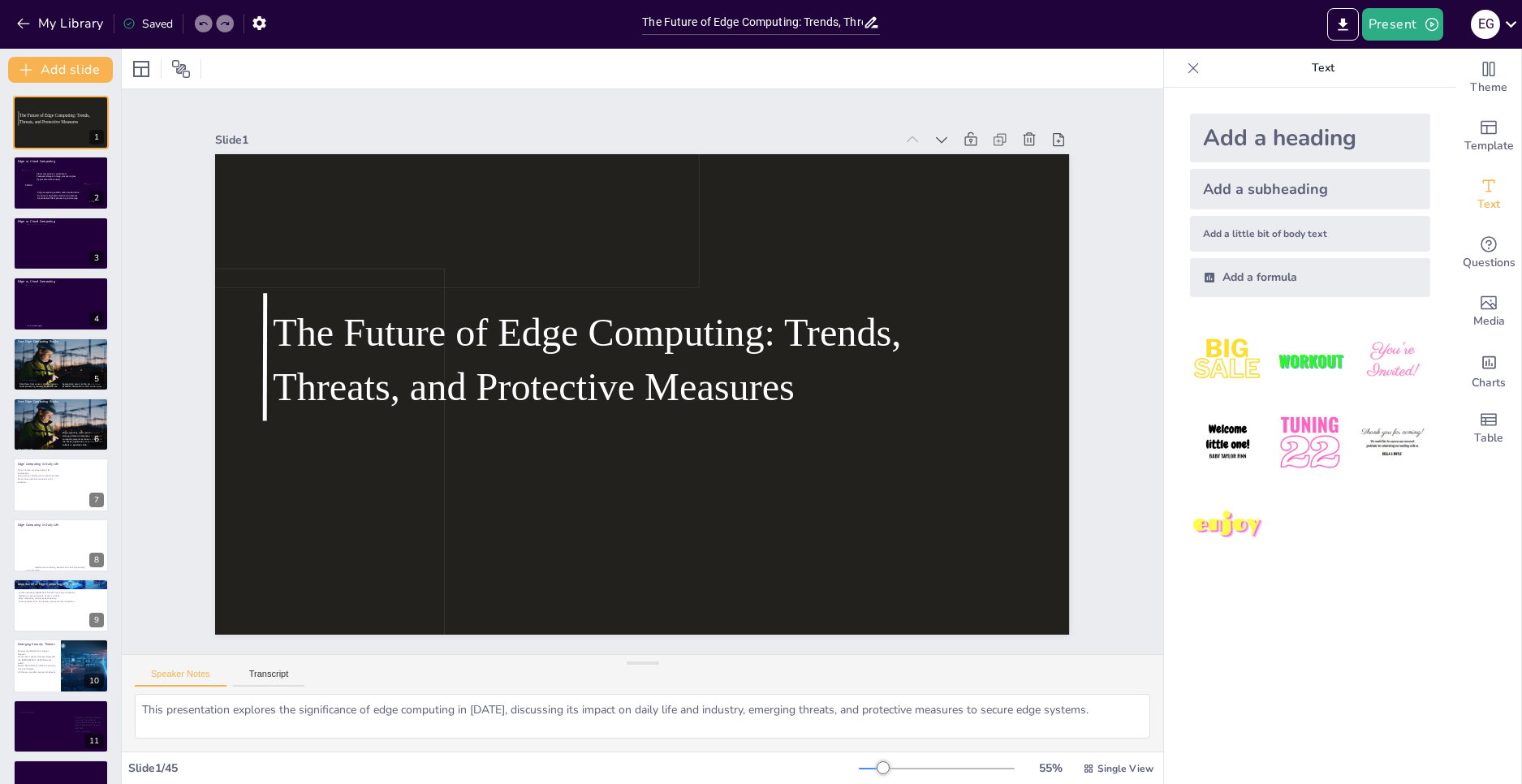
checkbox input "true"
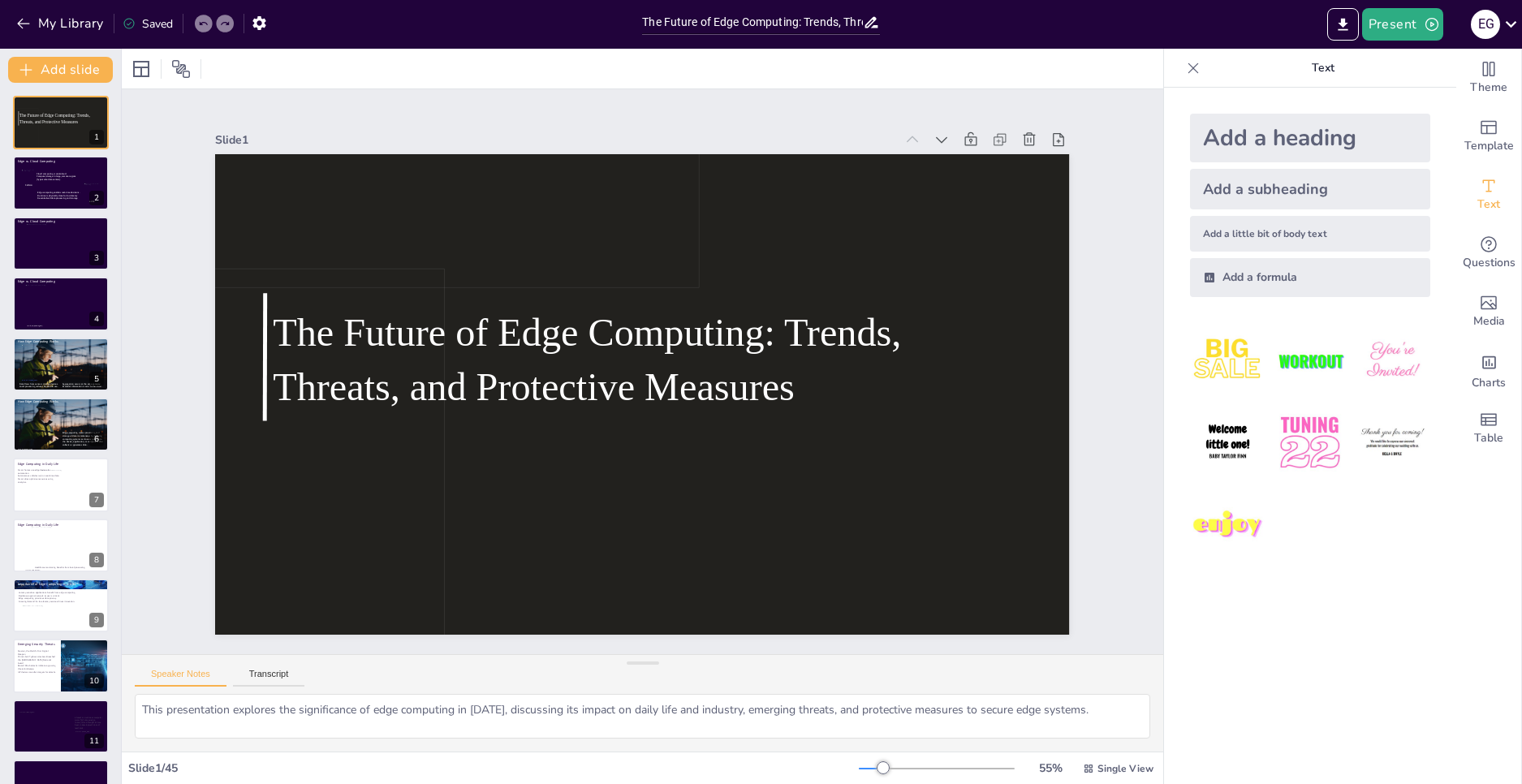
checkbox input "true"
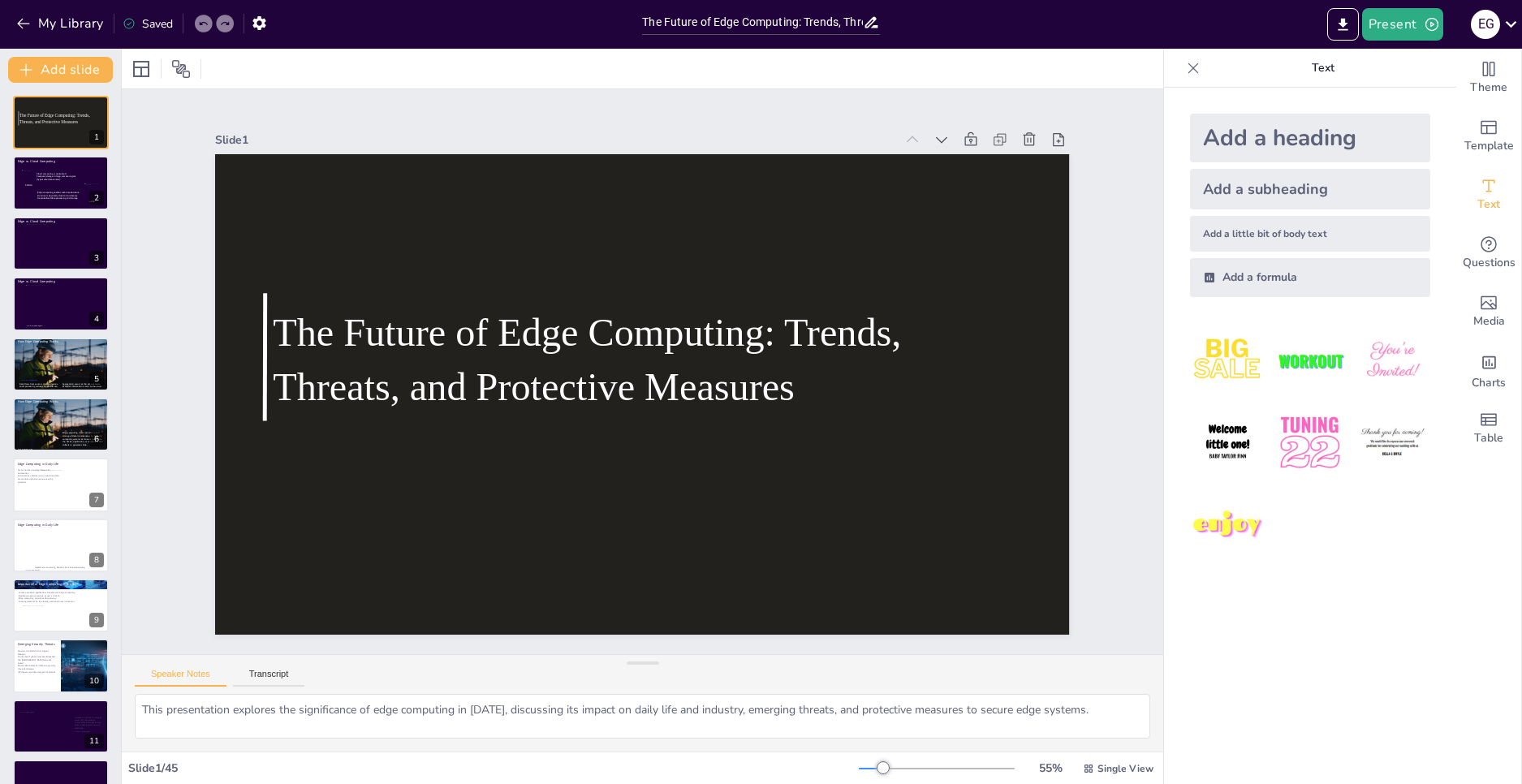
checkbox input "true"
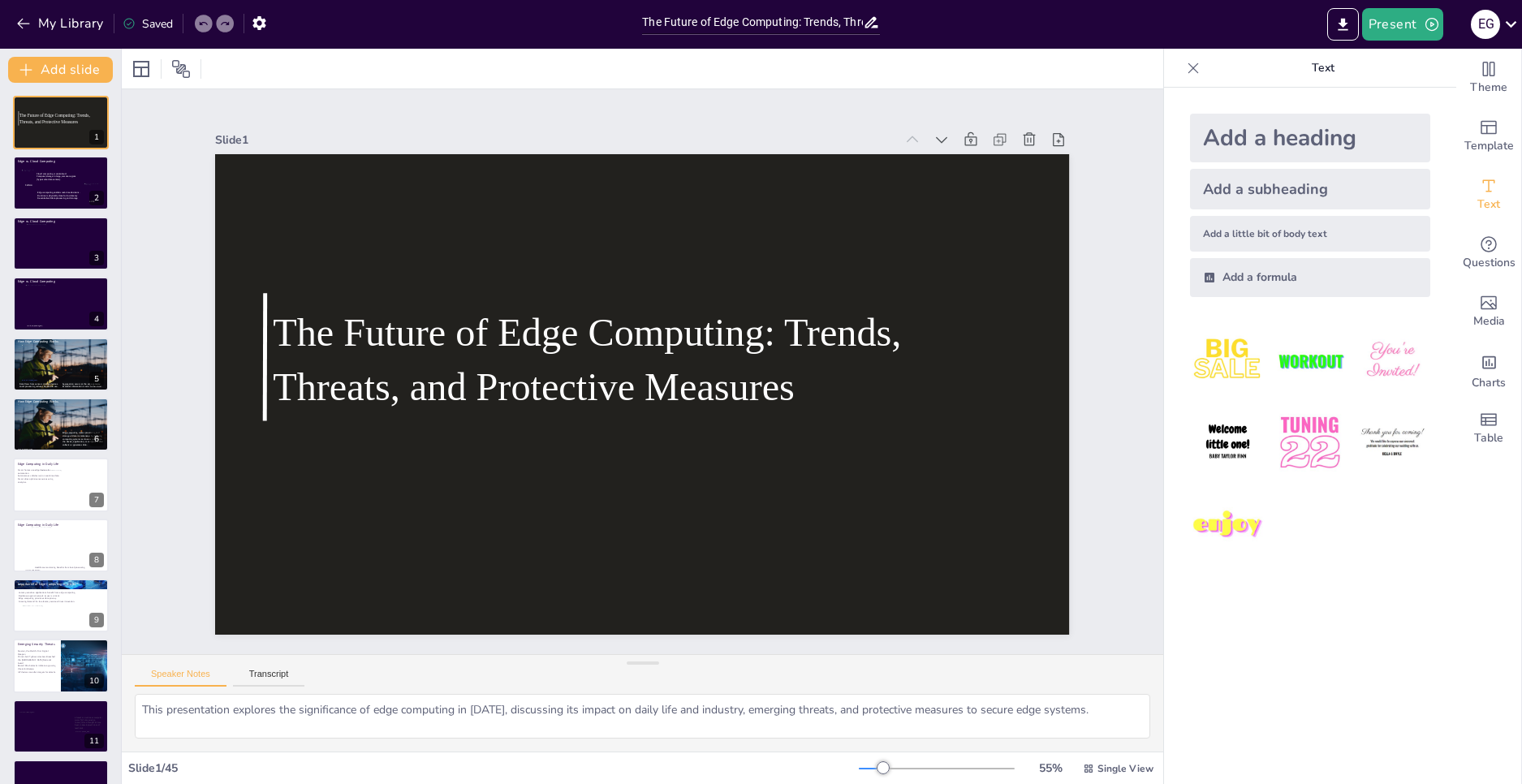
checkbox input "true"
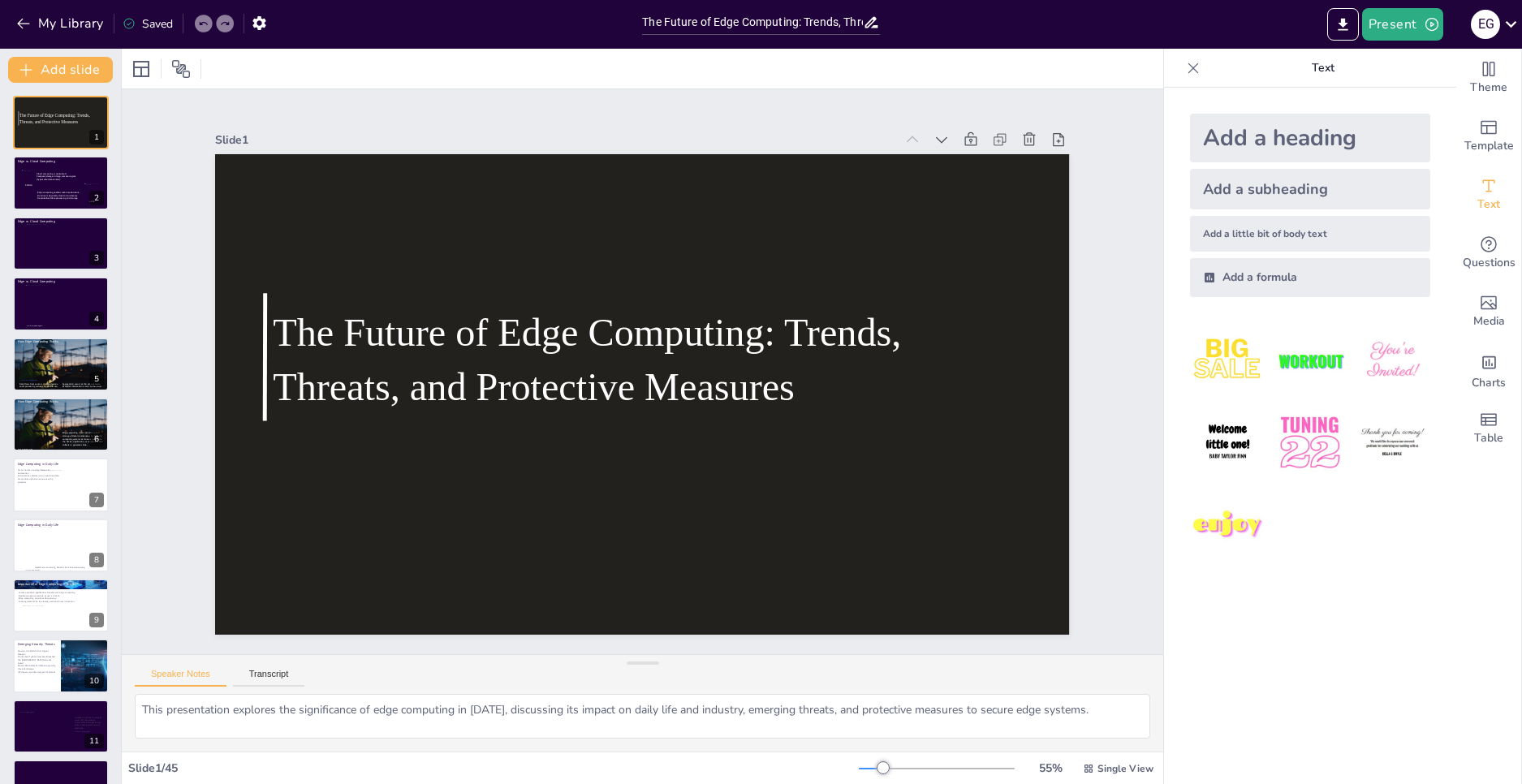
checkbox input "true"
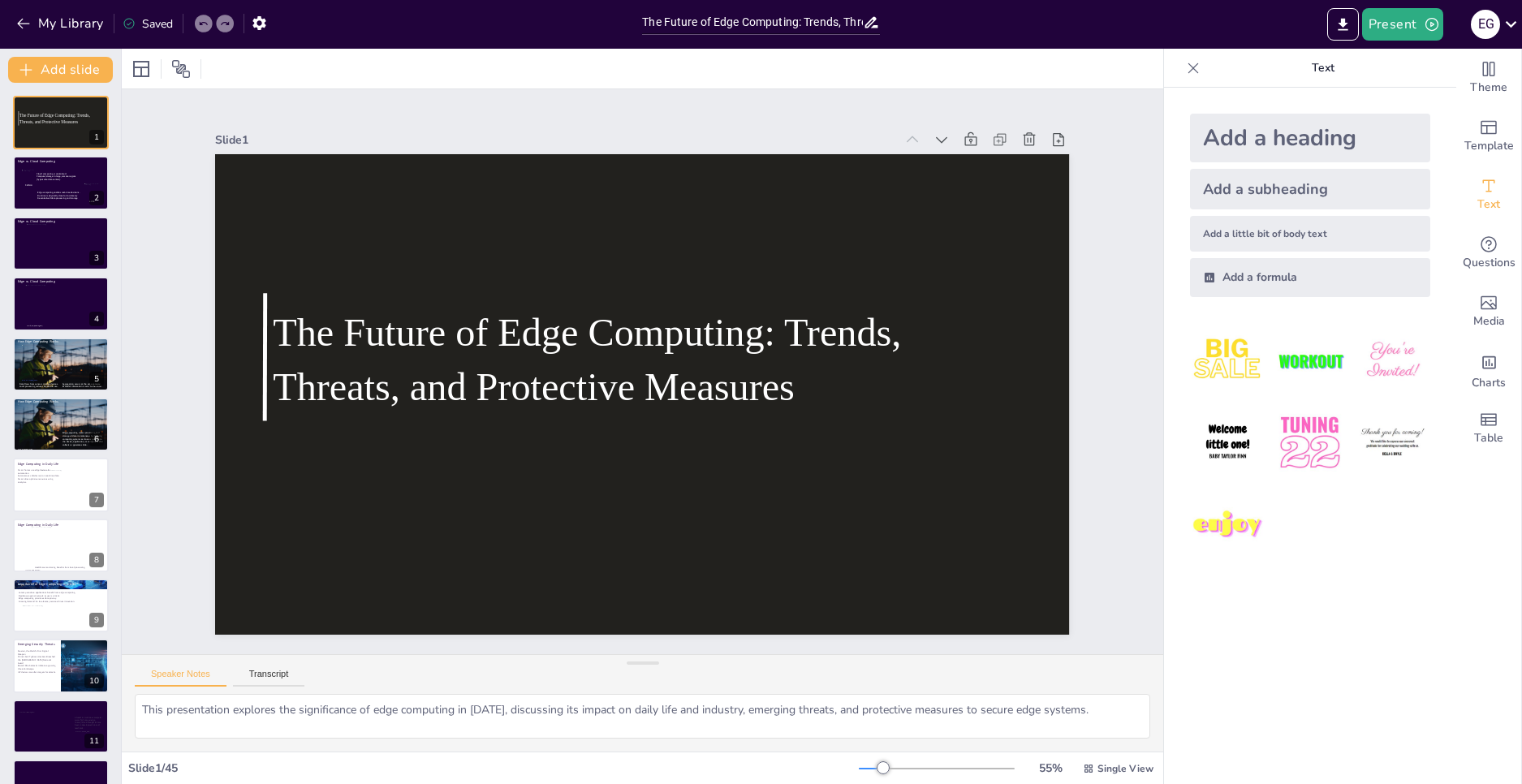
checkbox input "true"
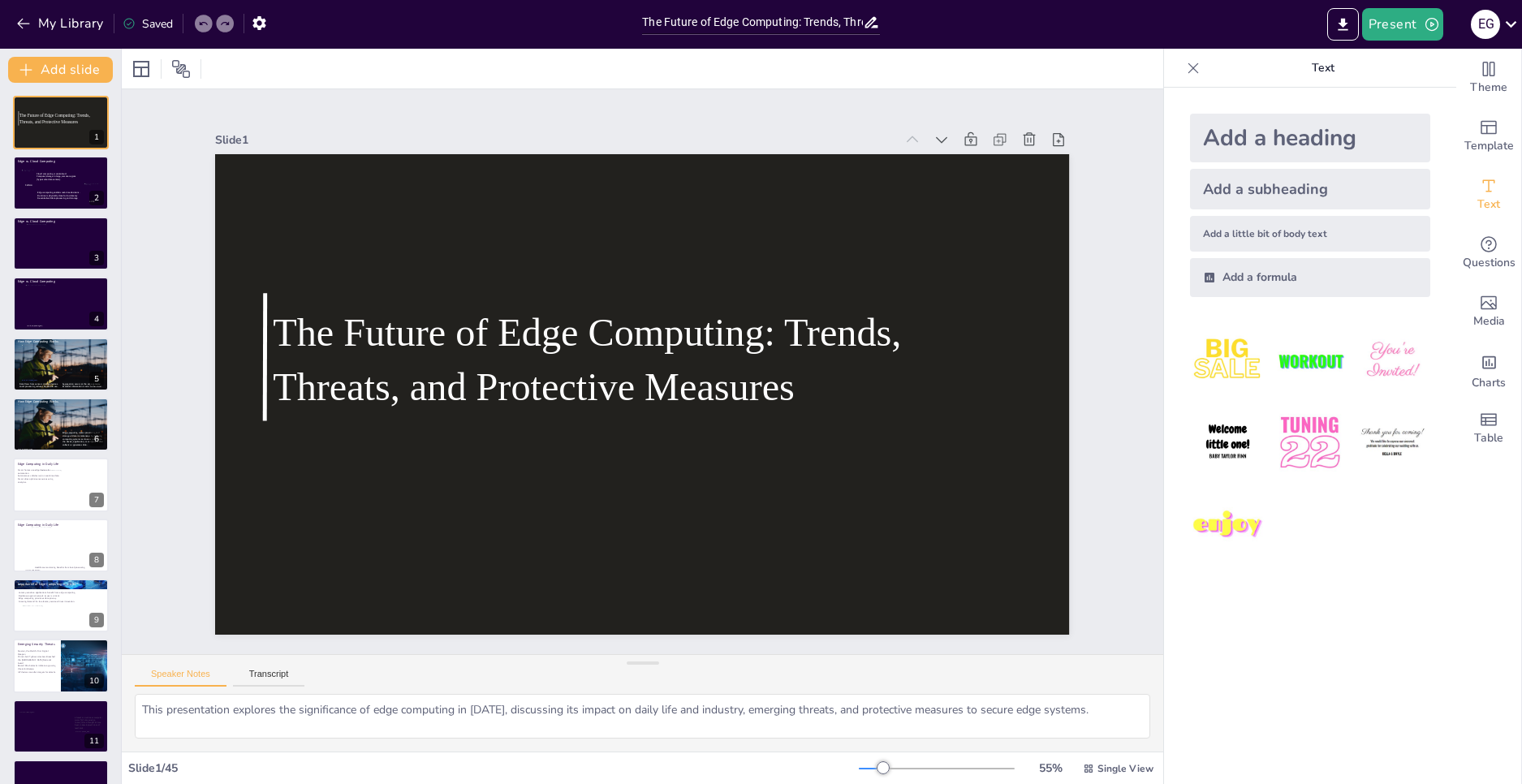
checkbox input "true"
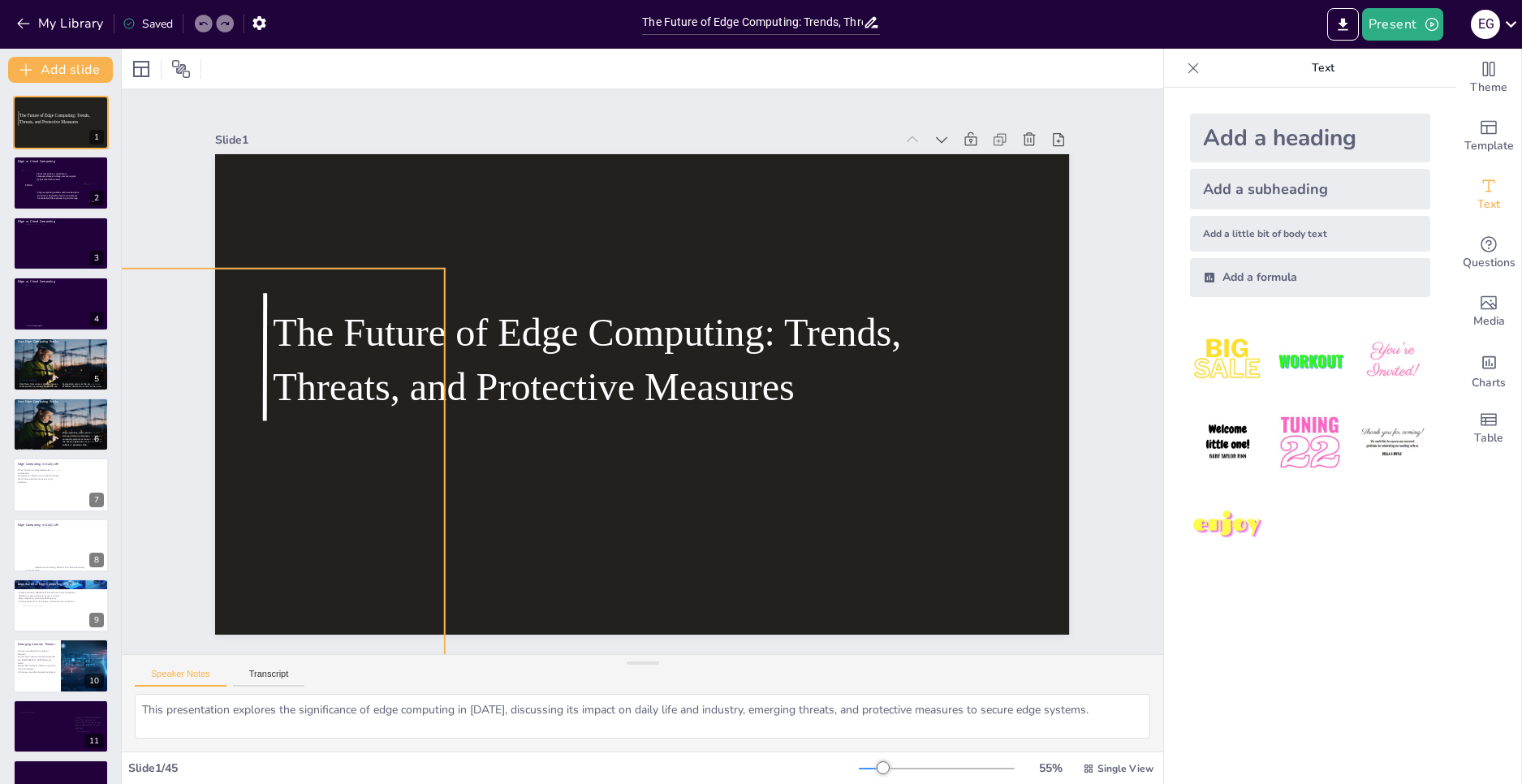
checkbox input "true"
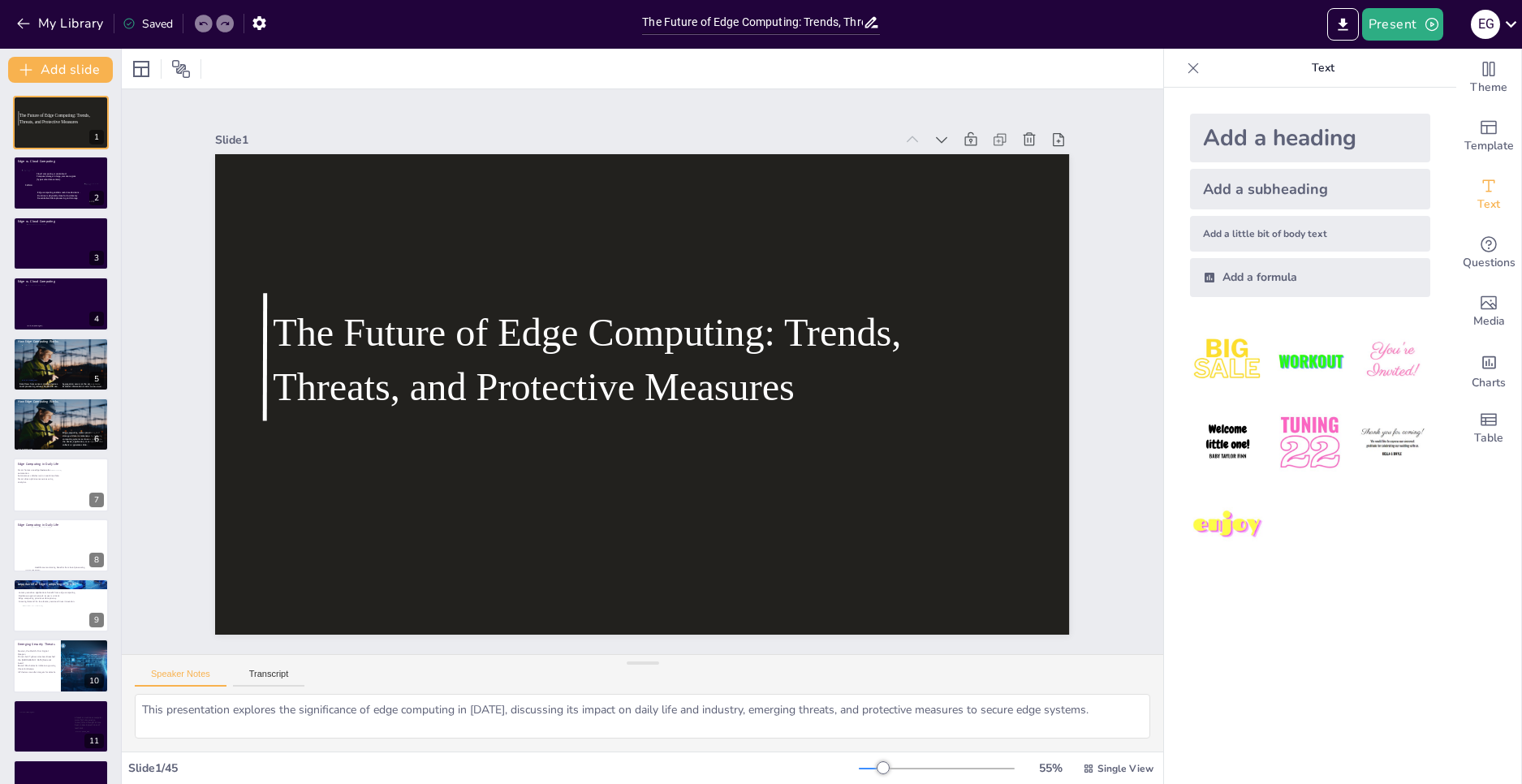
checkbox input "true"
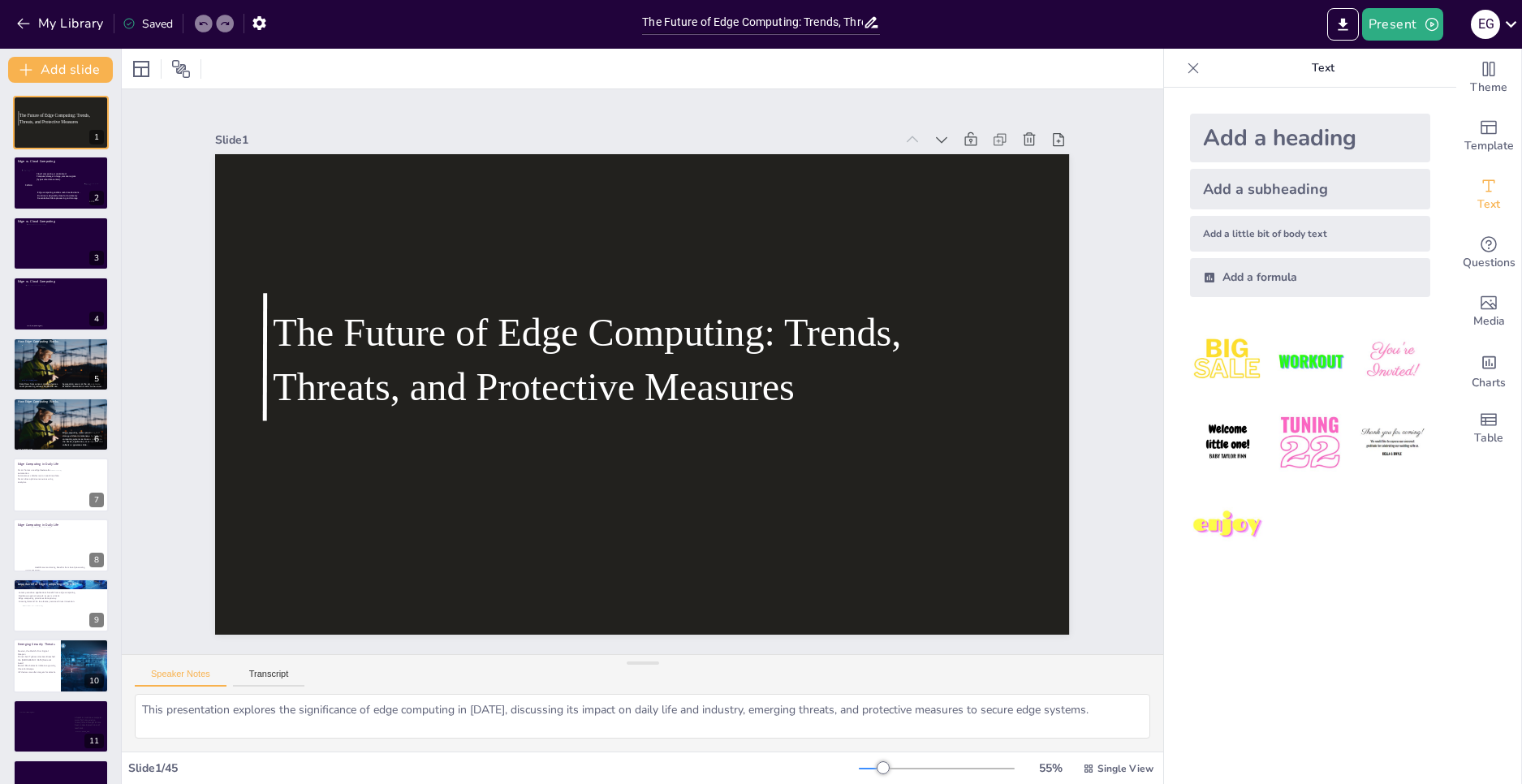
checkbox input "true"
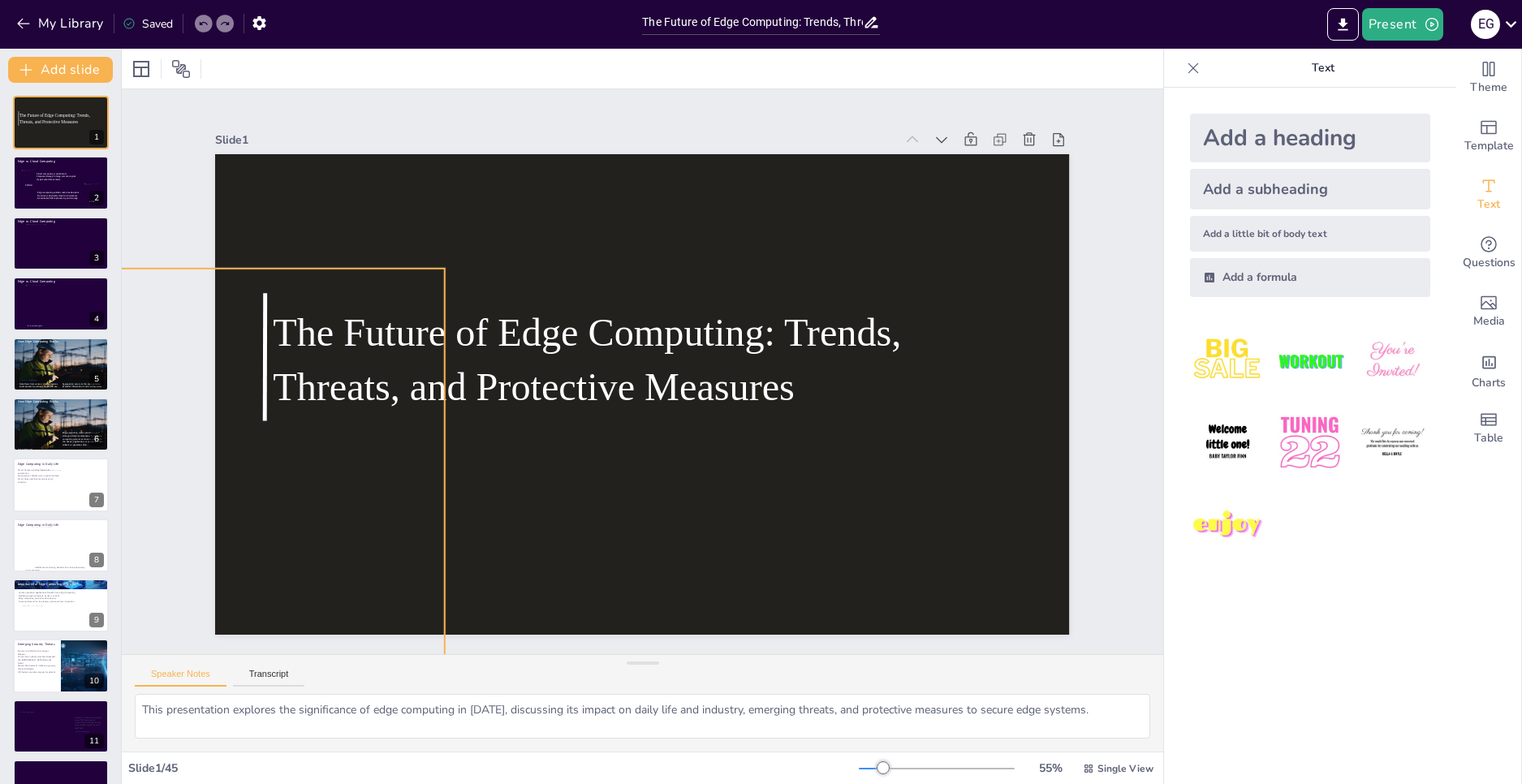
checkbox input "true"
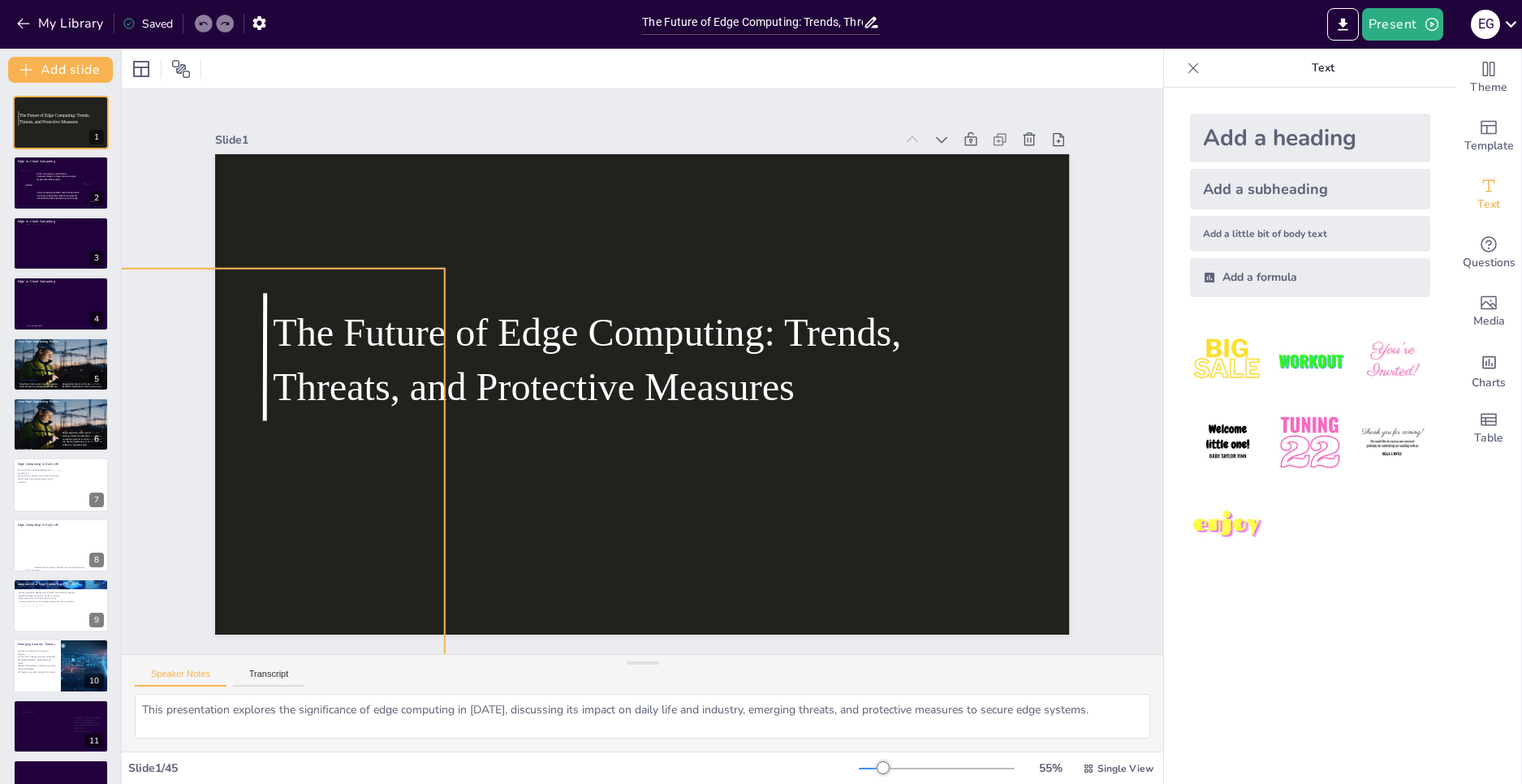
checkbox input "true"
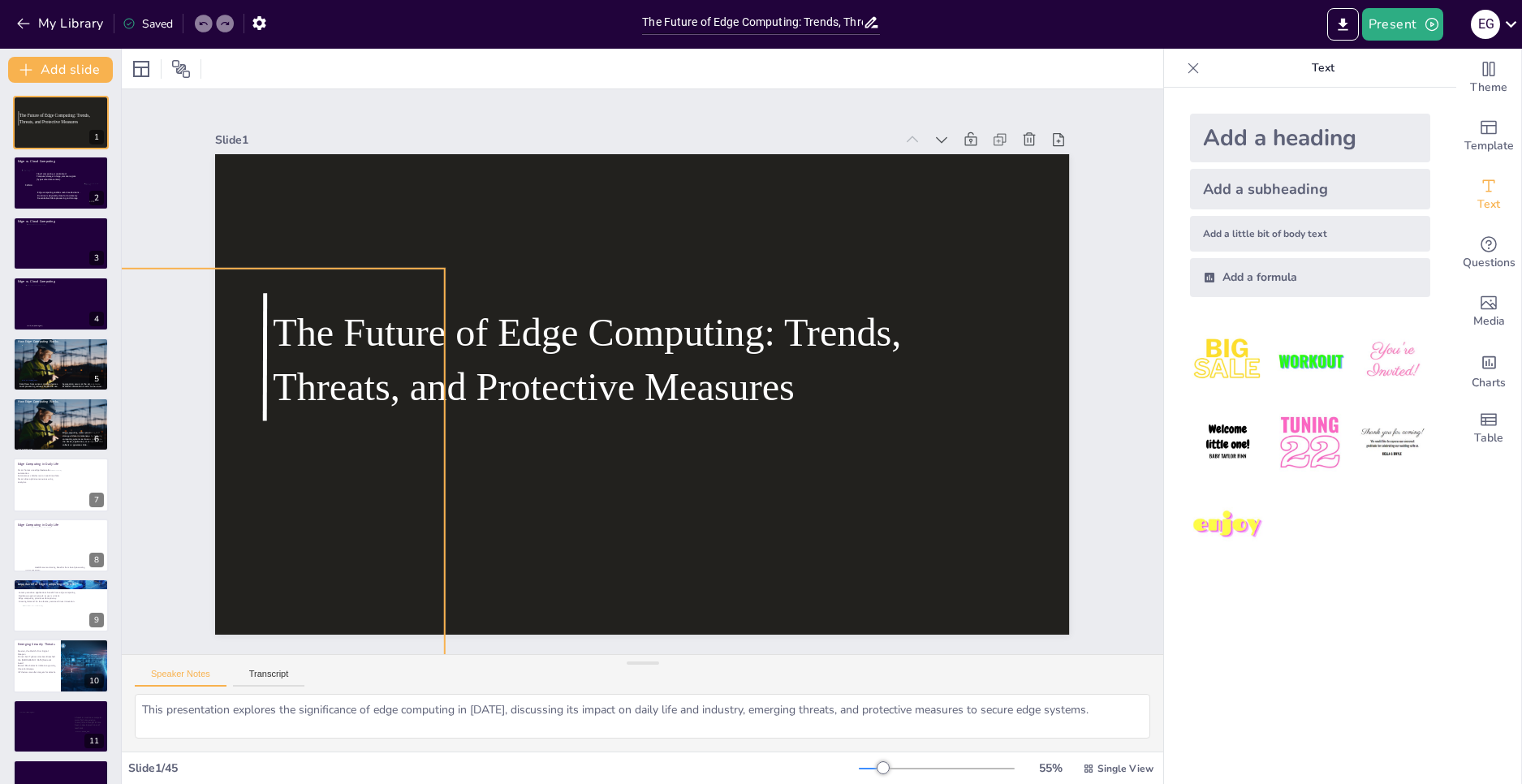
checkbox input "true"
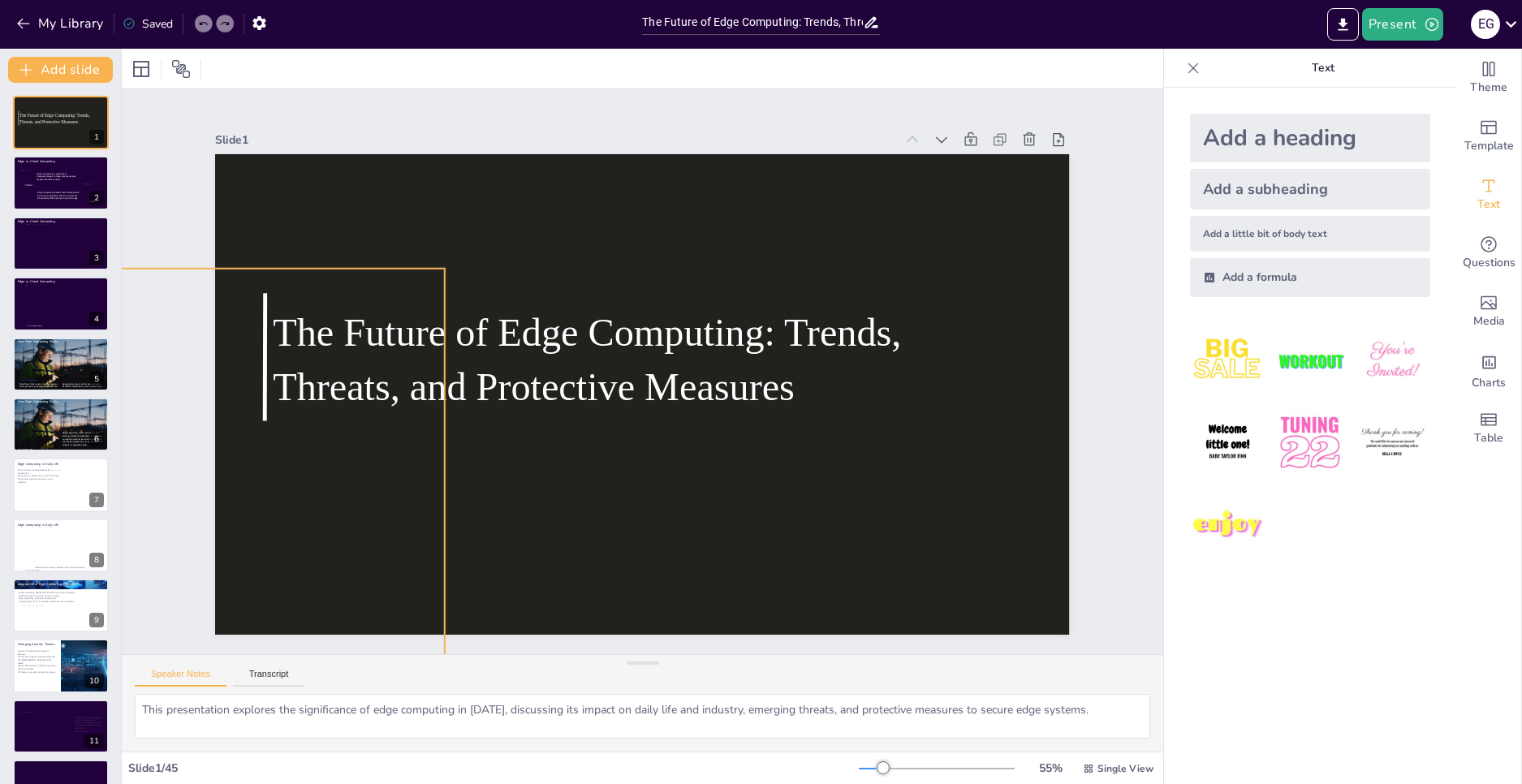
checkbox input "true"
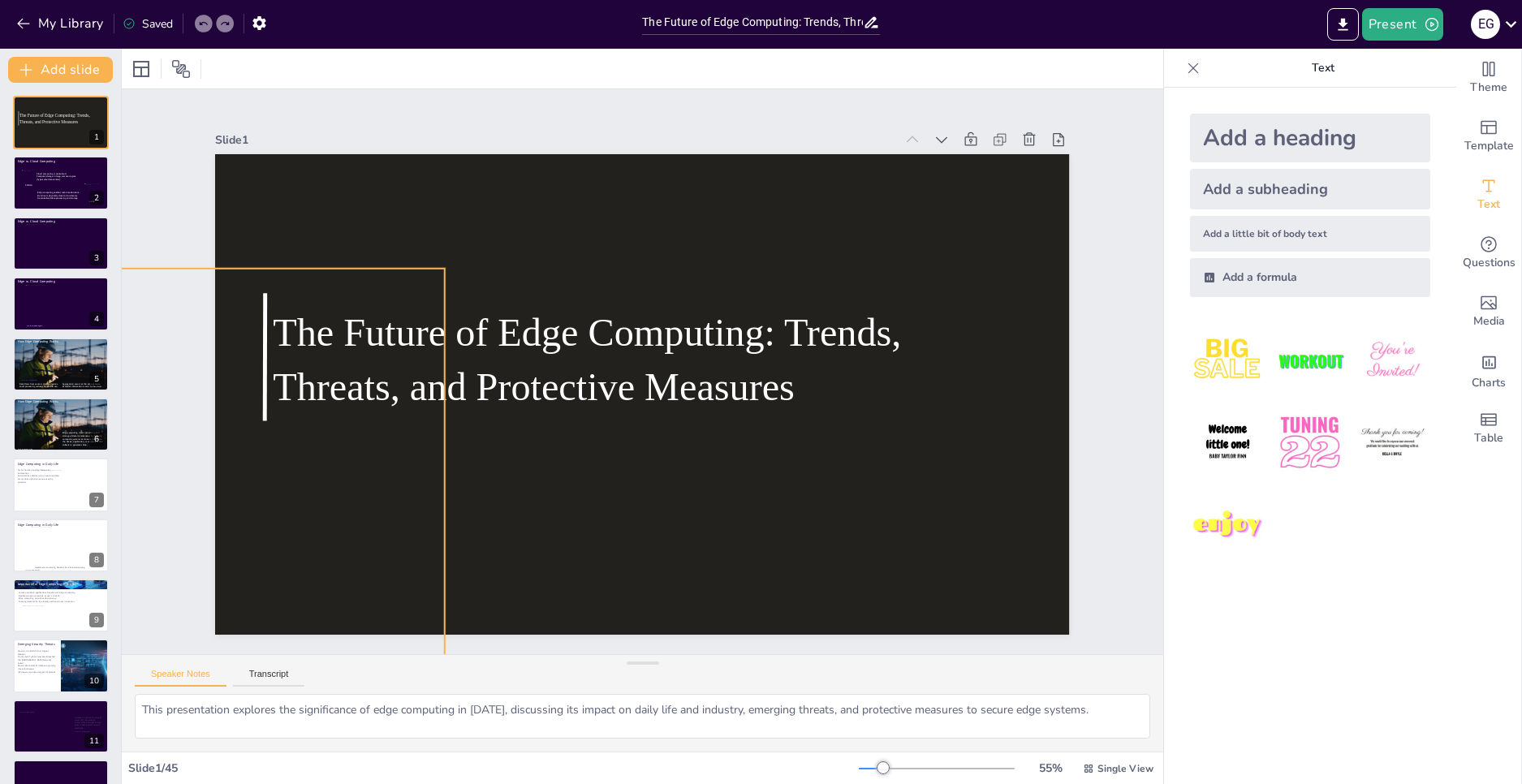
checkbox input "true"
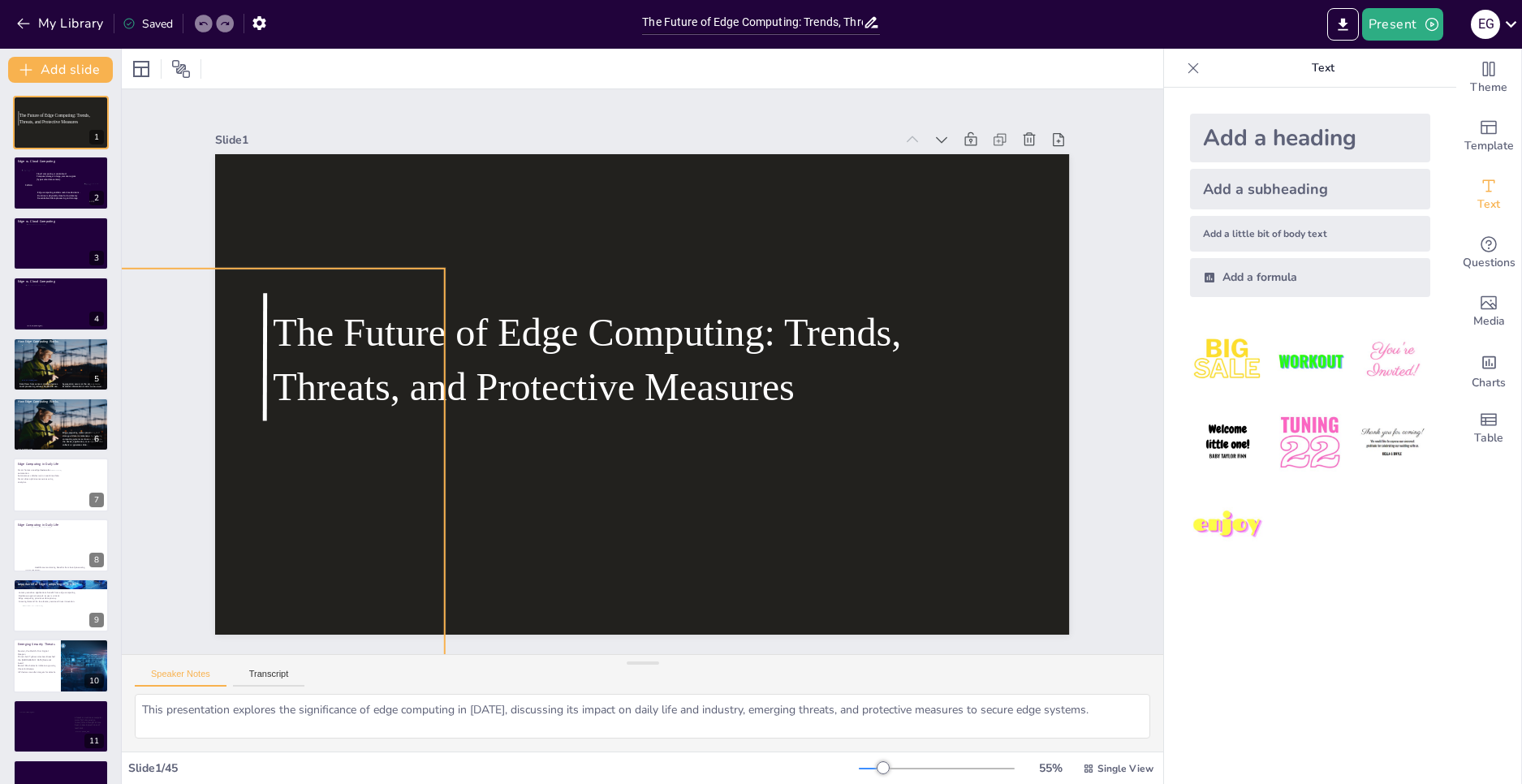
checkbox input "true"
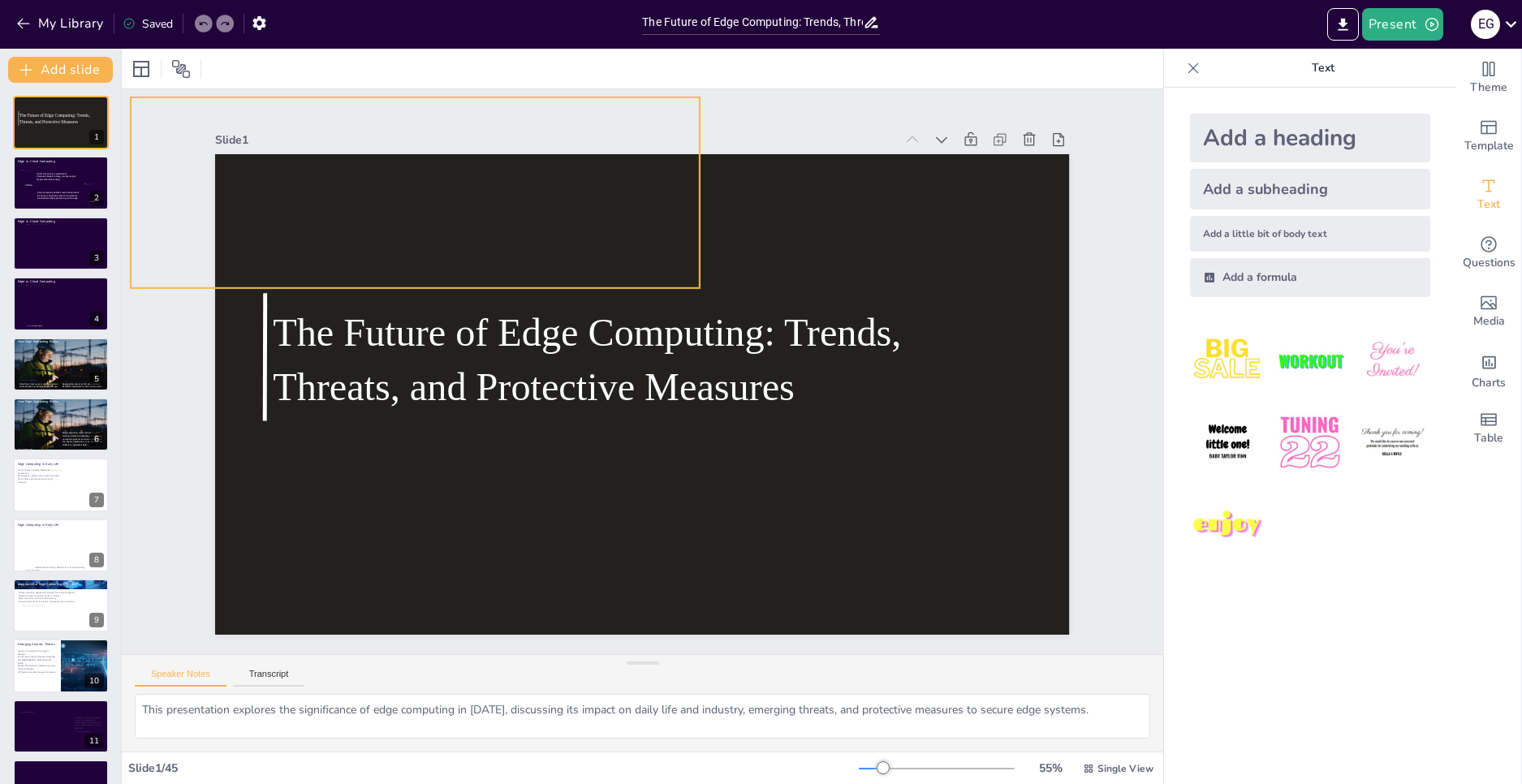
checkbox input "true"
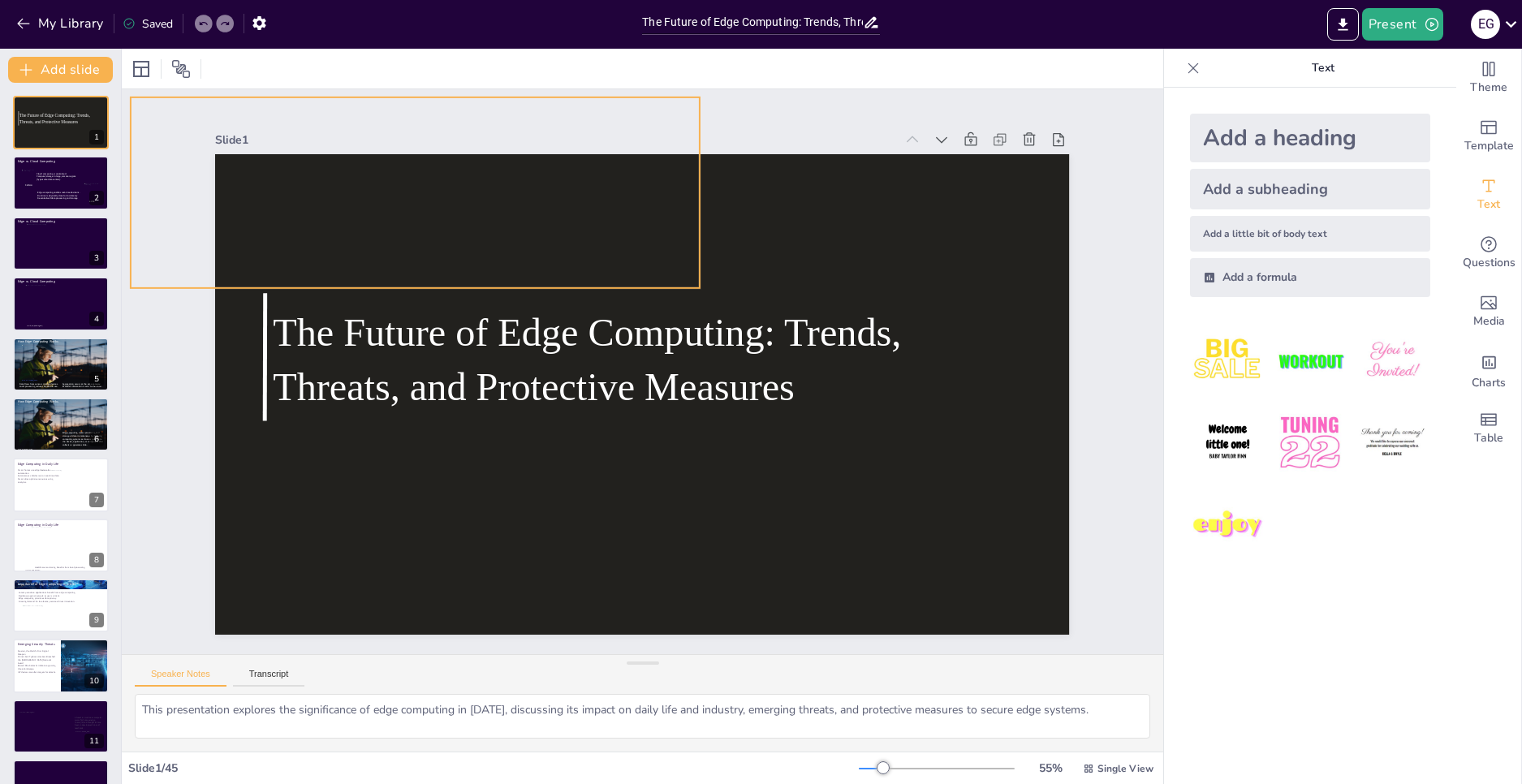
checkbox input "true"
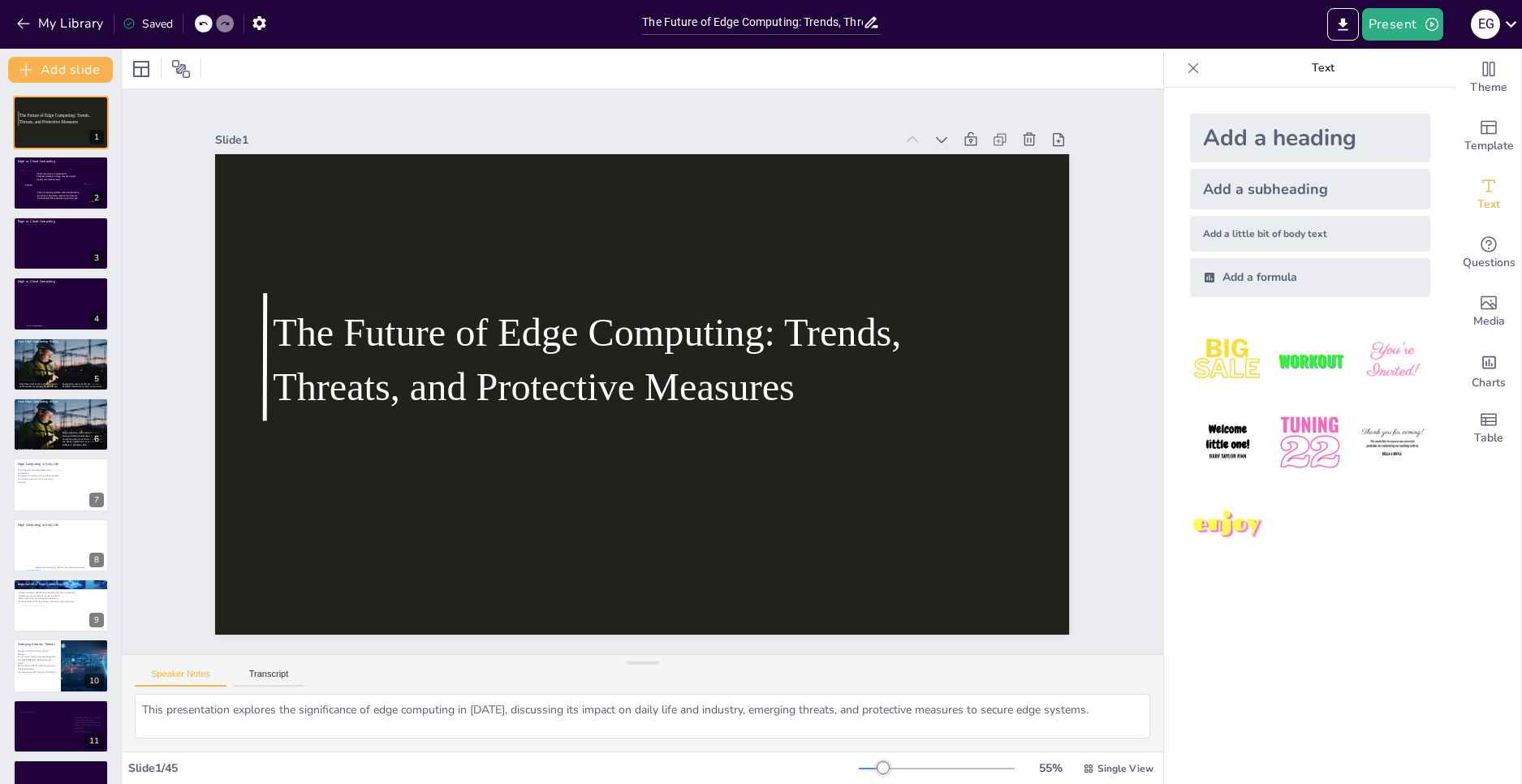
checkbox input "true"
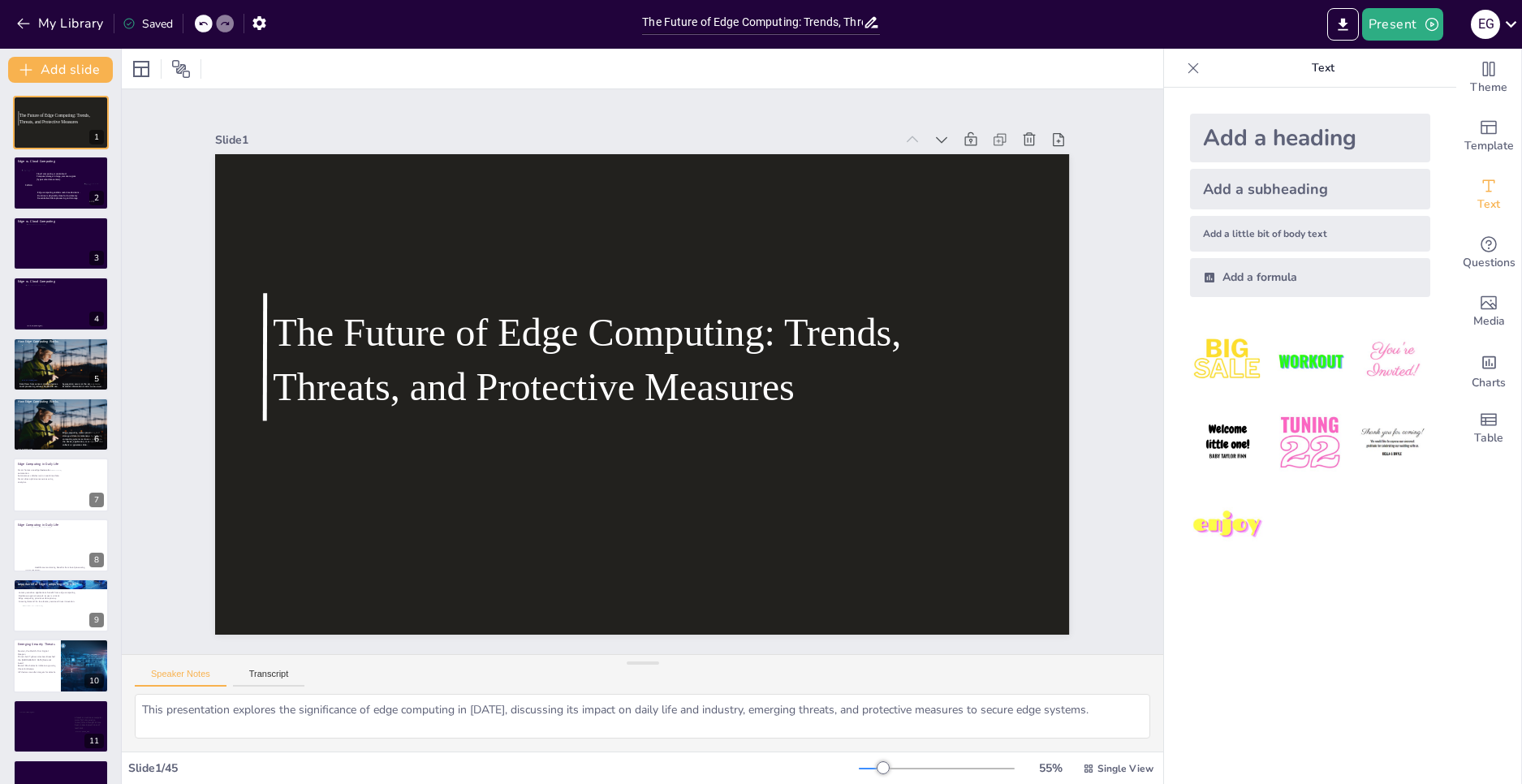
checkbox input "true"
